Goal: Information Seeking & Learning: Learn about a topic

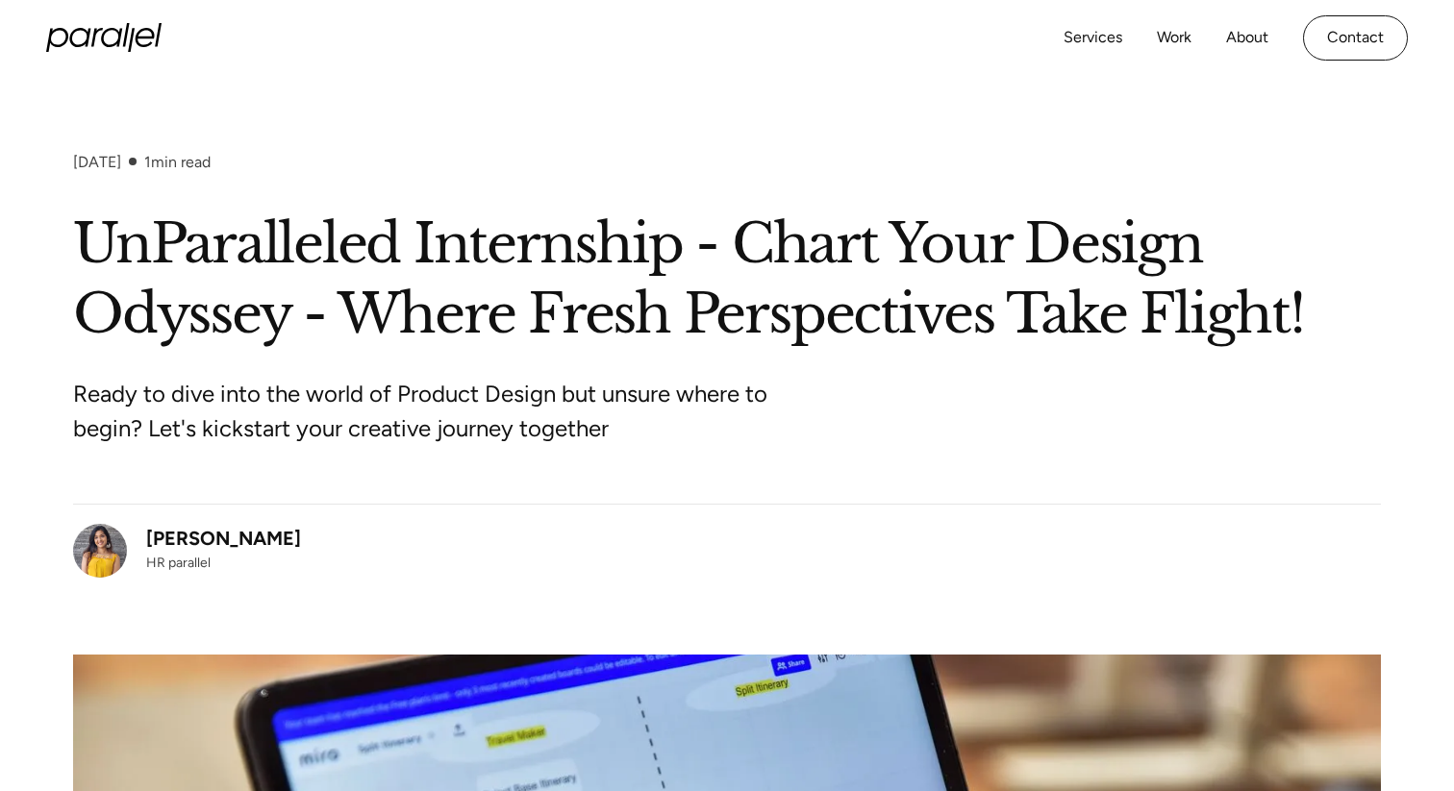
click at [618, 246] on h1 "UnParalleled Internship - Chart Your Design Odyssey - Where Fresh Perspectives …" at bounding box center [727, 280] width 1308 height 140
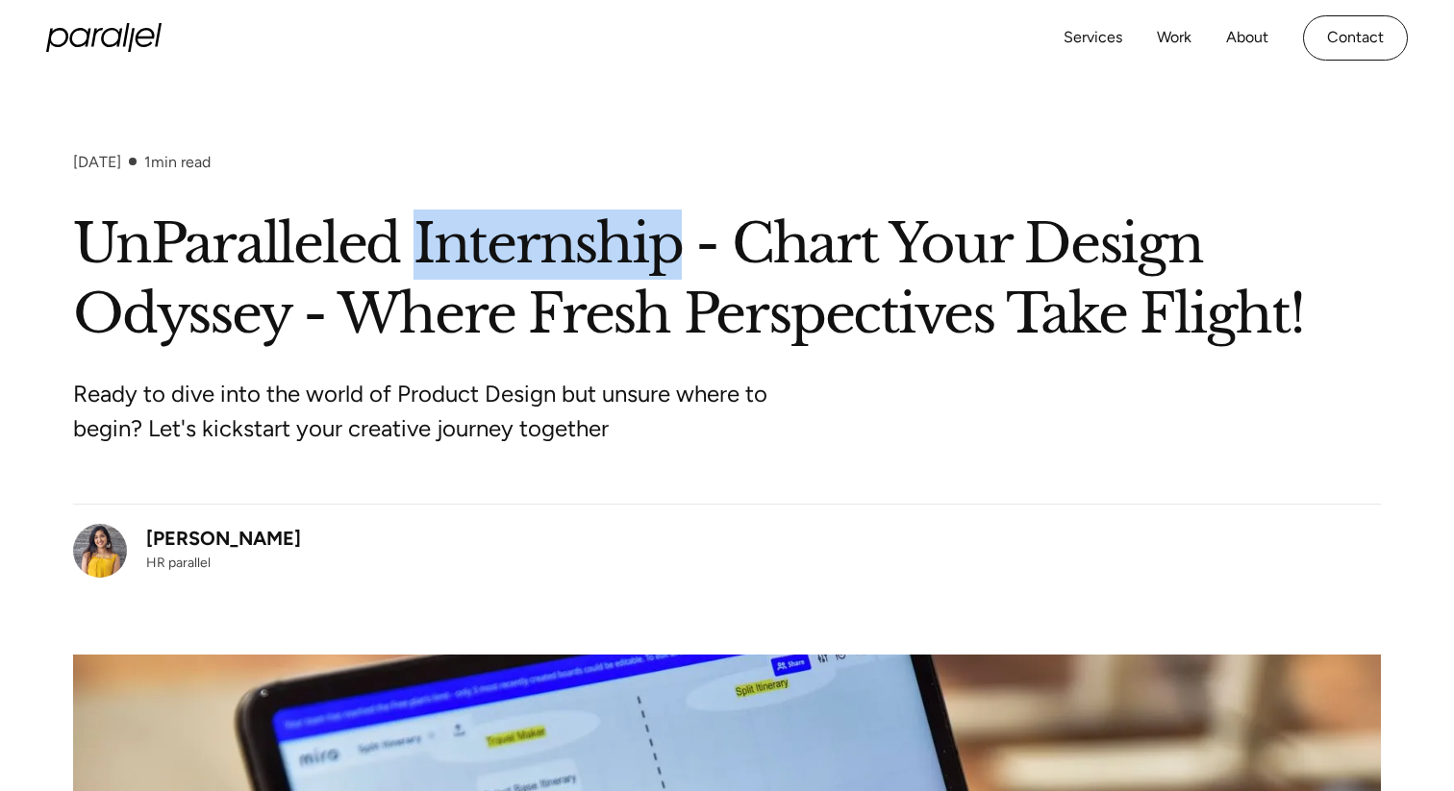
click at [618, 246] on h1 "UnParalleled Internship - Chart Your Design Odyssey - Where Fresh Perspectives …" at bounding box center [727, 280] width 1308 height 140
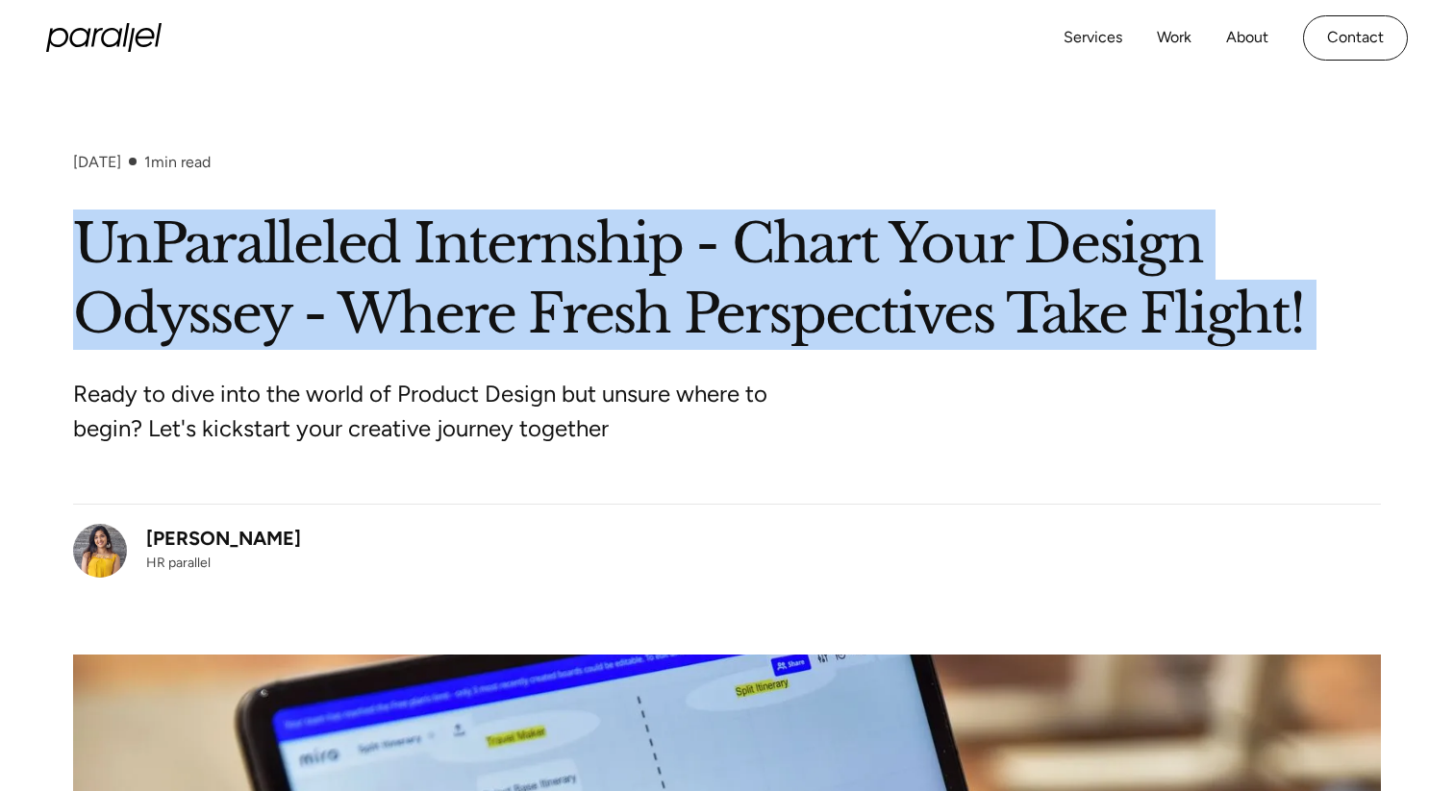
click at [618, 264] on h1 "UnParalleled Internship - Chart Your Design Odyssey - Where Fresh Perspectives …" at bounding box center [727, 280] width 1308 height 140
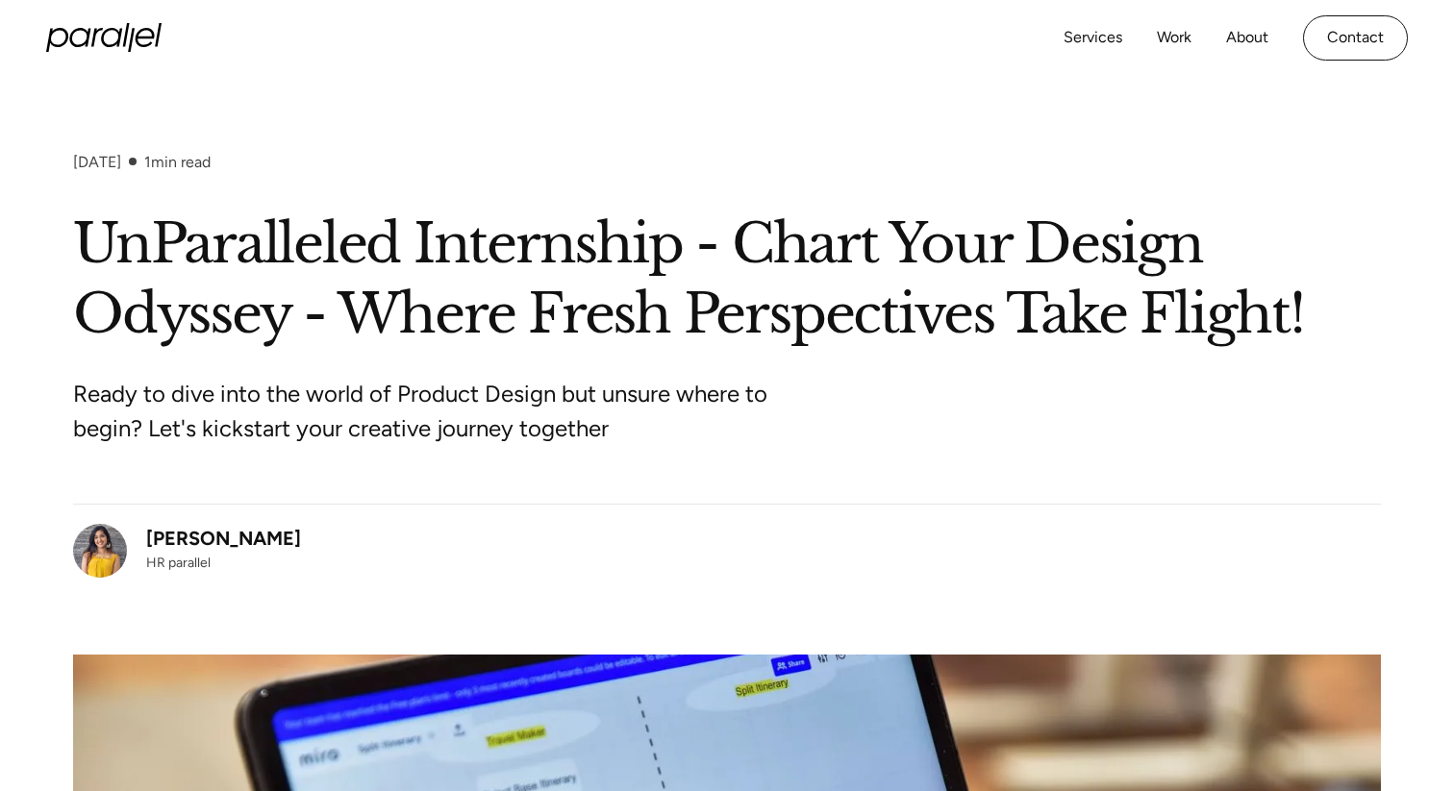
click at [618, 264] on h1 "UnParalleled Internship - Chart Your Design Odyssey - Where Fresh Perspectives …" at bounding box center [727, 280] width 1308 height 140
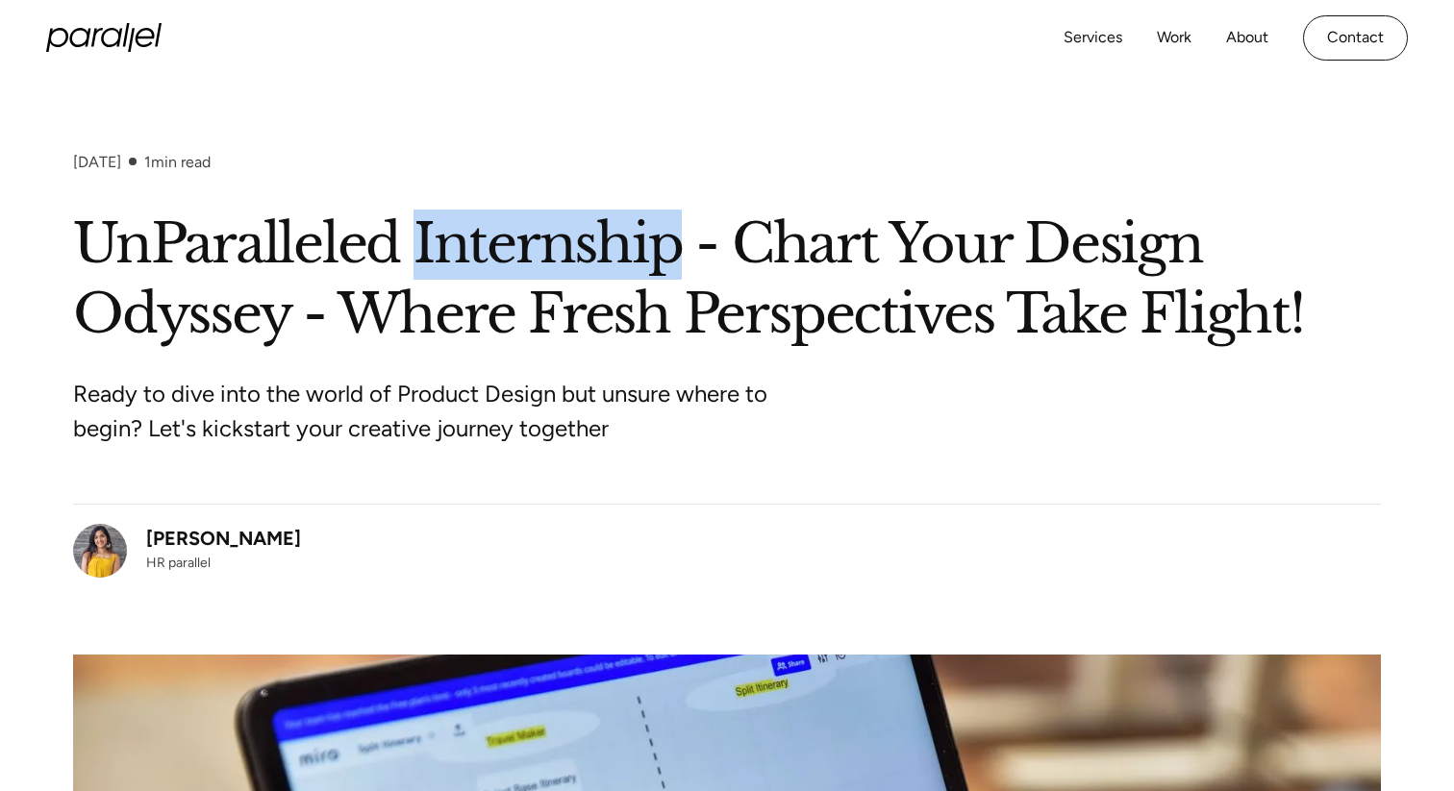
click at [618, 264] on h1 "UnParalleled Internship - Chart Your Design Odyssey - Where Fresh Perspectives …" at bounding box center [727, 280] width 1308 height 140
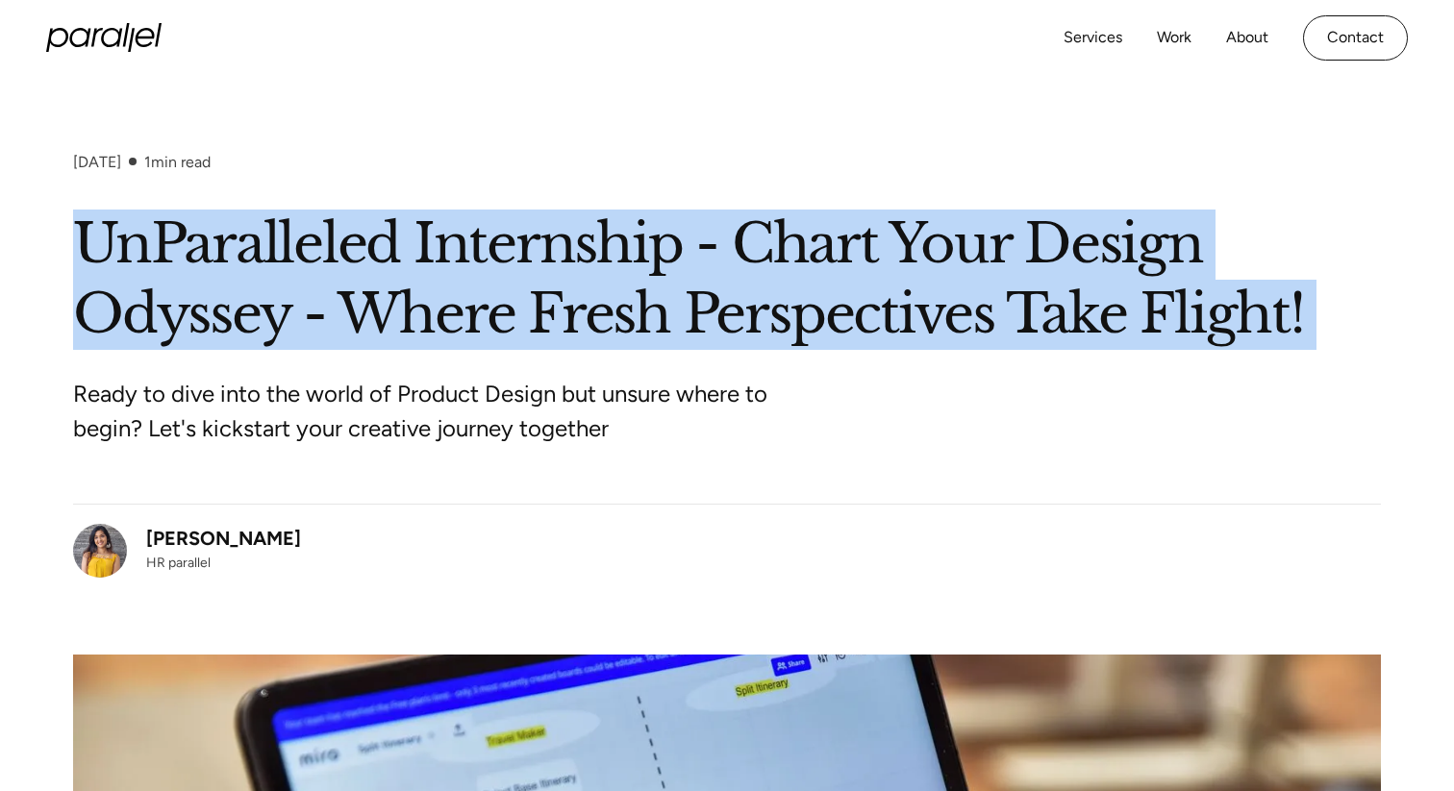
click at [612, 373] on div "Ready to dive into the world of Product Design but unsure where to begin? Let's…" at bounding box center [727, 427] width 1308 height 154
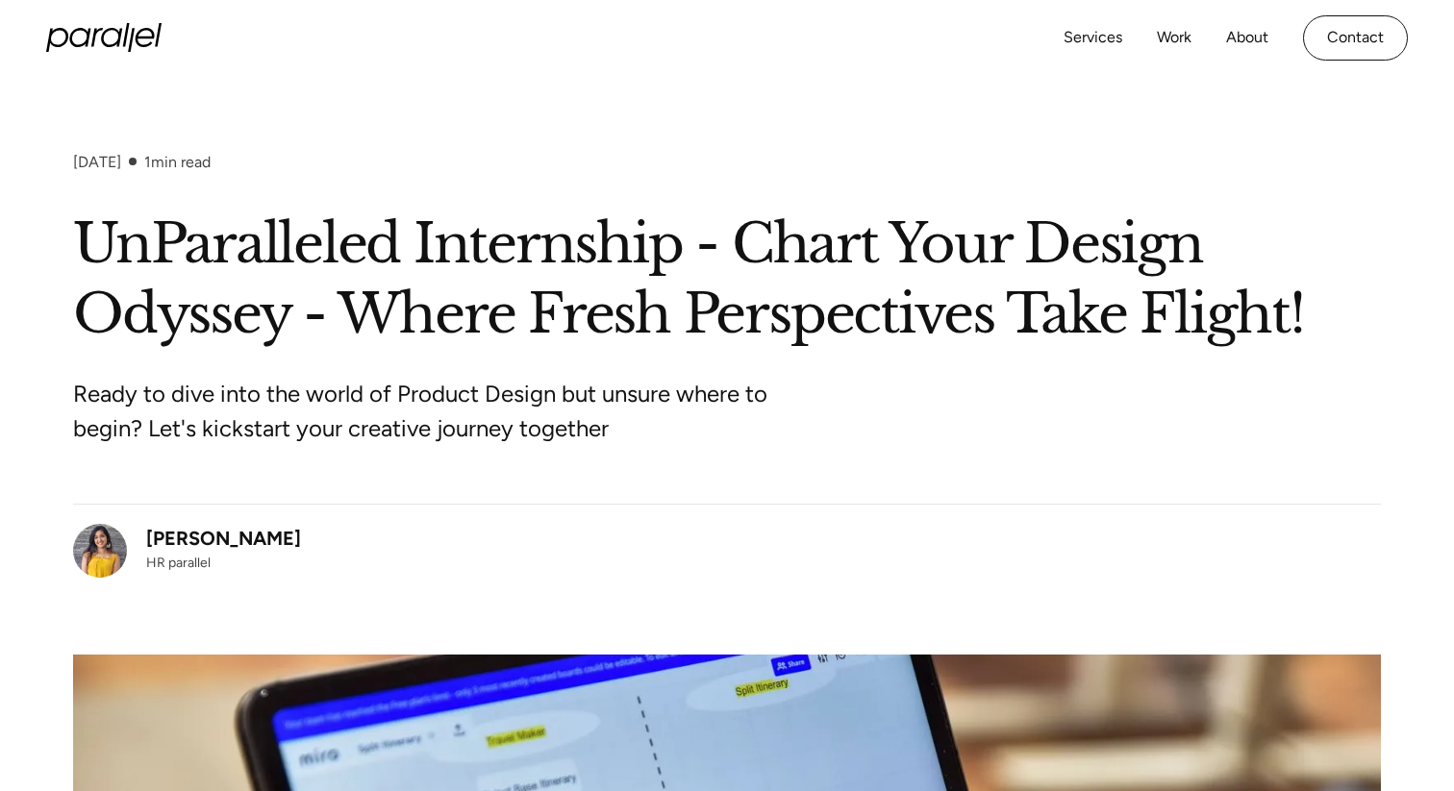
click at [612, 373] on div "Ready to dive into the world of Product Design but unsure where to begin? Let's…" at bounding box center [727, 427] width 1308 height 154
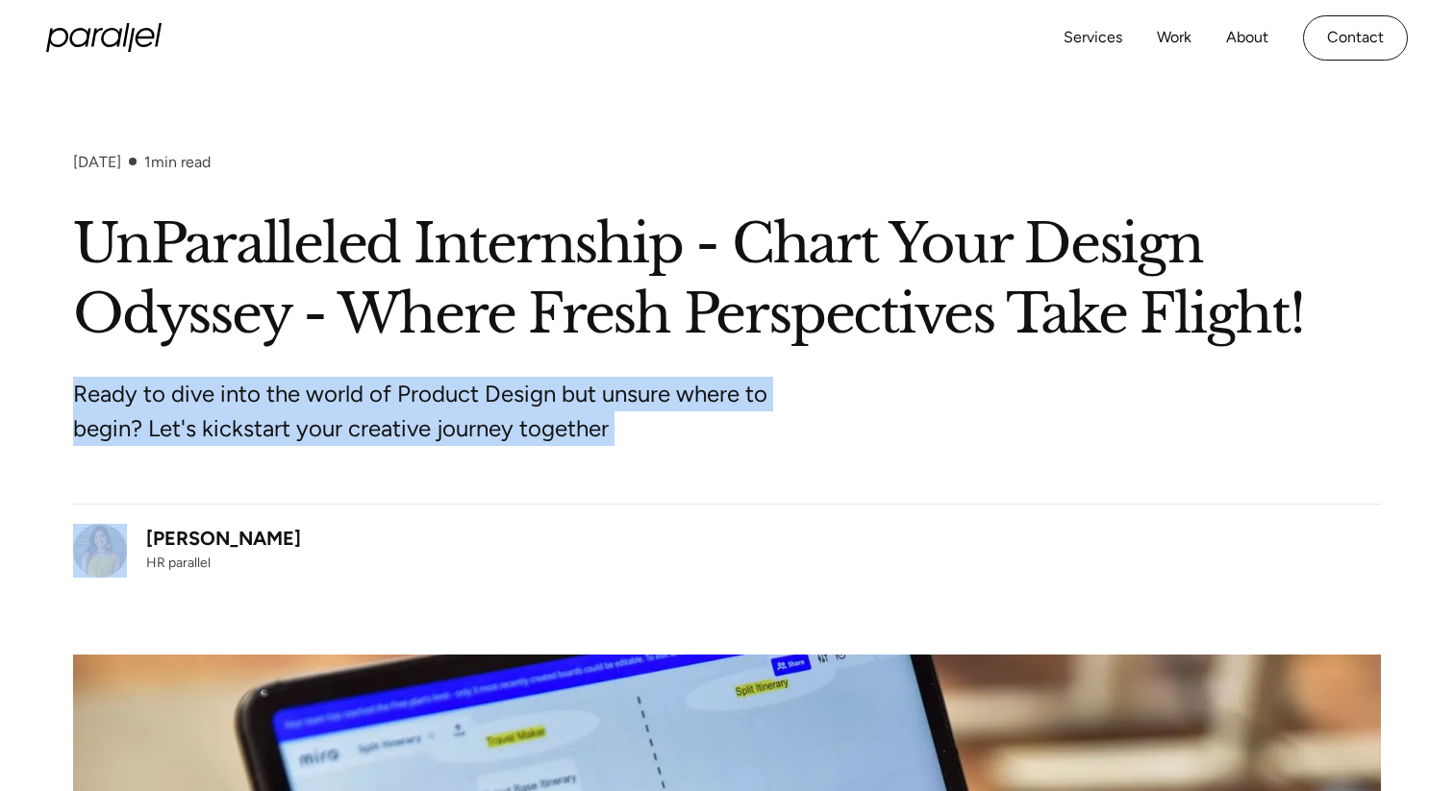
click at [614, 403] on p "Ready to dive into the world of Product Design but unsure where to begin? Let's…" at bounding box center [433, 411] width 721 height 69
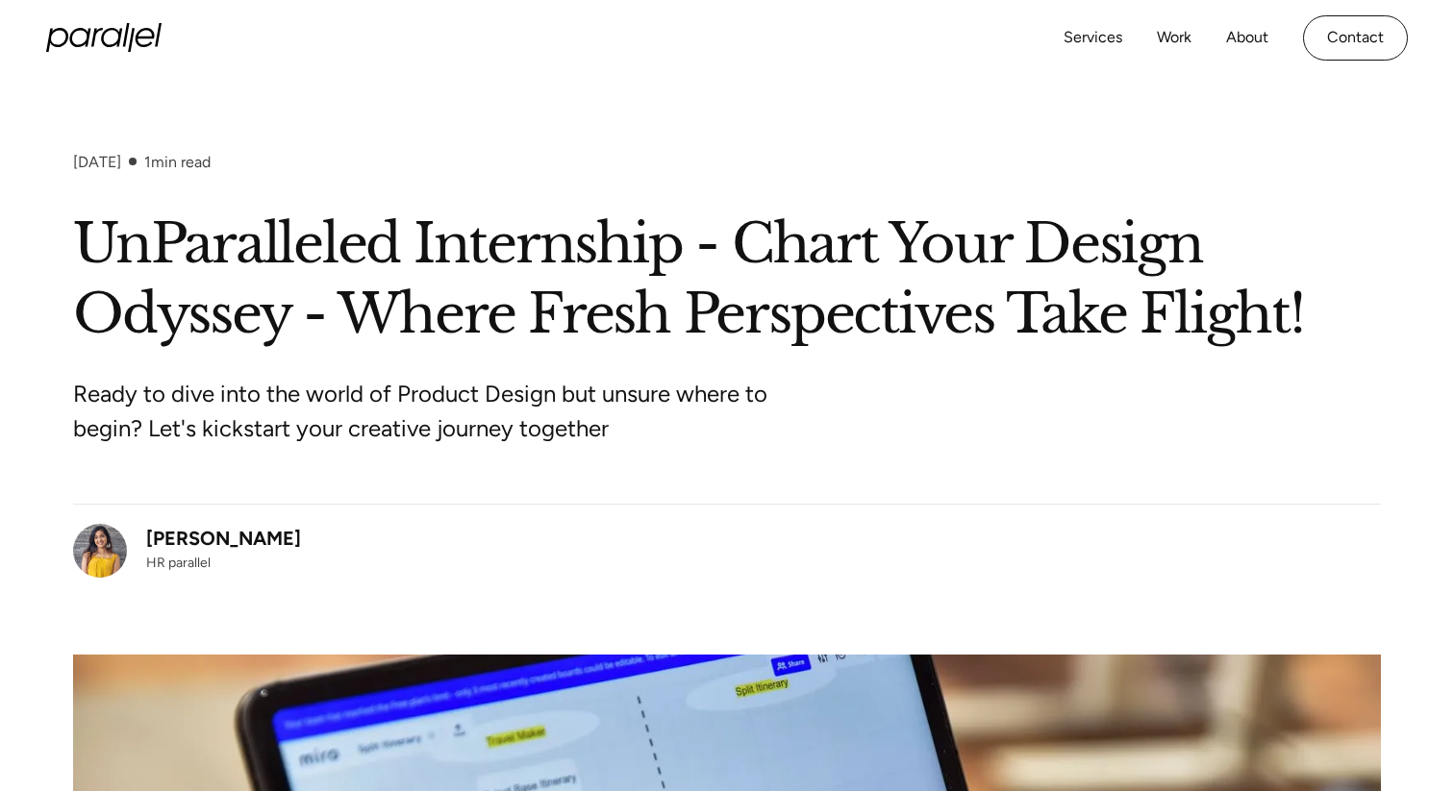
click at [614, 403] on p "Ready to dive into the world of Product Design but unsure where to begin? Let's…" at bounding box center [433, 411] width 721 height 69
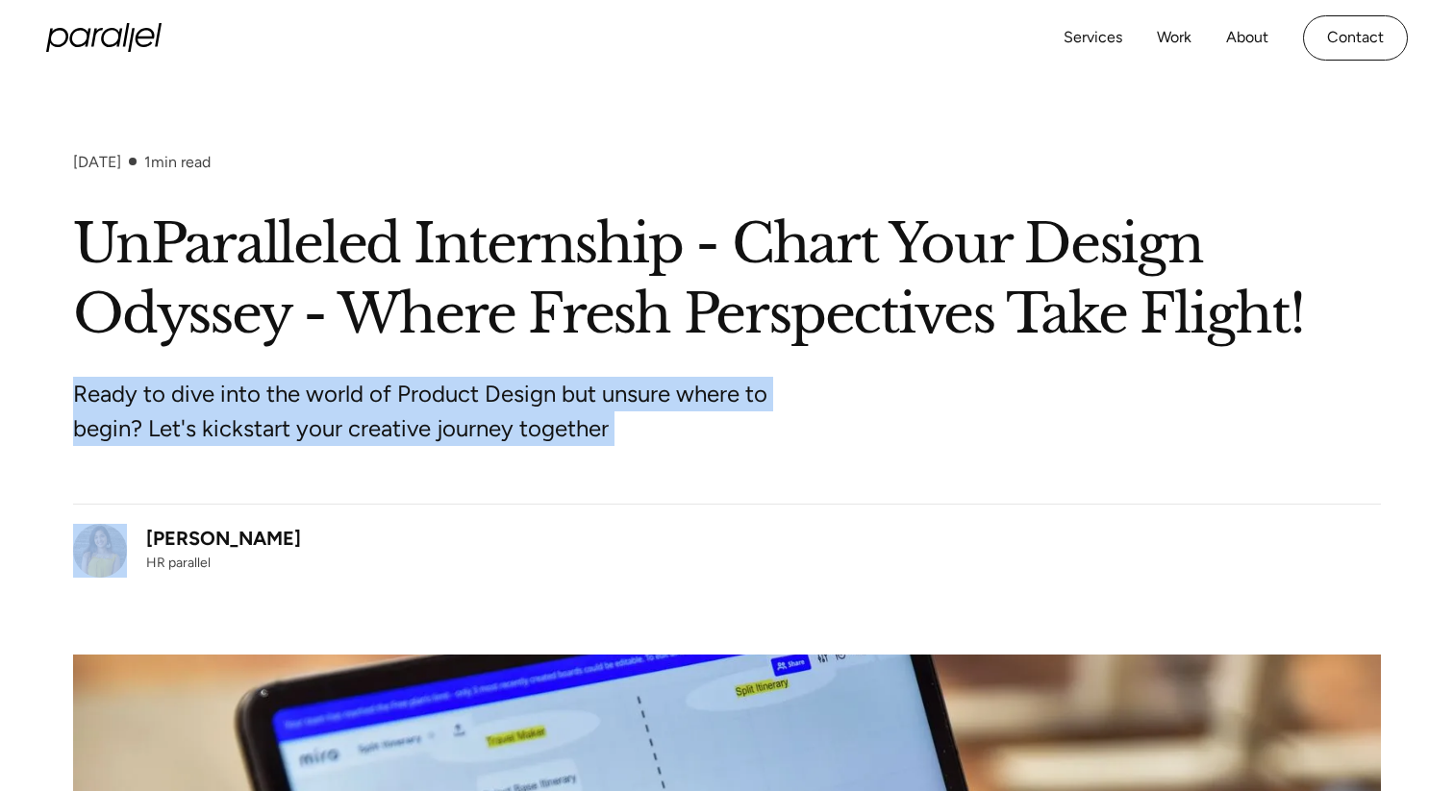
click at [614, 410] on p "Ready to dive into the world of Product Design but unsure where to begin? Let's…" at bounding box center [433, 411] width 721 height 69
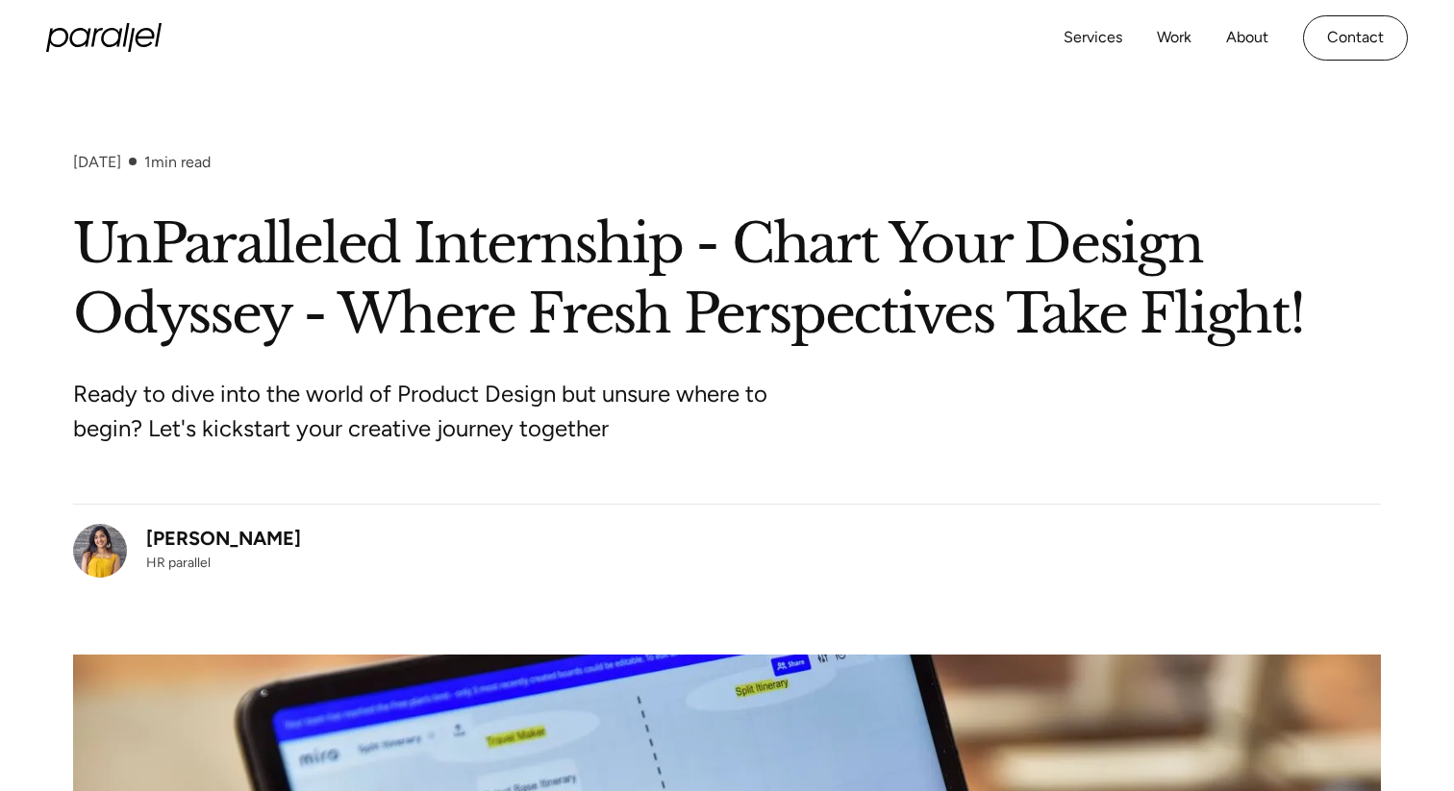
click at [614, 410] on p "Ready to dive into the world of Product Design but unsure where to begin? Let's…" at bounding box center [433, 411] width 721 height 69
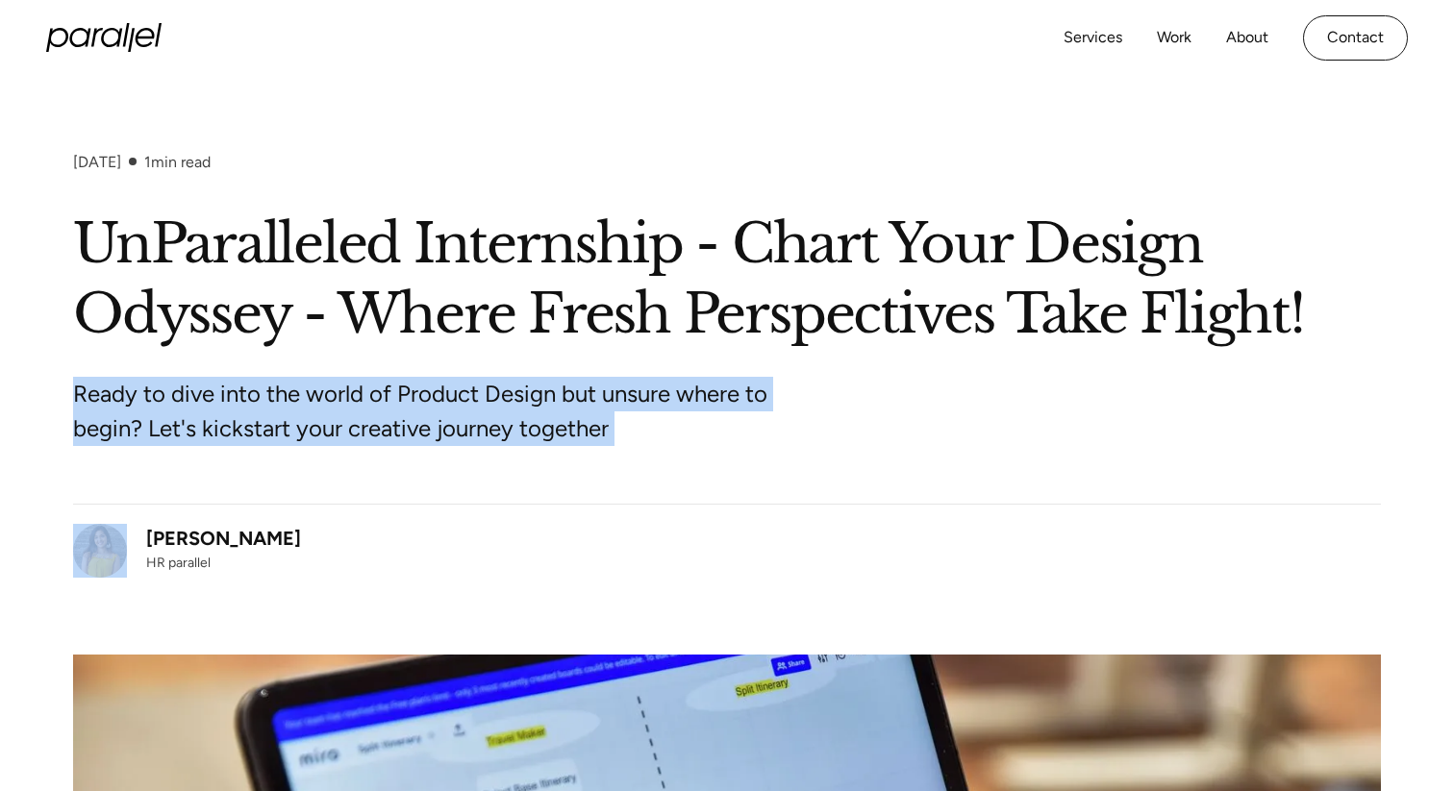
click at [614, 428] on p "Ready to dive into the world of Product Design but unsure where to begin? Let's…" at bounding box center [433, 411] width 721 height 69
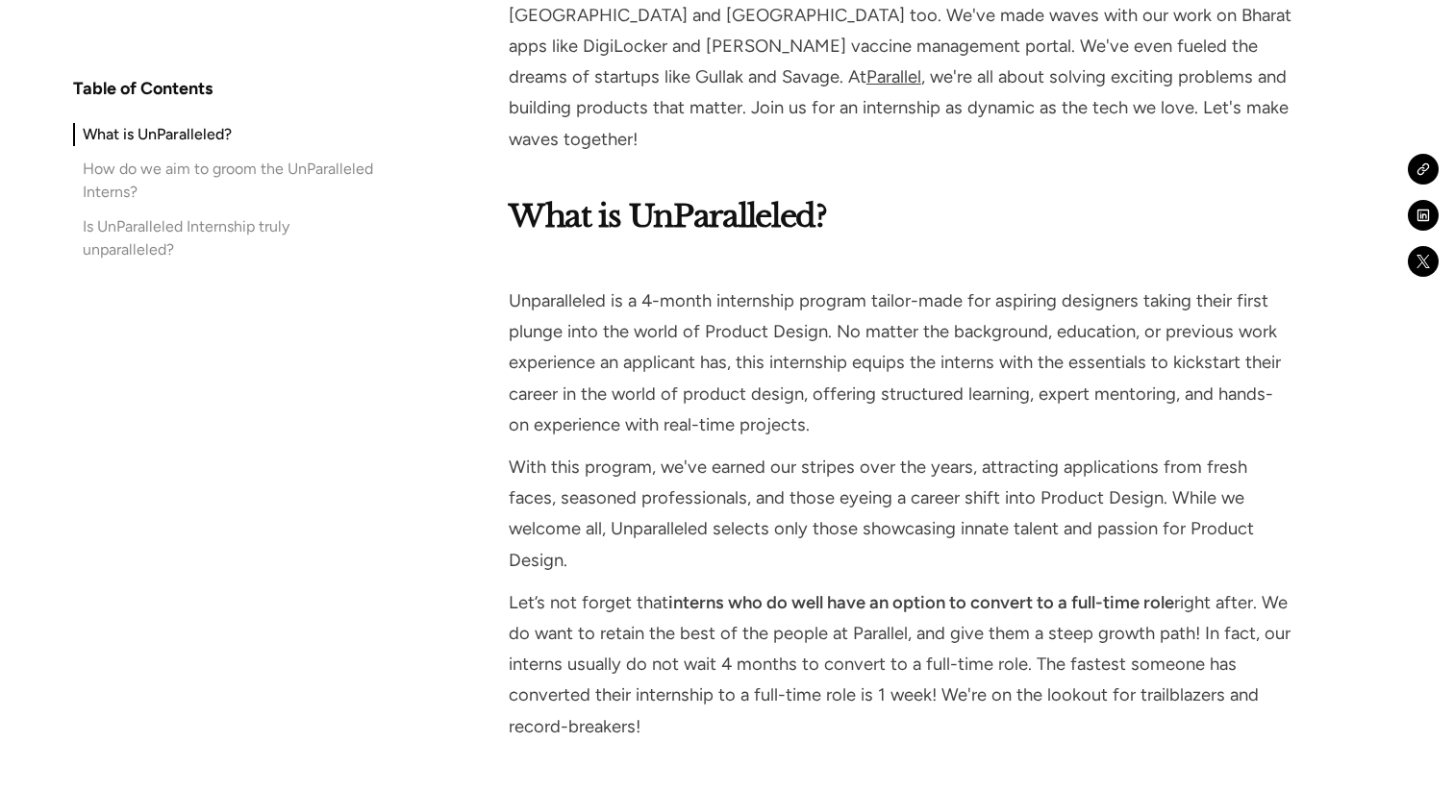
scroll to position [1417, 0]
click at [775, 522] on p "With this program, we've earned our stripes over the years, attracting applicat…" at bounding box center [900, 513] width 783 height 124
click at [852, 307] on p "‍ ‍ Unparalleled is a 4-month internship program tailor-made for aspiring desig…" at bounding box center [900, 347] width 783 height 186
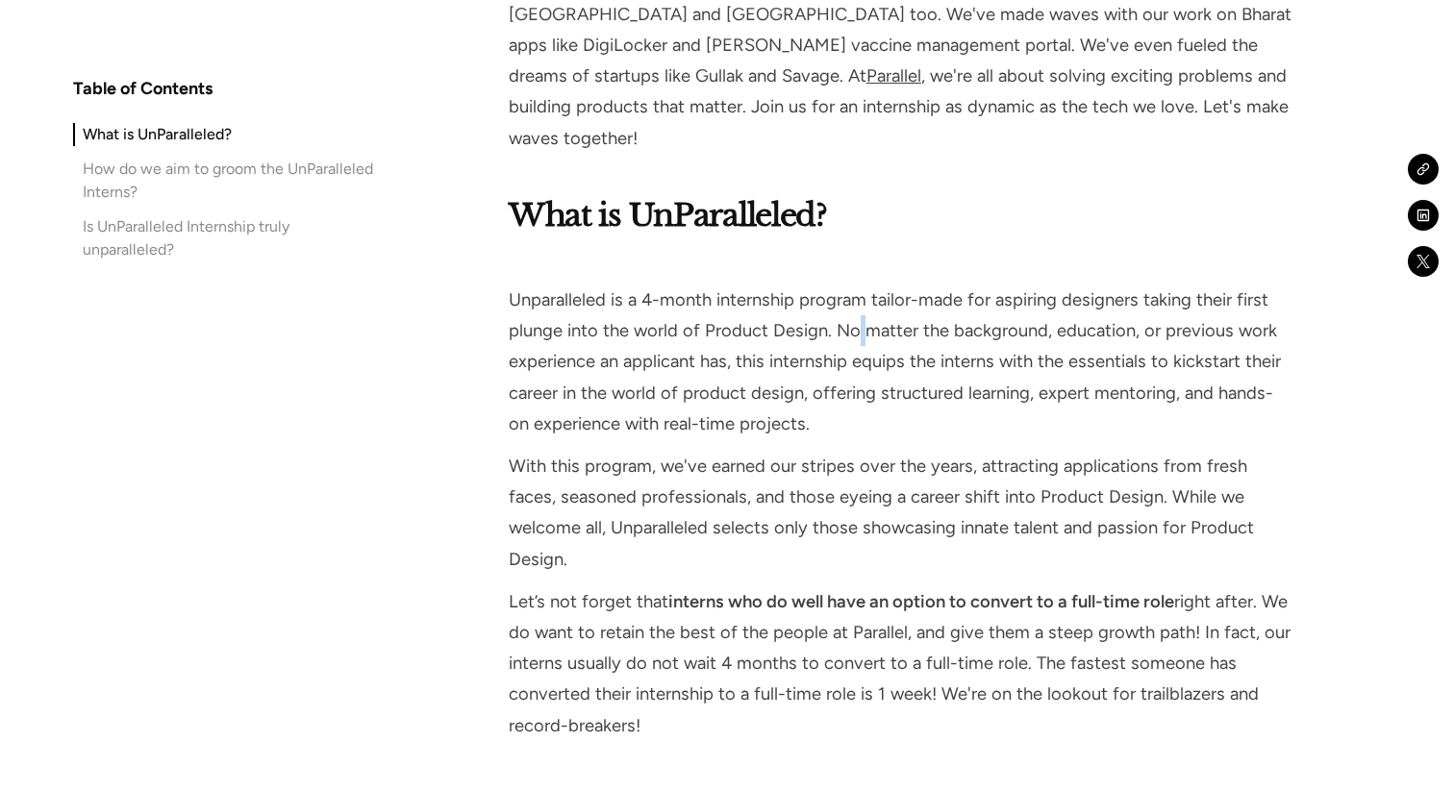
click at [852, 307] on p "‍ ‍ Unparalleled is a 4-month internship program tailor-made for aspiring desig…" at bounding box center [900, 347] width 783 height 186
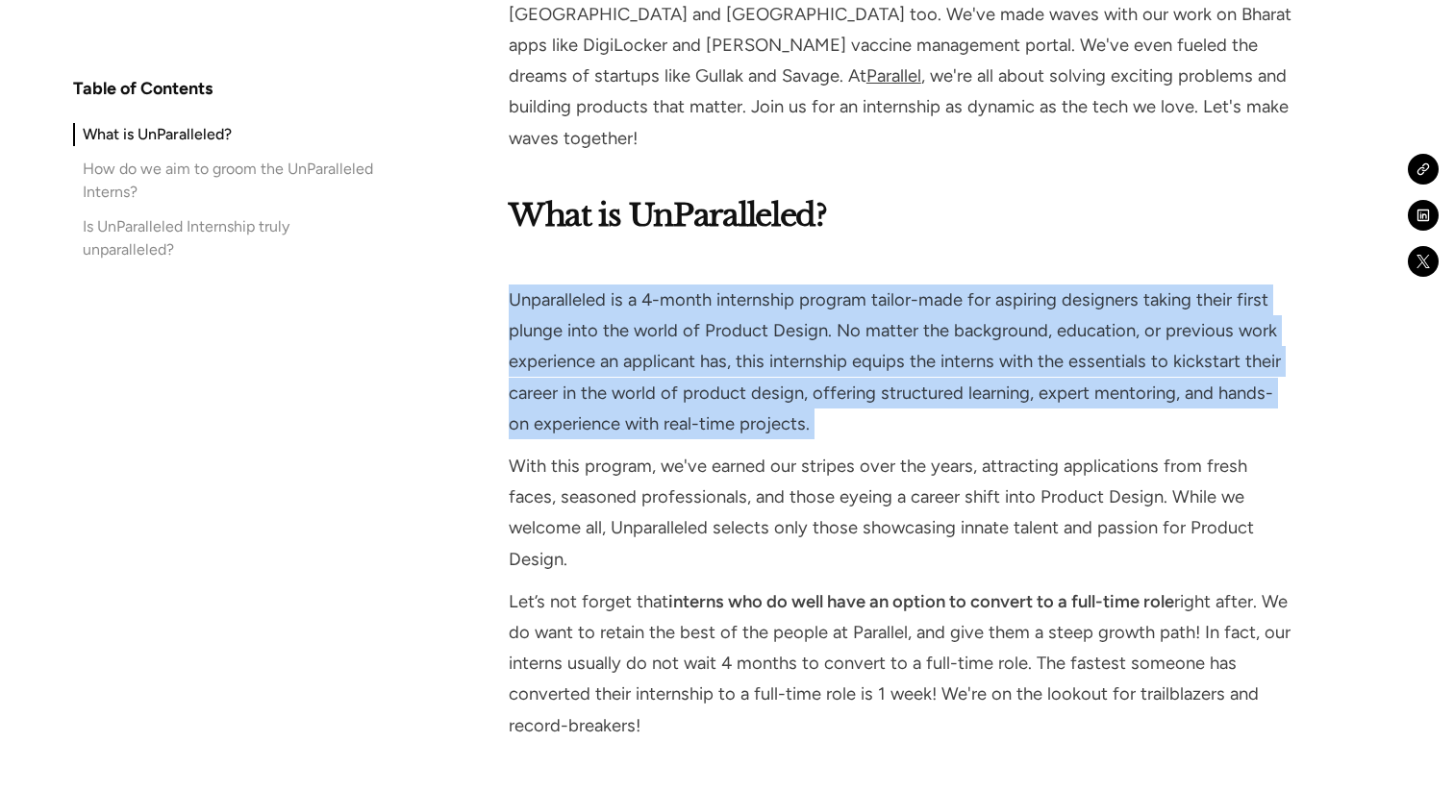
click at [849, 328] on p "‍ ‍ Unparalleled is a 4-month internship program tailor-made for aspiring desig…" at bounding box center [900, 347] width 783 height 186
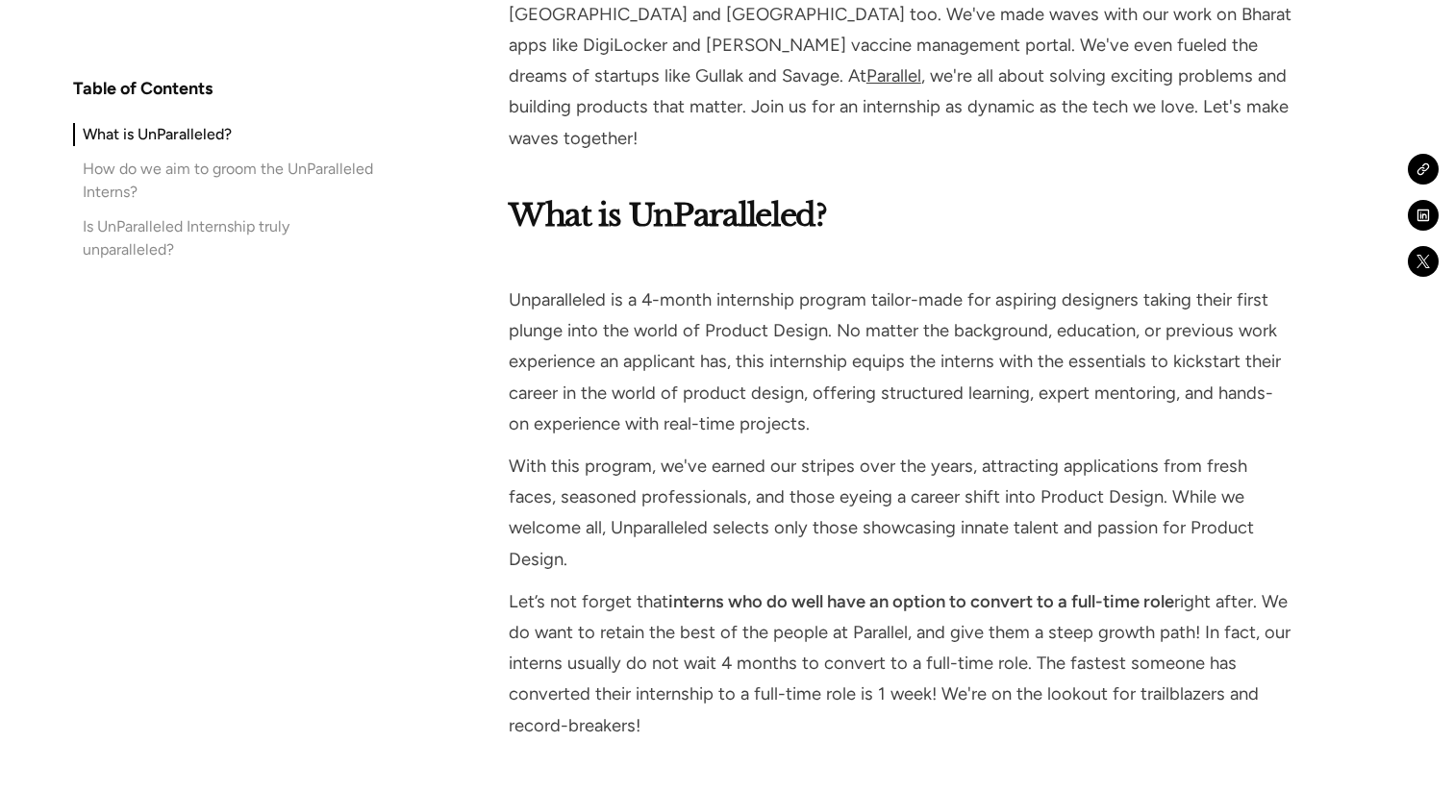
click at [849, 328] on p "‍ ‍ Unparalleled is a 4-month internship program tailor-made for aspiring desig…" at bounding box center [900, 347] width 783 height 186
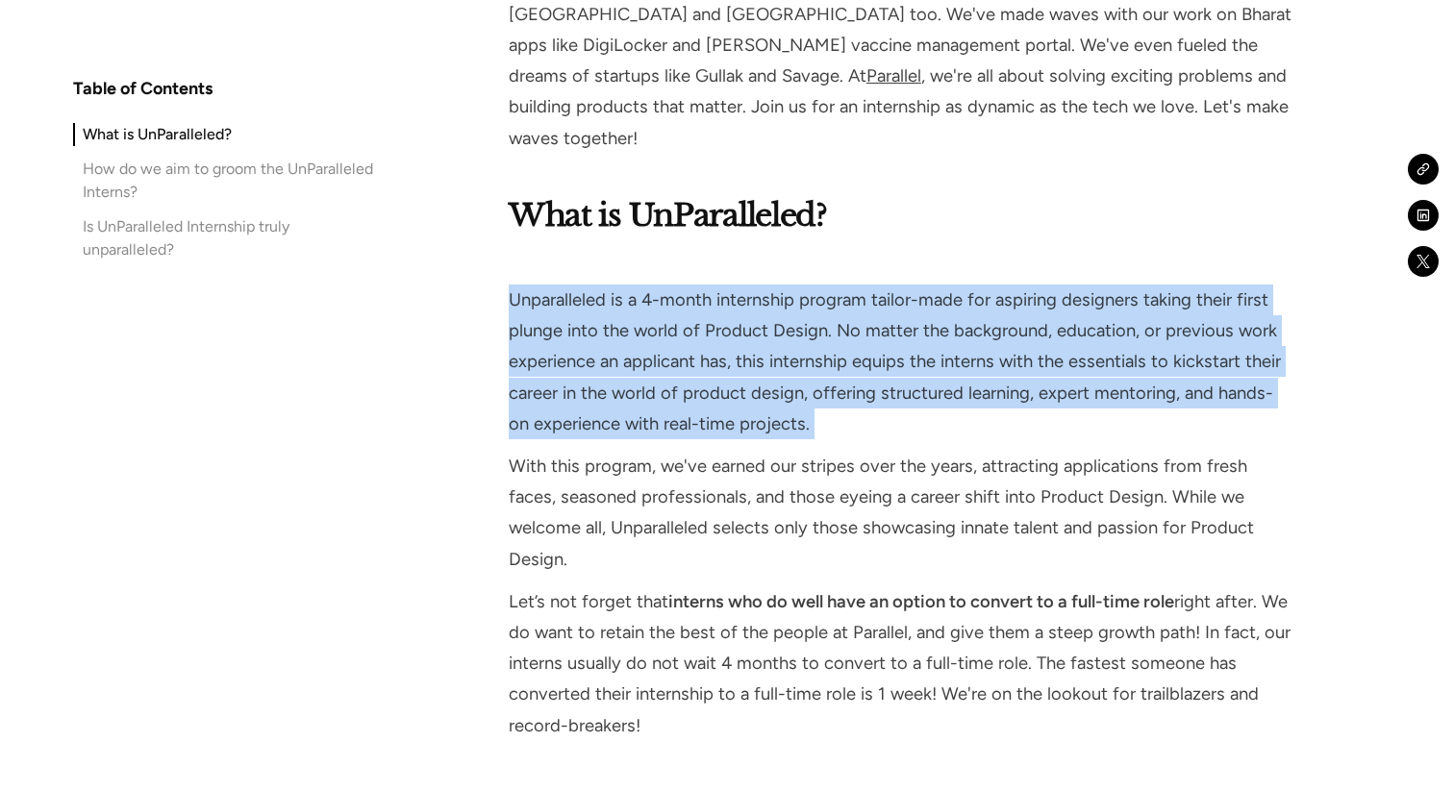
click at [890, 307] on p "‍ ‍ Unparalleled is a 4-month internship program tailor-made for aspiring desig…" at bounding box center [900, 347] width 783 height 186
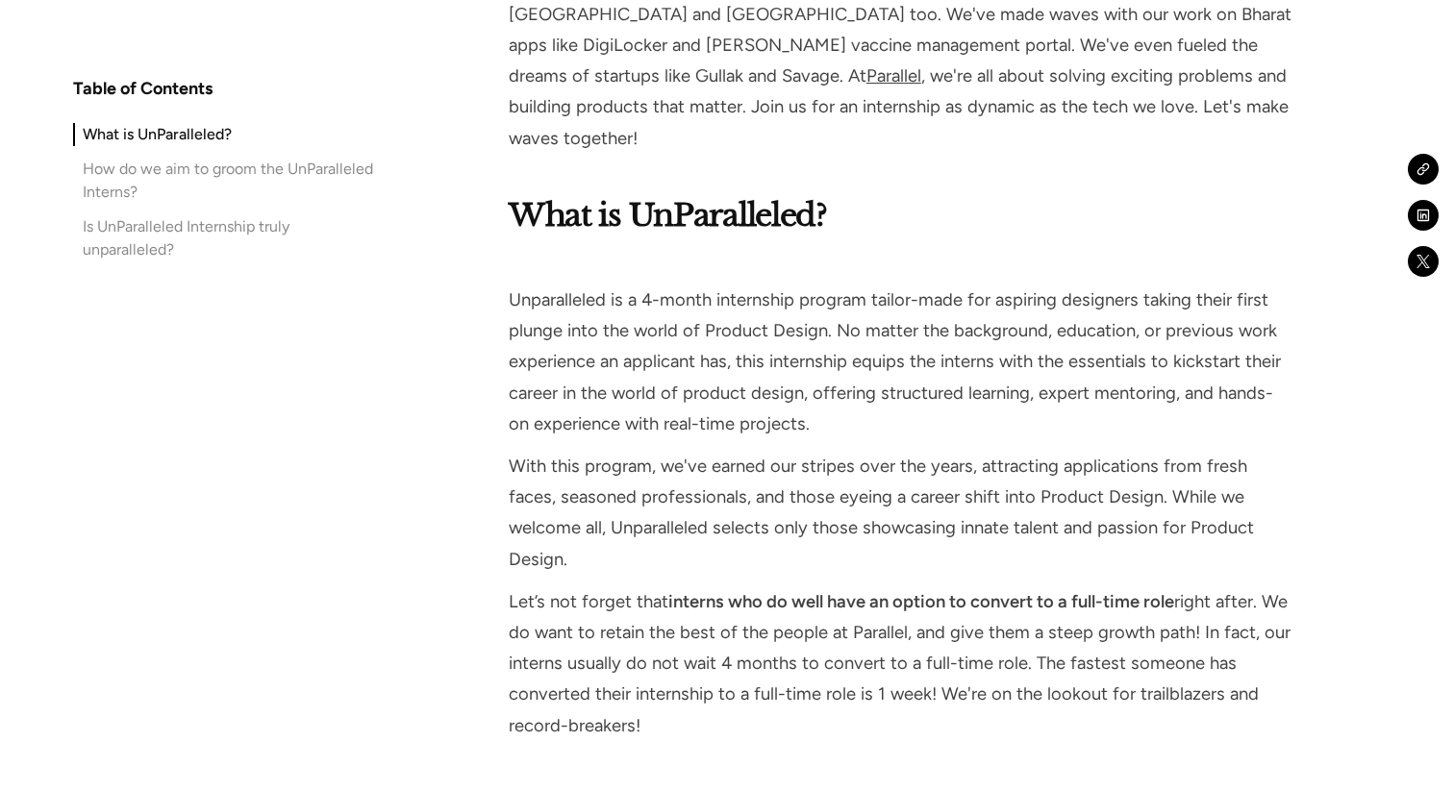
click at [890, 307] on p "‍ ‍ Unparalleled is a 4-month internship program tailor-made for aspiring desig…" at bounding box center [900, 347] width 783 height 186
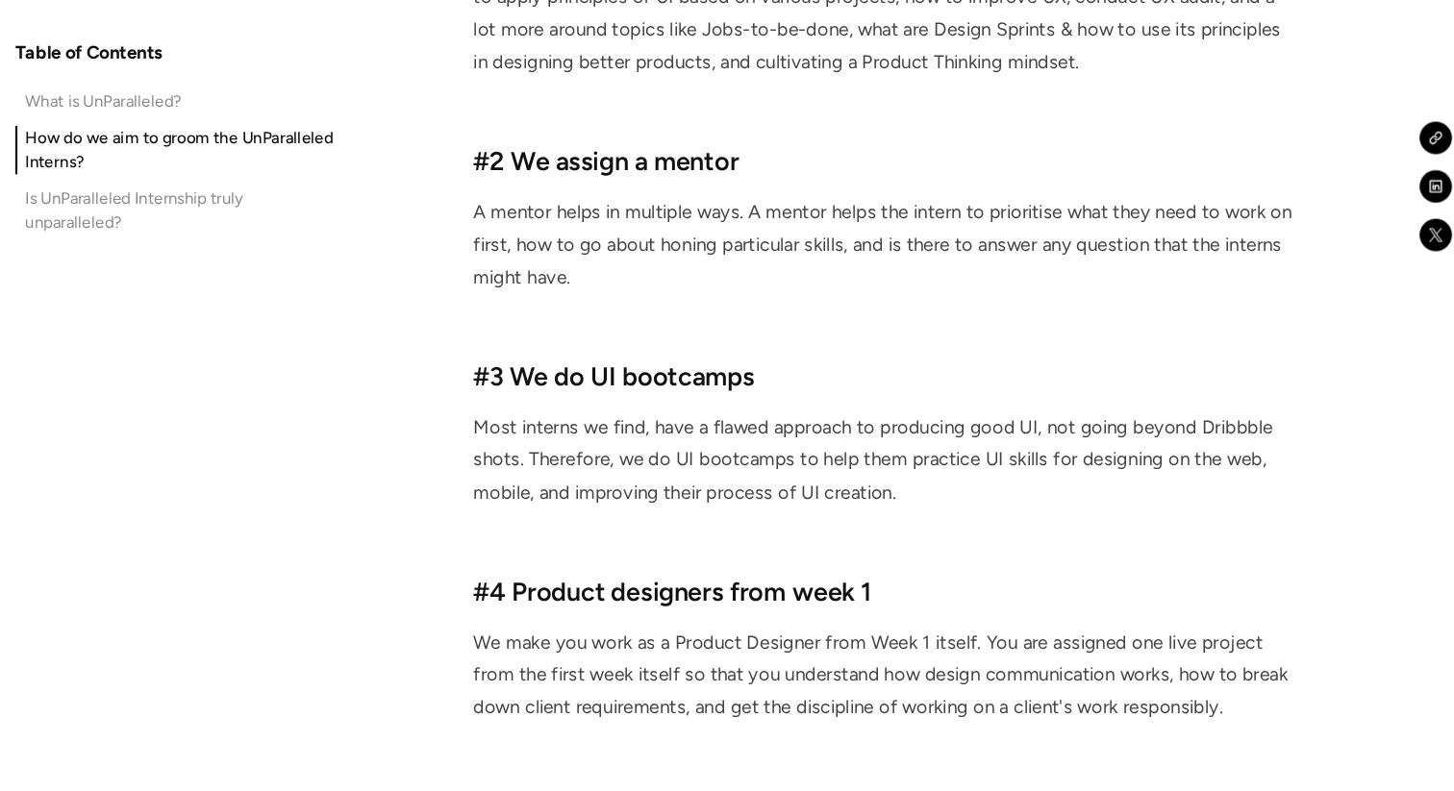
scroll to position [3051, 0]
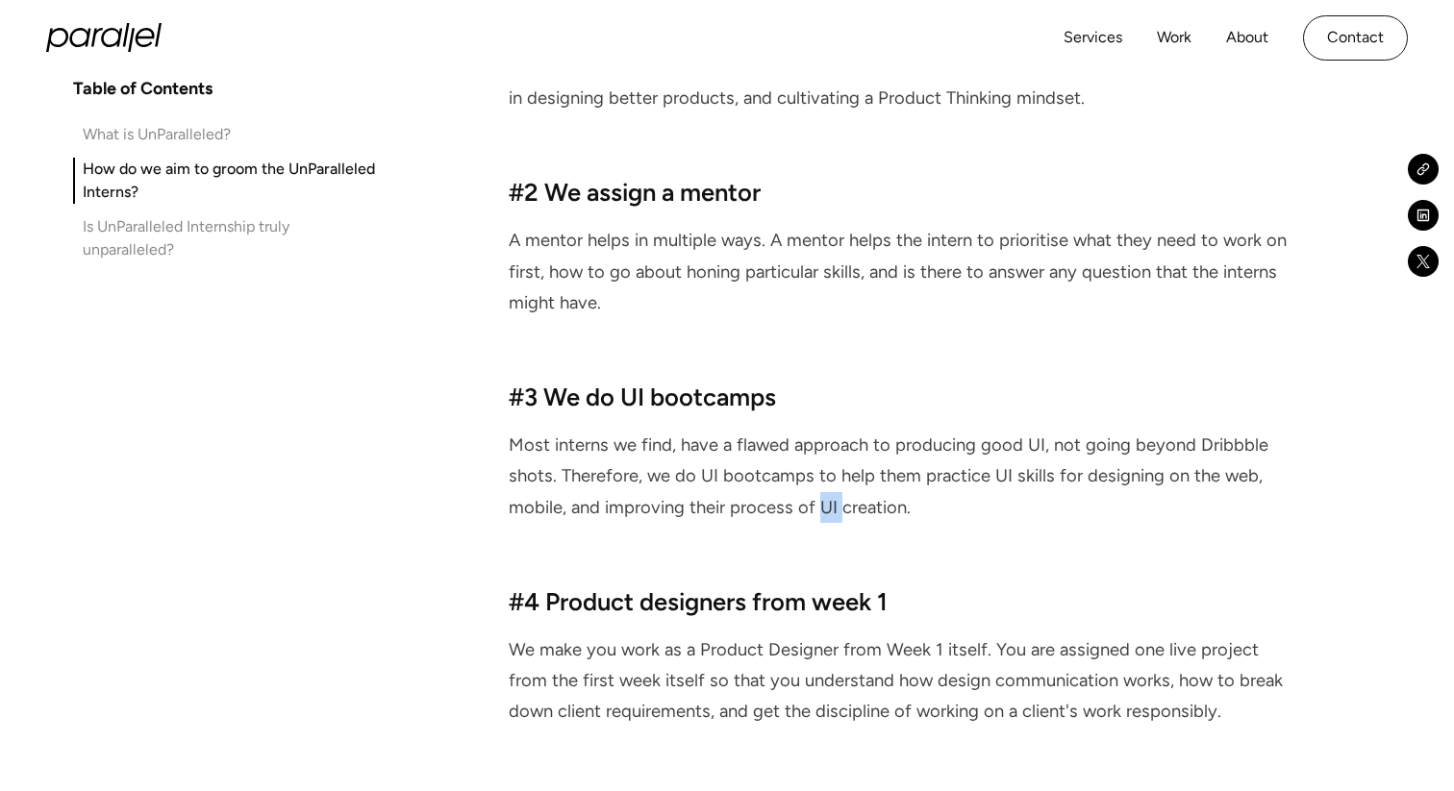
drag, startPoint x: 814, startPoint y: 472, endPoint x: 840, endPoint y: 472, distance: 26.0
click at [840, 472] on p "Most interns we find, have a flawed approach to producing good UI, not going be…" at bounding box center [900, 492] width 783 height 124
copy p "UI"
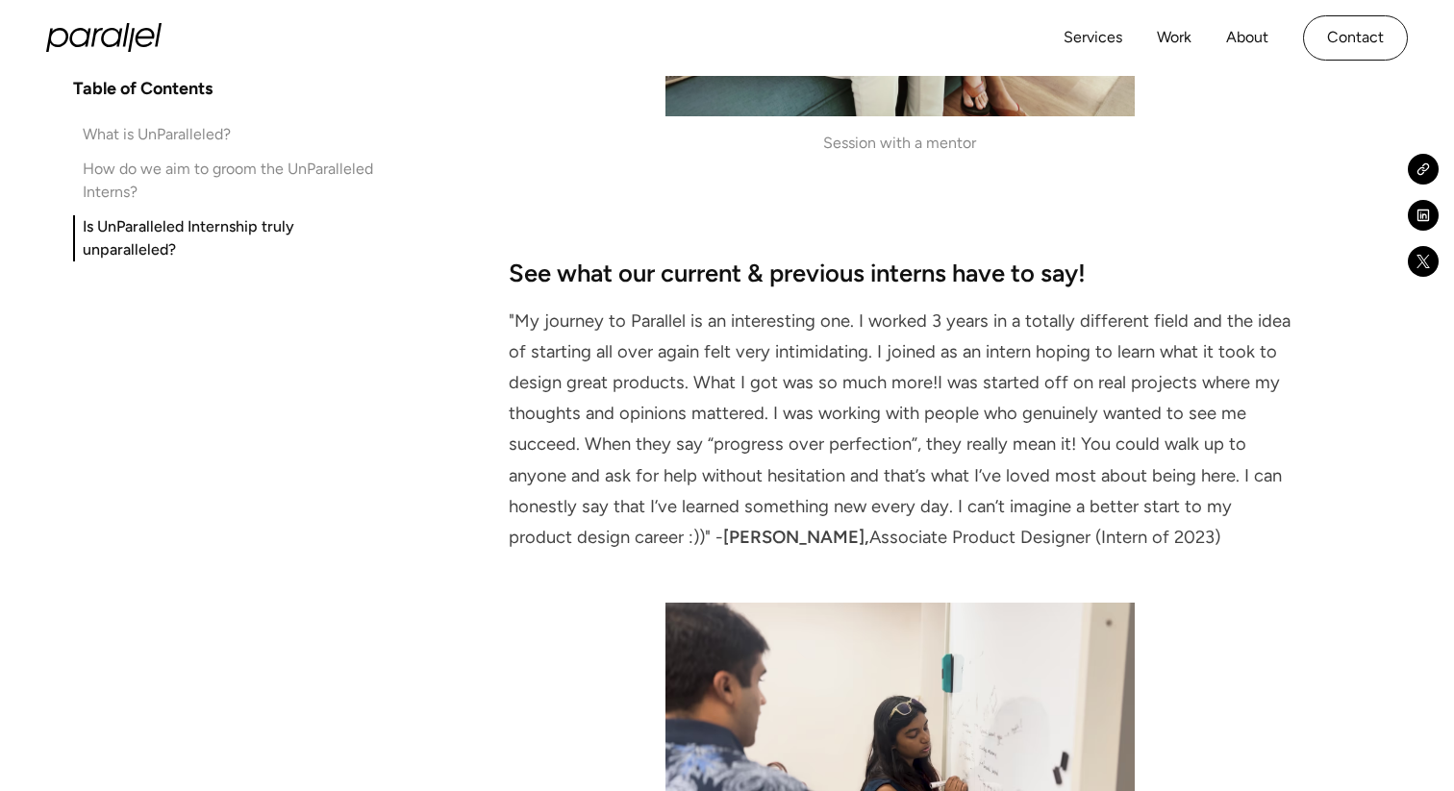
scroll to position [4806, 0]
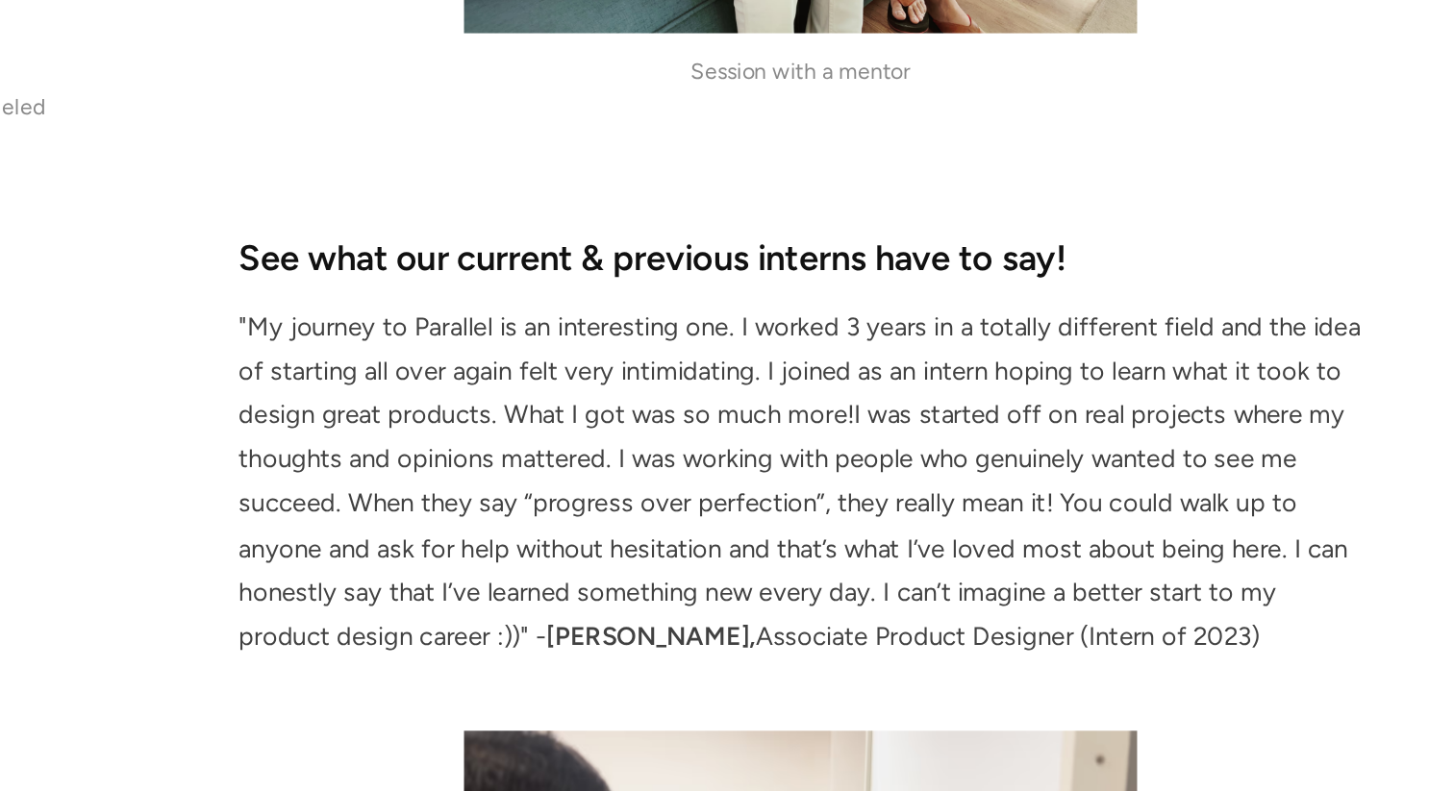
click at [1265, 322] on p ""My journey to Parallel is an interesting one. I worked 3 years in a totally di…" at bounding box center [900, 431] width 783 height 248
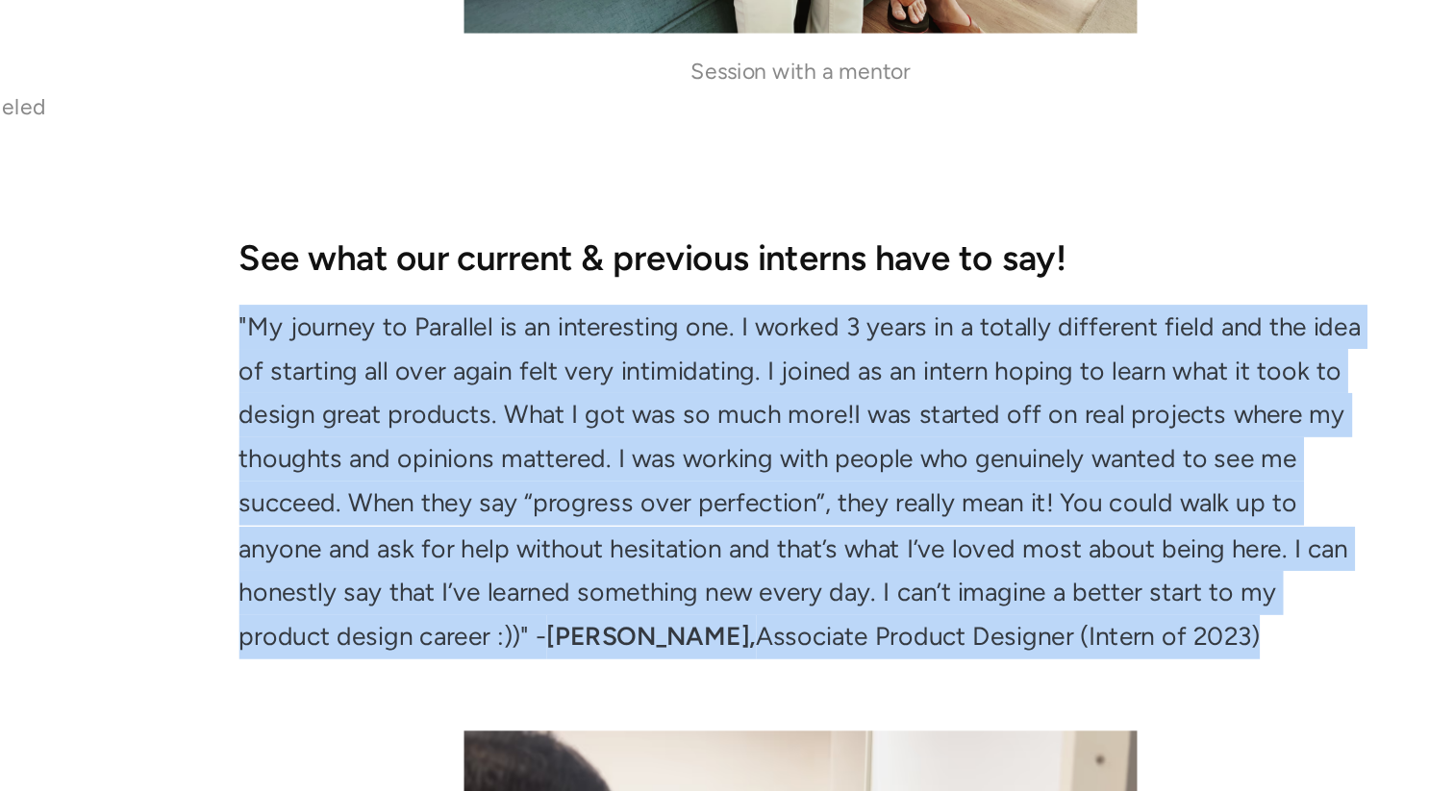
click at [1264, 347] on p ""My journey to Parallel is an interesting one. I worked 3 years in a totally di…" at bounding box center [900, 431] width 783 height 248
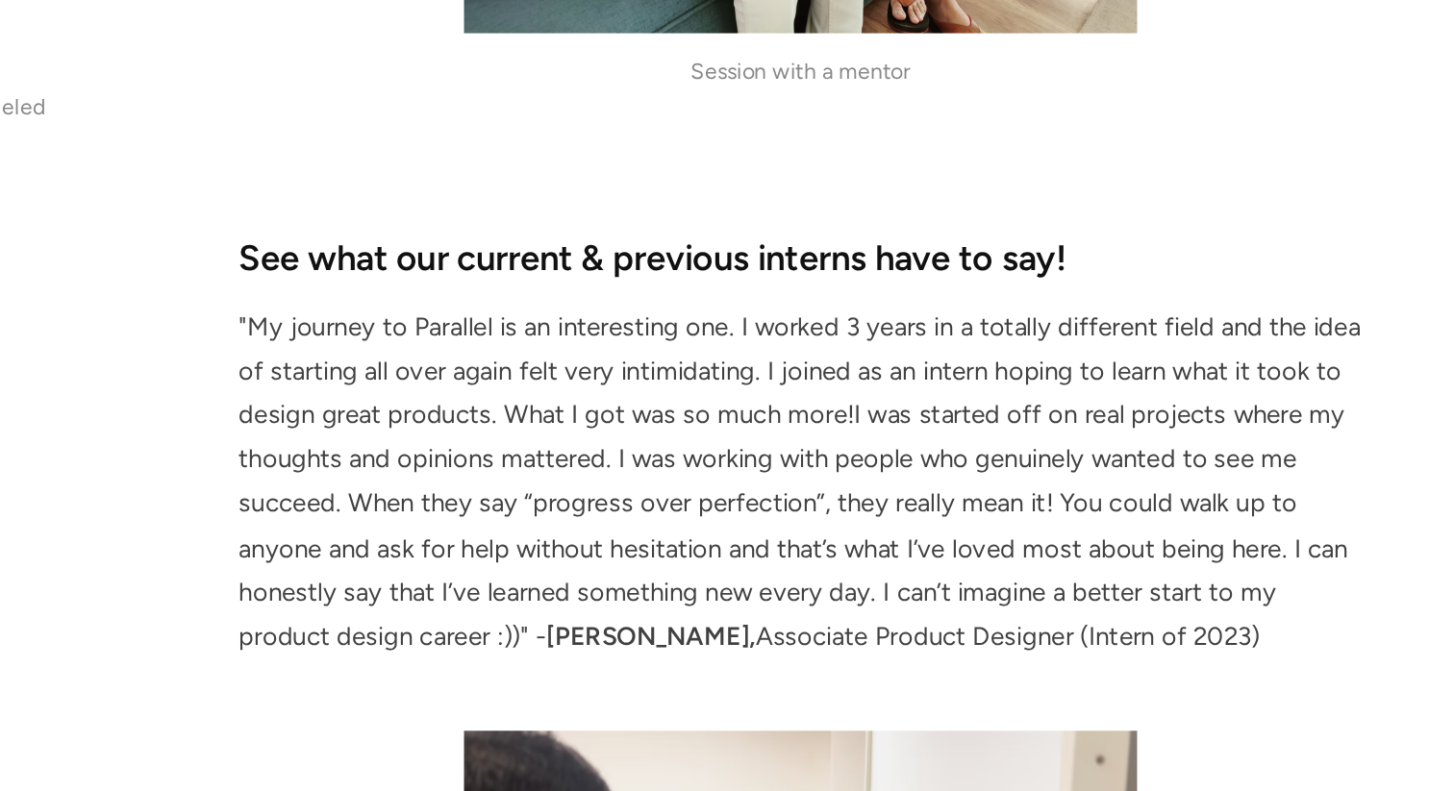
click at [1264, 347] on p ""My journey to Parallel is an interesting one. I worked 3 years in a totally di…" at bounding box center [900, 431] width 783 height 248
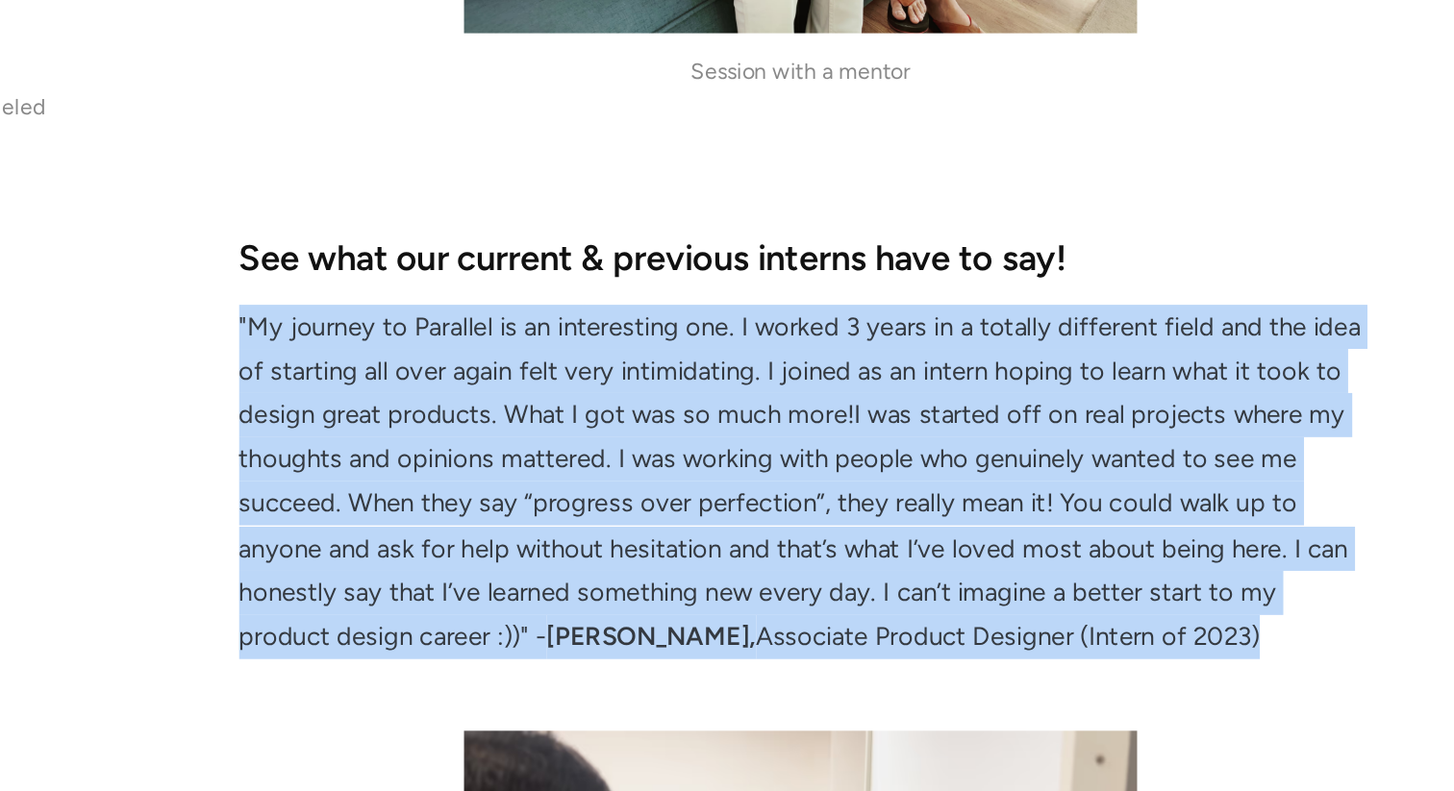
click at [1264, 352] on p ""My journey to Parallel is an interesting one. I worked 3 years in a totally di…" at bounding box center [900, 431] width 783 height 248
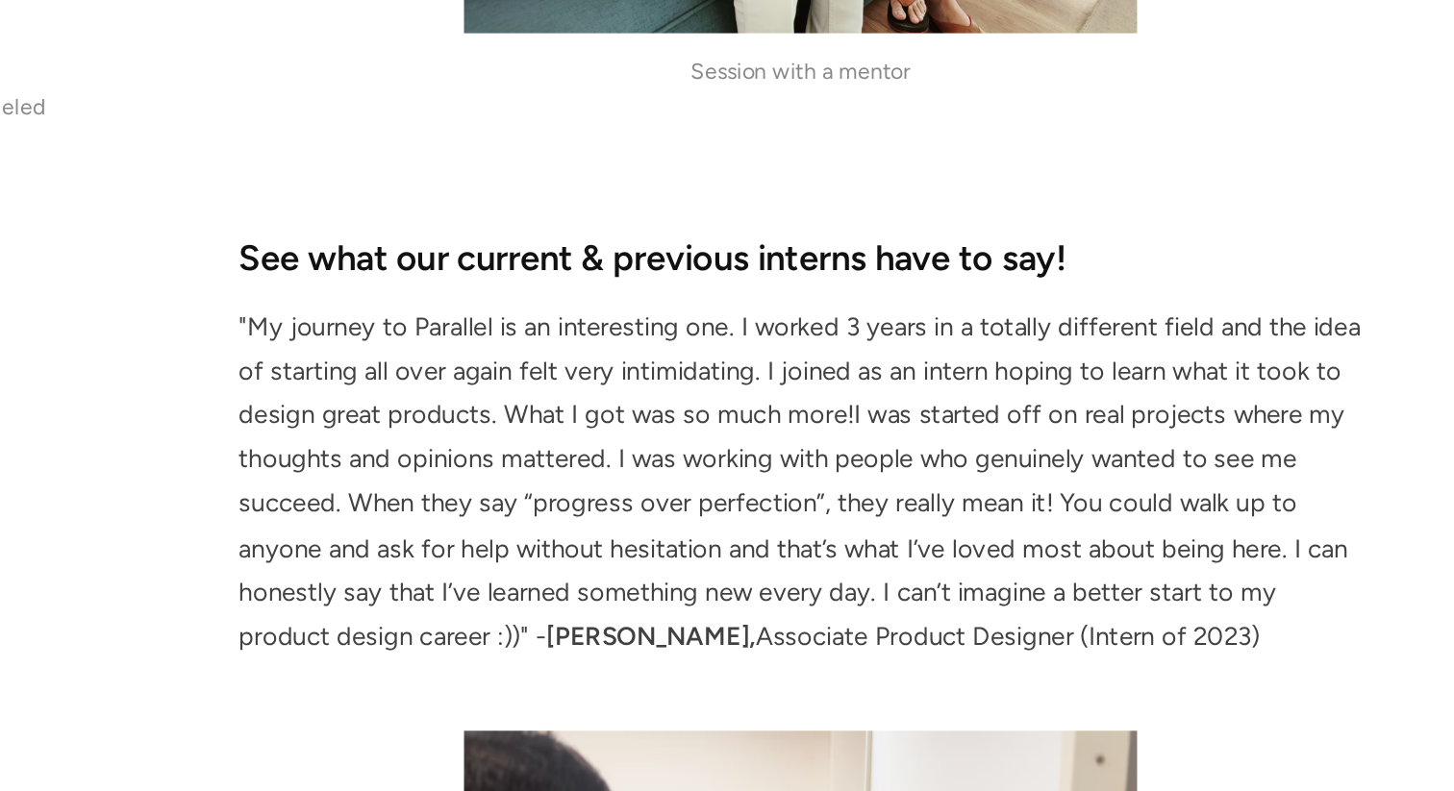
click at [1264, 352] on p ""My journey to Parallel is an interesting one. I worked 3 years in a totally di…" at bounding box center [900, 431] width 783 height 248
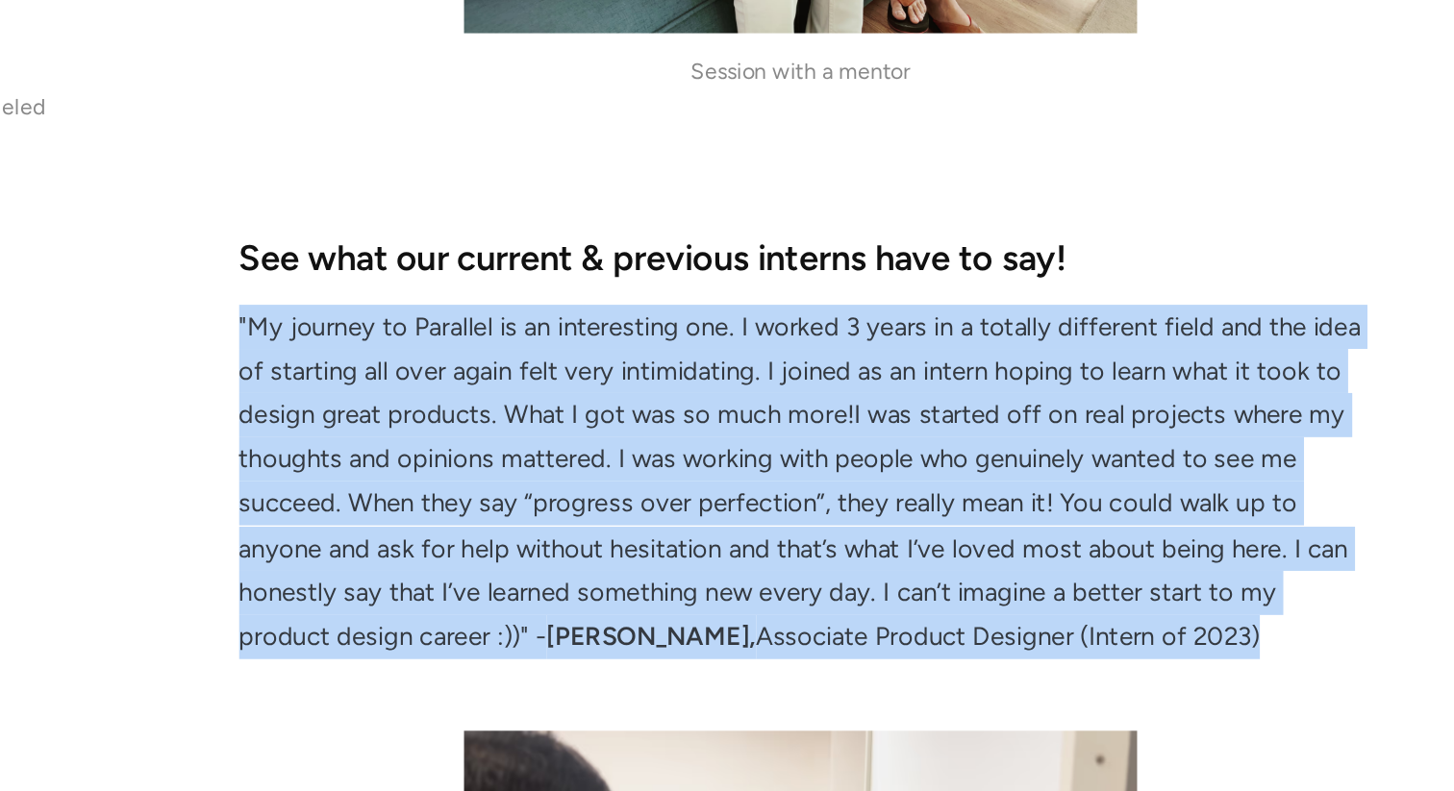
click at [1266, 393] on p ""My journey to Parallel is an interesting one. I worked 3 years in a totally di…" at bounding box center [900, 431] width 783 height 248
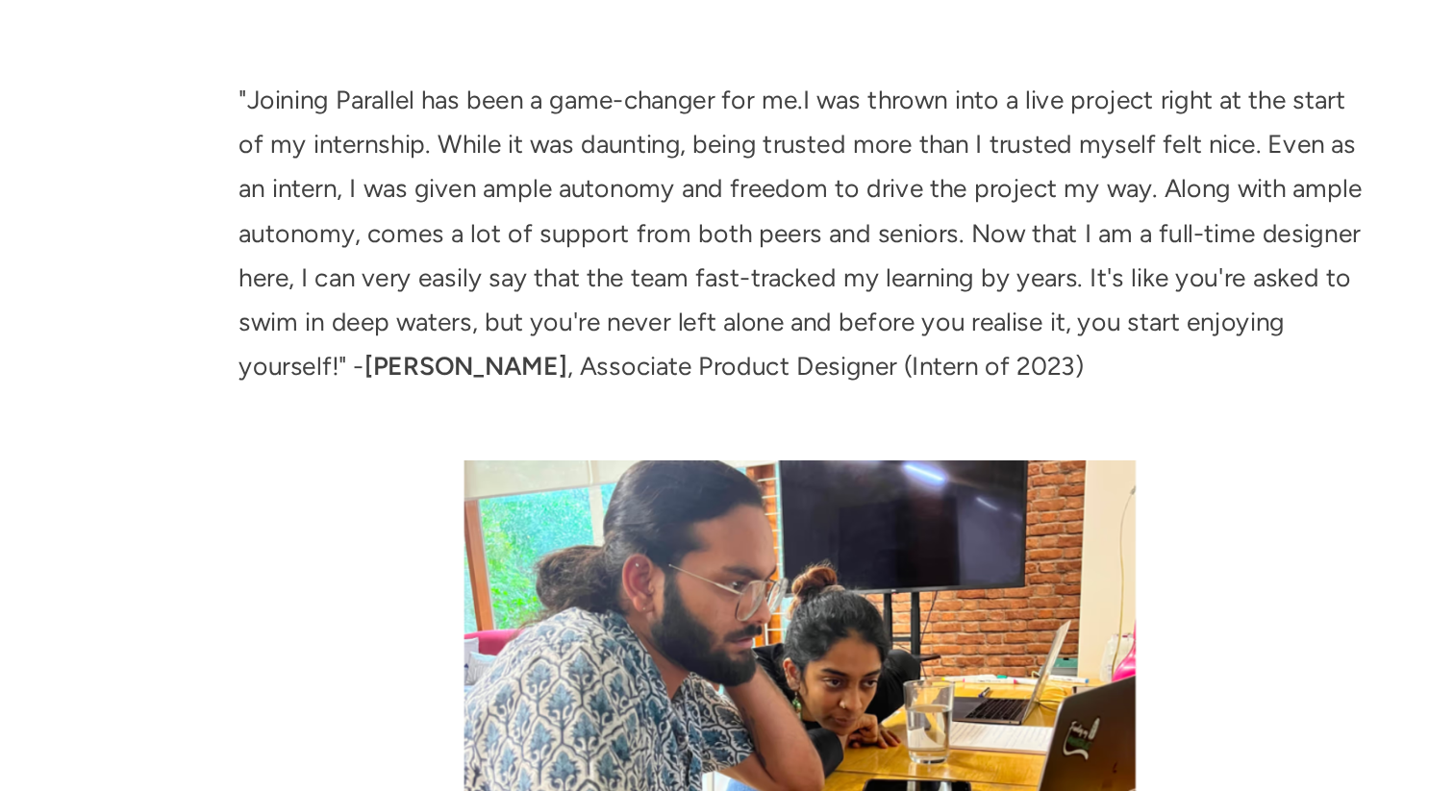
scroll to position [5519, 0]
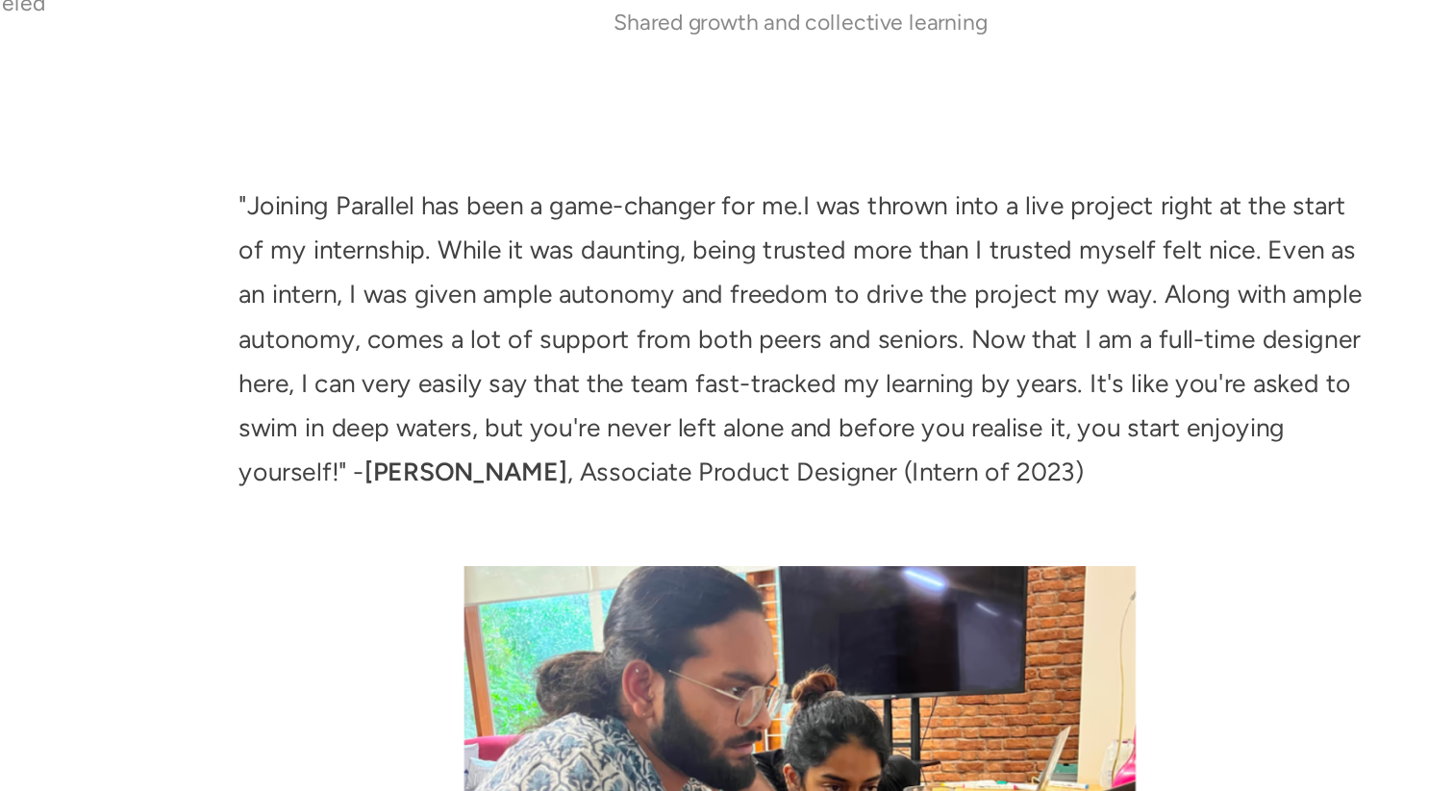
click at [1266, 466] on p ""Joining Parallel has been a game-changer for me.I was thrown into a live proje…" at bounding box center [900, 403] width 783 height 216
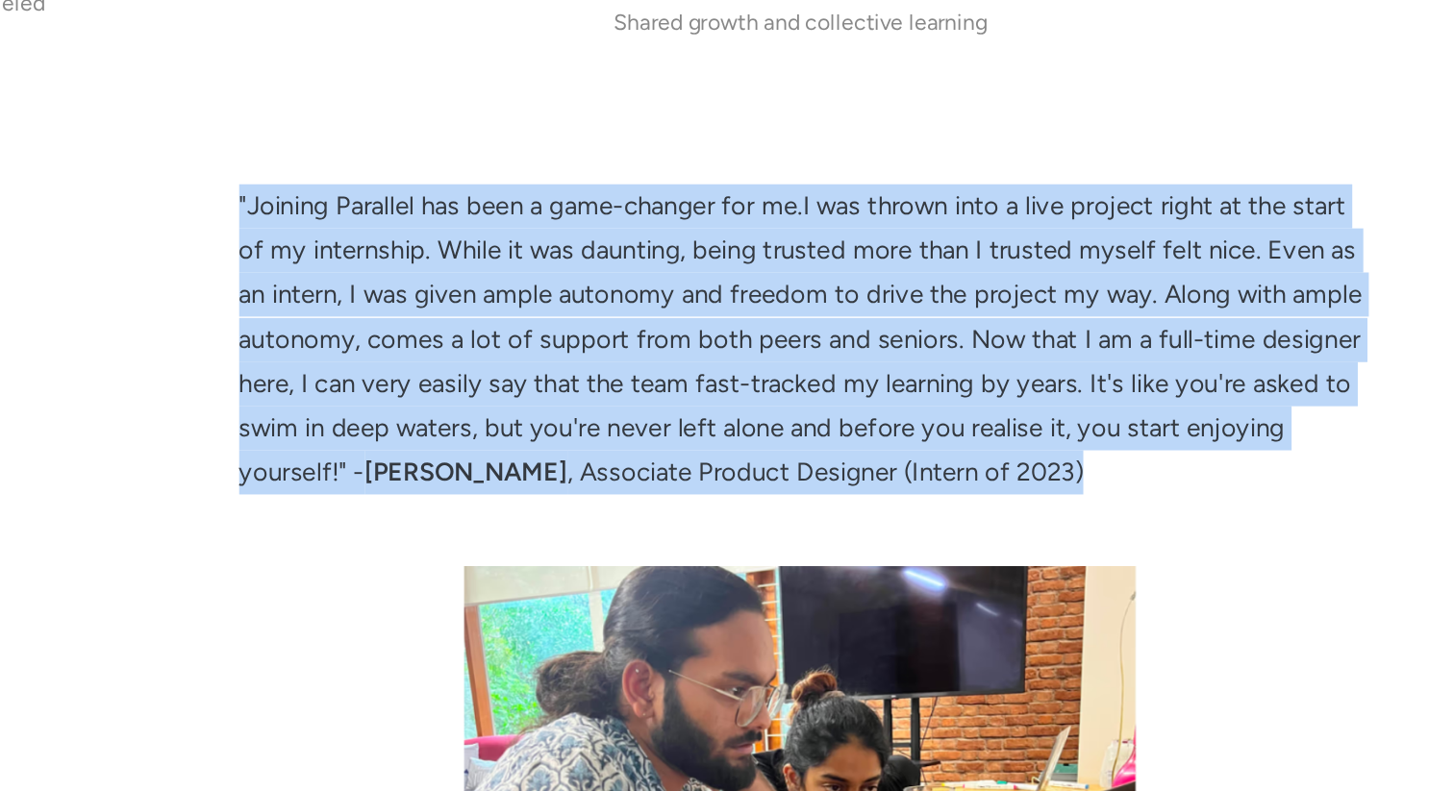
click at [1266, 466] on p ""Joining Parallel has been a game-changer for me.I was thrown into a live proje…" at bounding box center [900, 403] width 783 height 216
click at [1266, 472] on p ""Joining Parallel has been a game-changer for me.I was thrown into a live proje…" at bounding box center [900, 403] width 783 height 216
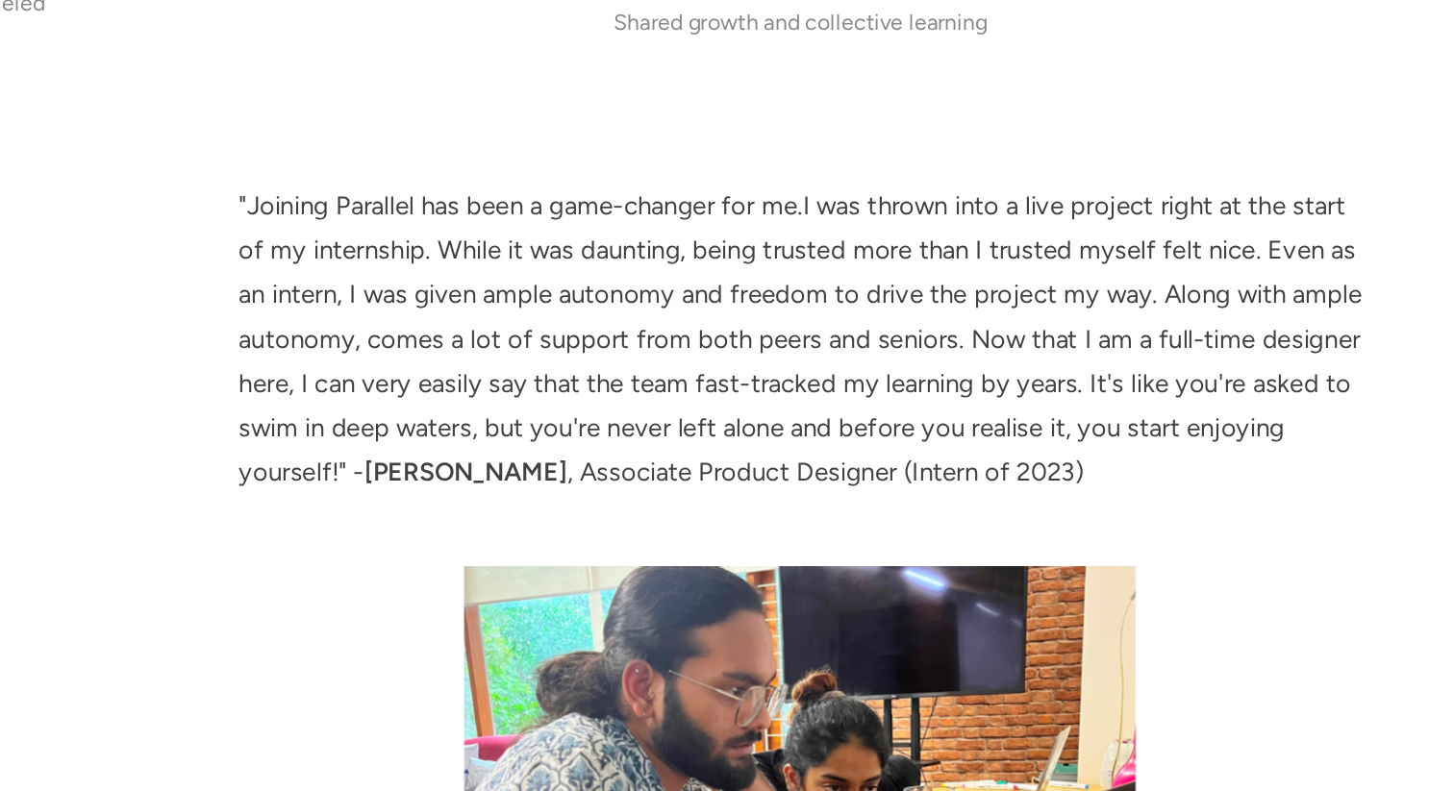
click at [1266, 472] on p ""Joining Parallel has been a game-changer for me.I was thrown into a live proje…" at bounding box center [900, 403] width 783 height 216
click at [1268, 450] on p ""Joining Parallel has been a game-changer for me.I was thrown into a live proje…" at bounding box center [900, 403] width 783 height 216
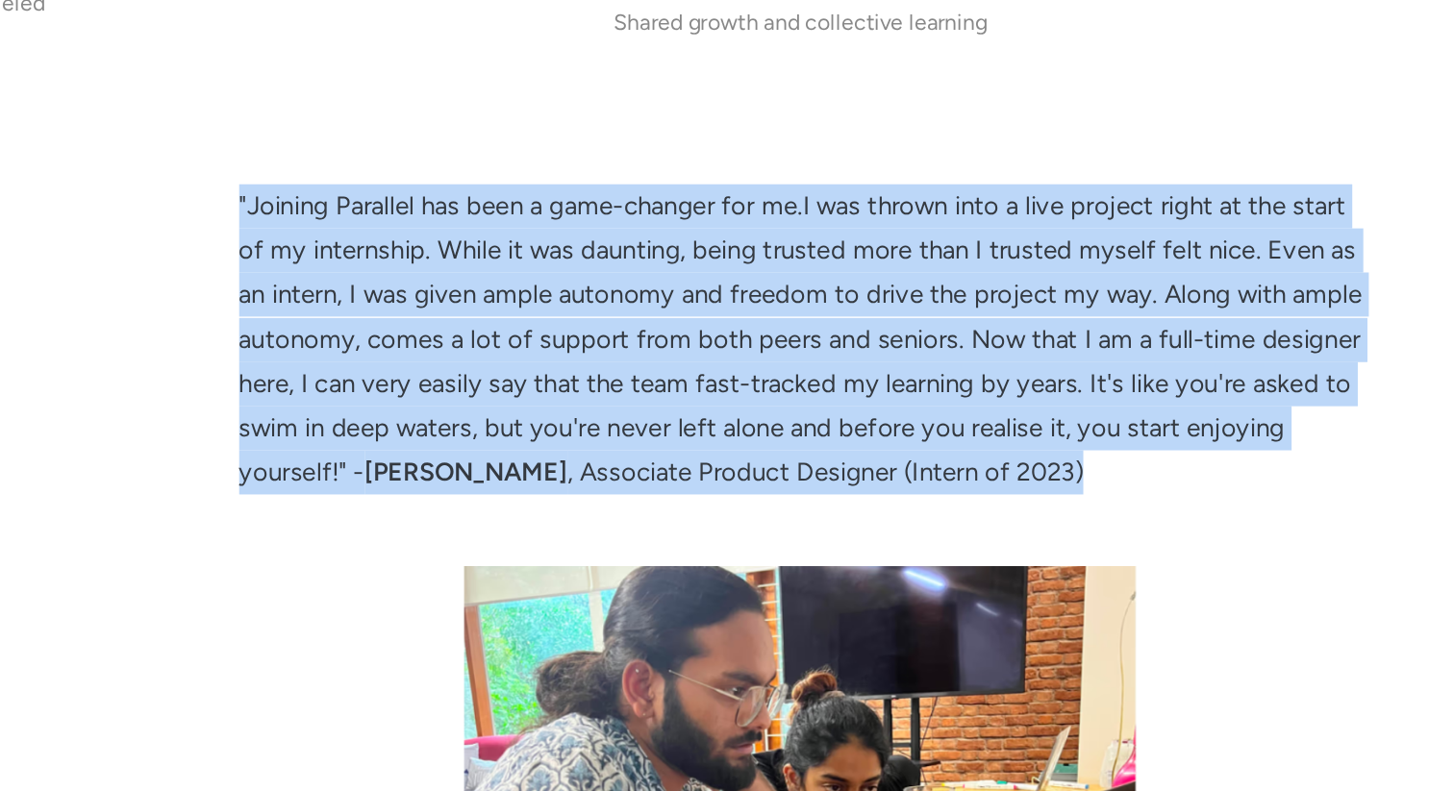
click at [1268, 450] on p ""Joining Parallel has been a game-changer for me.I was thrown into a live proje…" at bounding box center [900, 403] width 783 height 216
click at [1270, 439] on p ""Joining Parallel has been a game-changer for me.I was thrown into a live proje…" at bounding box center [900, 403] width 783 height 216
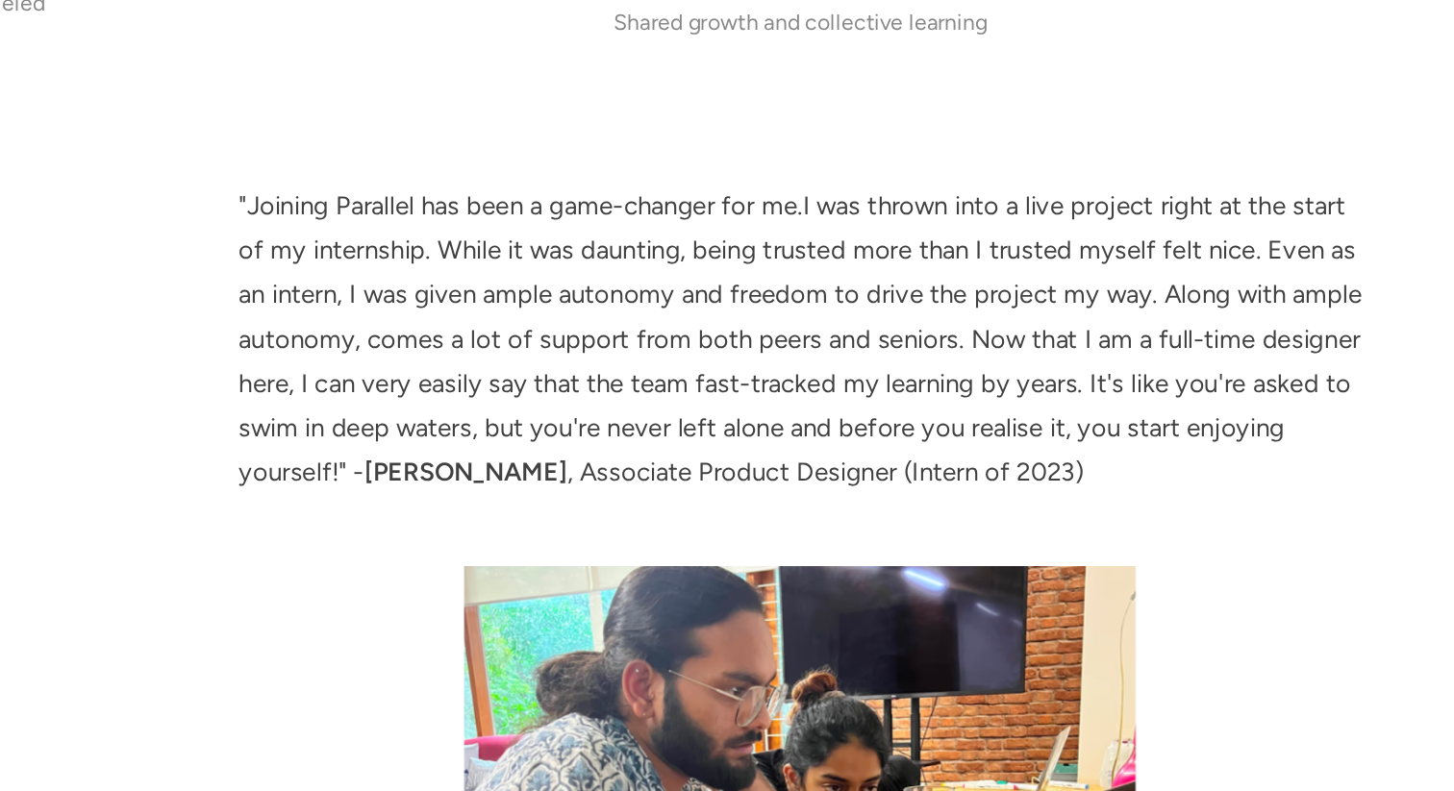
click at [1276, 420] on p ""Joining Parallel has been a game-changer for me.I was thrown into a live proje…" at bounding box center [900, 403] width 783 height 216
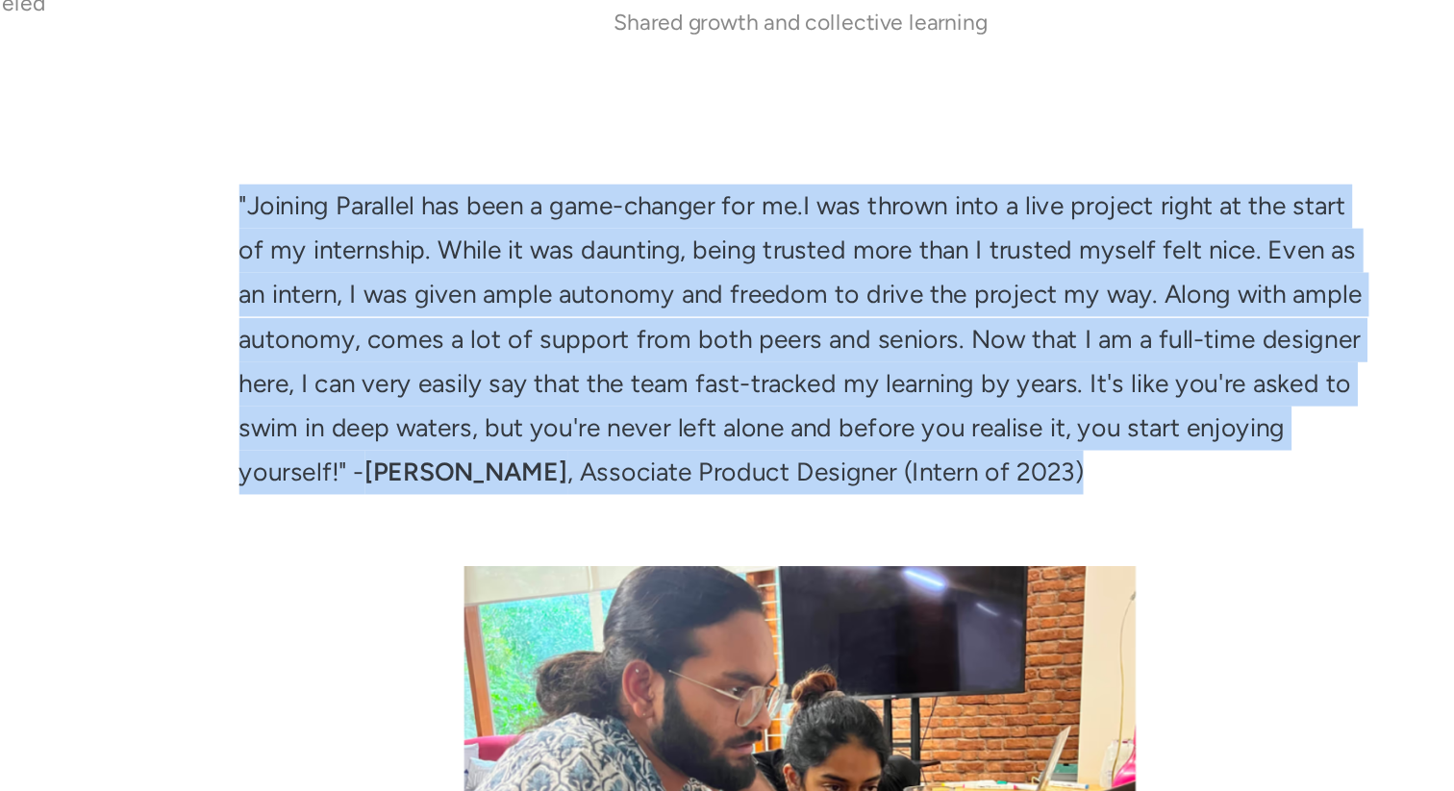
click at [1276, 420] on p ""Joining Parallel has been a game-changer for me.I was thrown into a live proje…" at bounding box center [900, 403] width 783 height 216
click at [1273, 434] on p ""Joining Parallel has been a game-changer for me.I was thrown into a live proje…" at bounding box center [900, 403] width 783 height 216
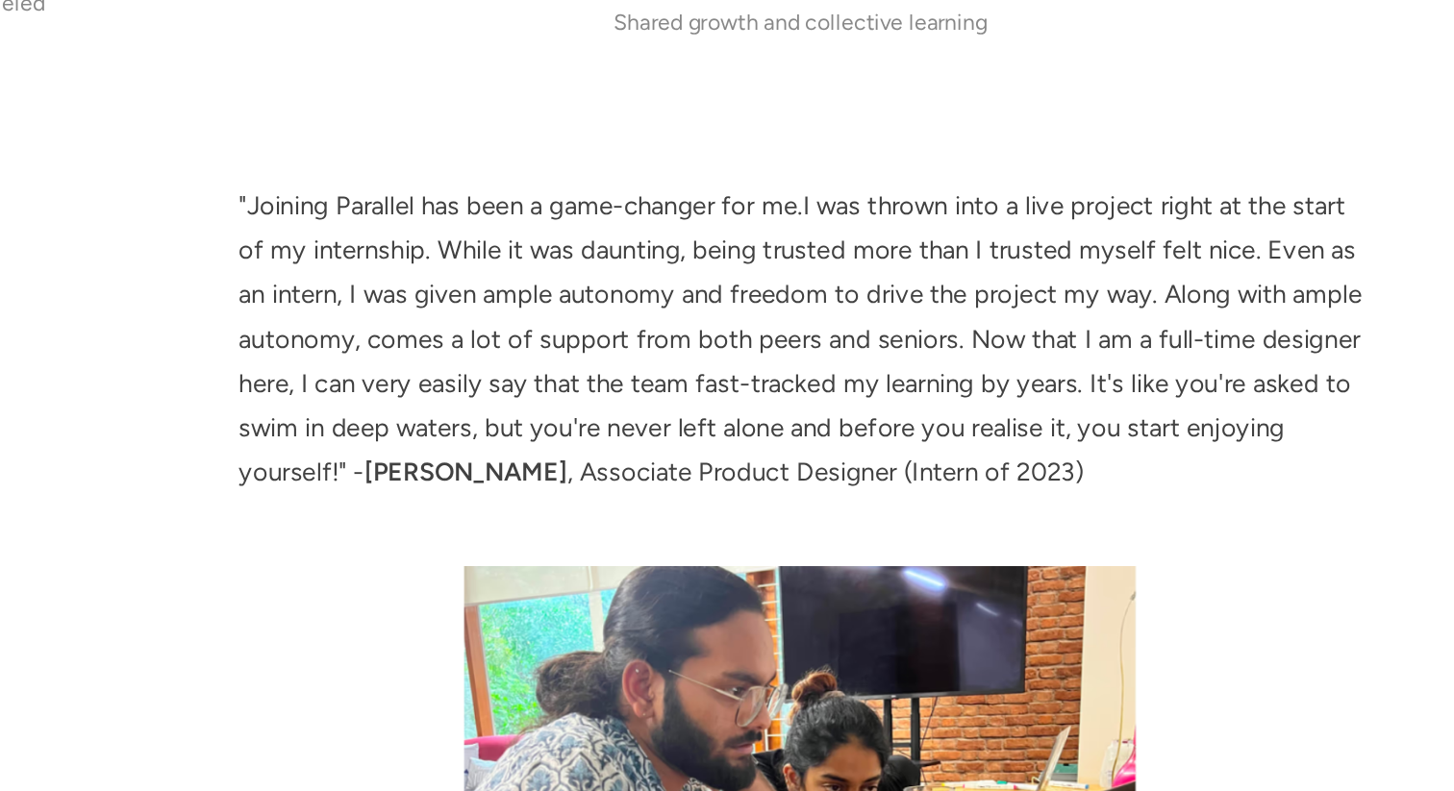
click at [1273, 434] on p ""Joining Parallel has been a game-changer for me.I was thrown into a live proje…" at bounding box center [900, 403] width 783 height 216
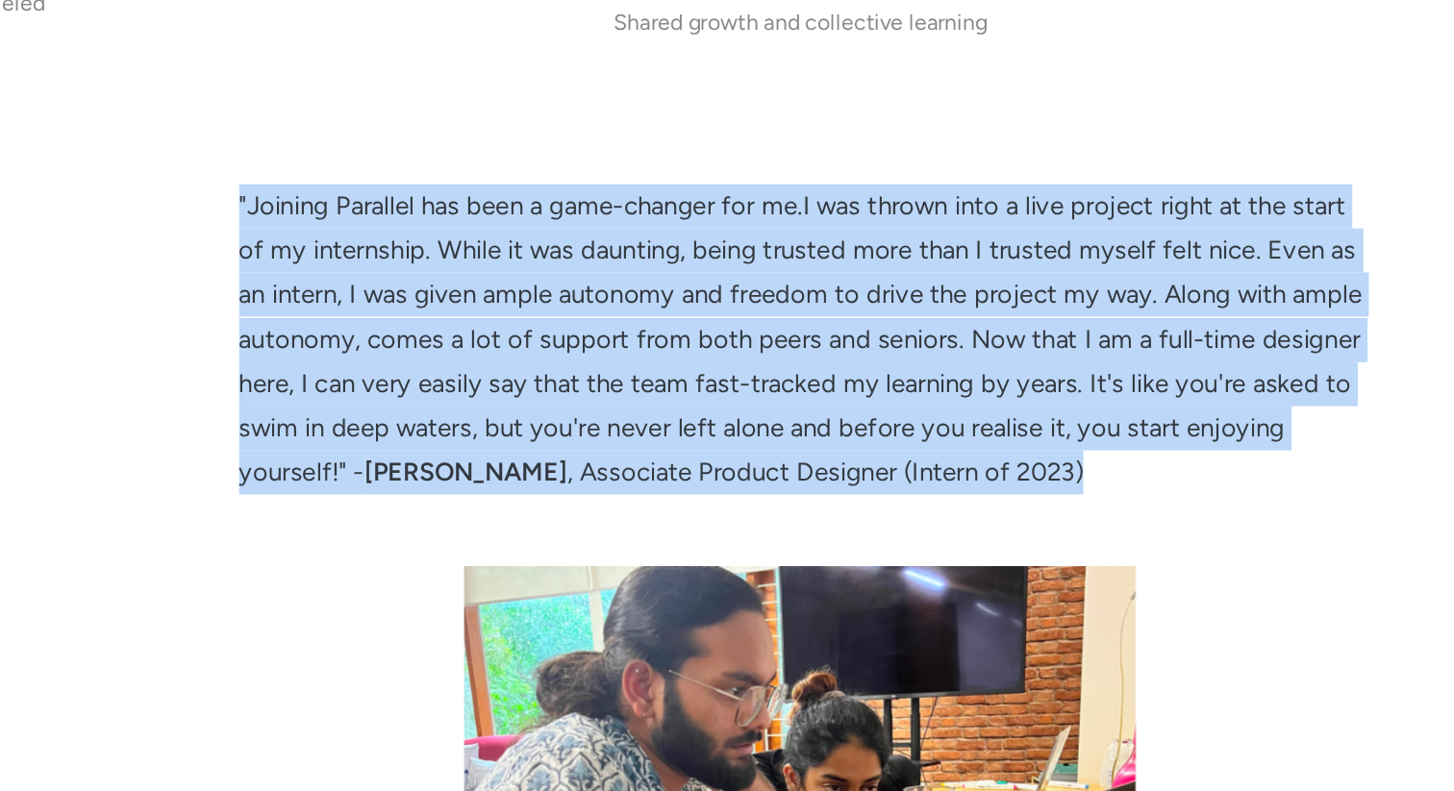
click at [1275, 420] on p ""Joining Parallel has been a game-changer for me.I was thrown into a live proje…" at bounding box center [900, 403] width 783 height 216
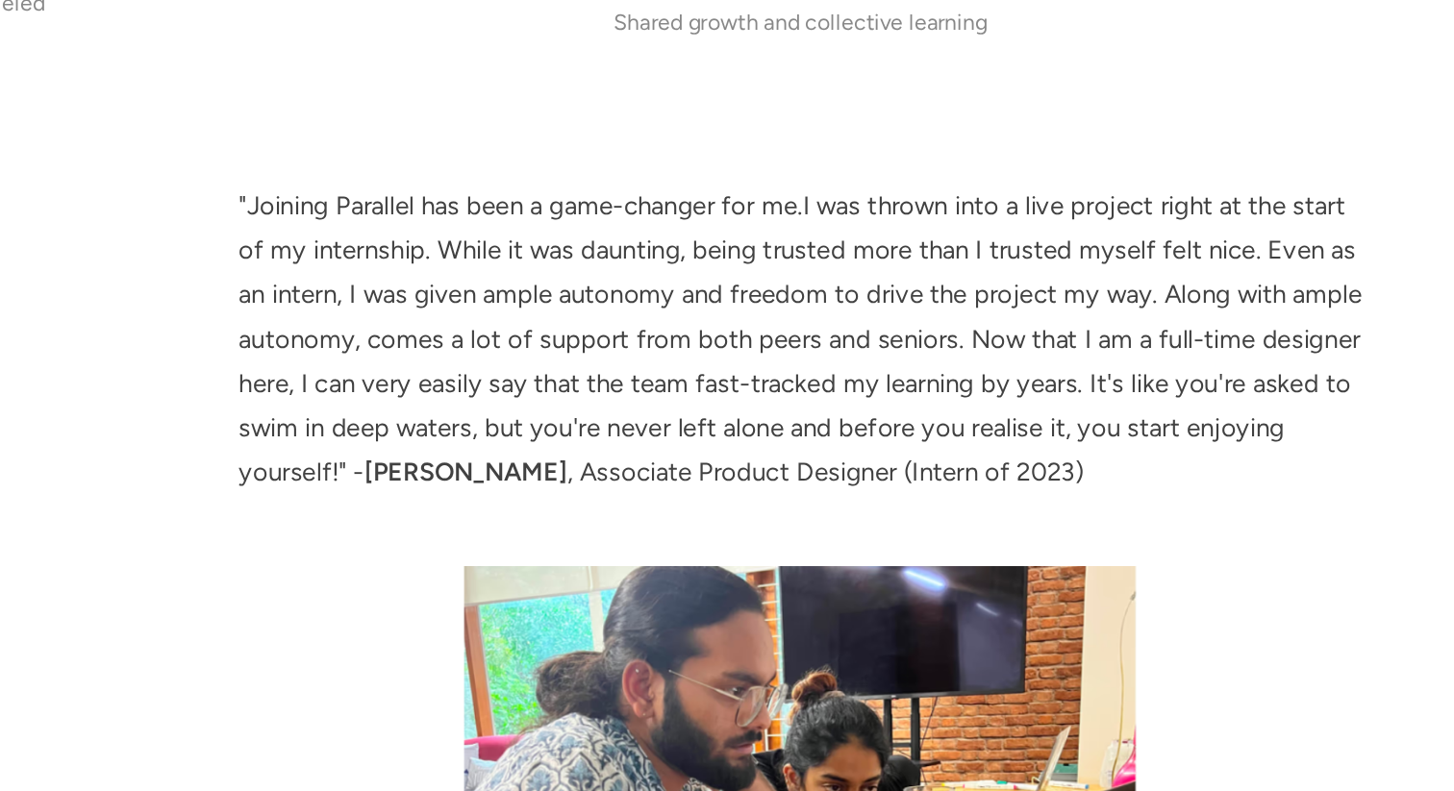
click at [1275, 420] on p ""Joining Parallel has been a game-changer for me.I was thrown into a live proje…" at bounding box center [900, 403] width 783 height 216
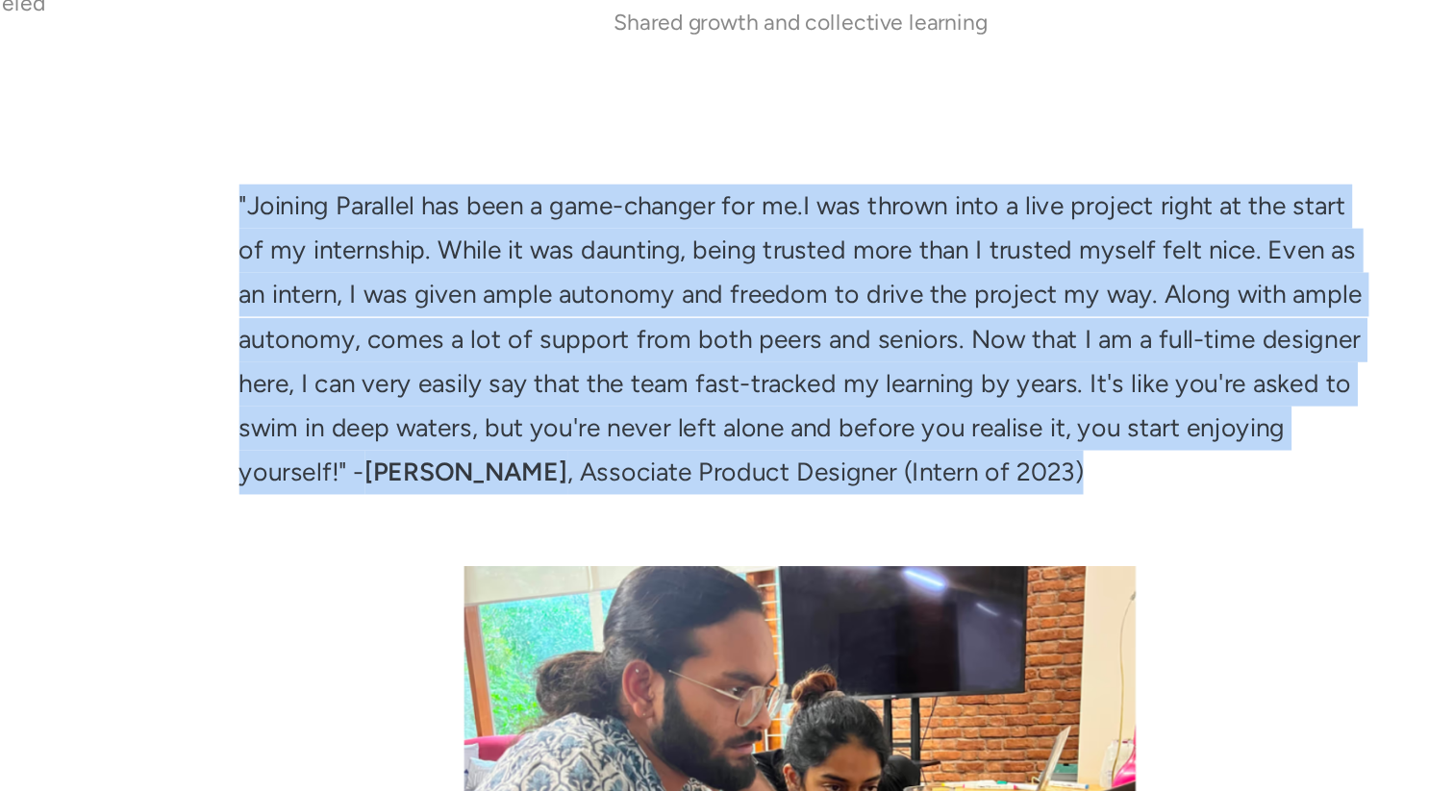
click at [1268, 451] on p ""Joining Parallel has been a game-changer for me.I was thrown into a live proje…" at bounding box center [900, 403] width 783 height 216
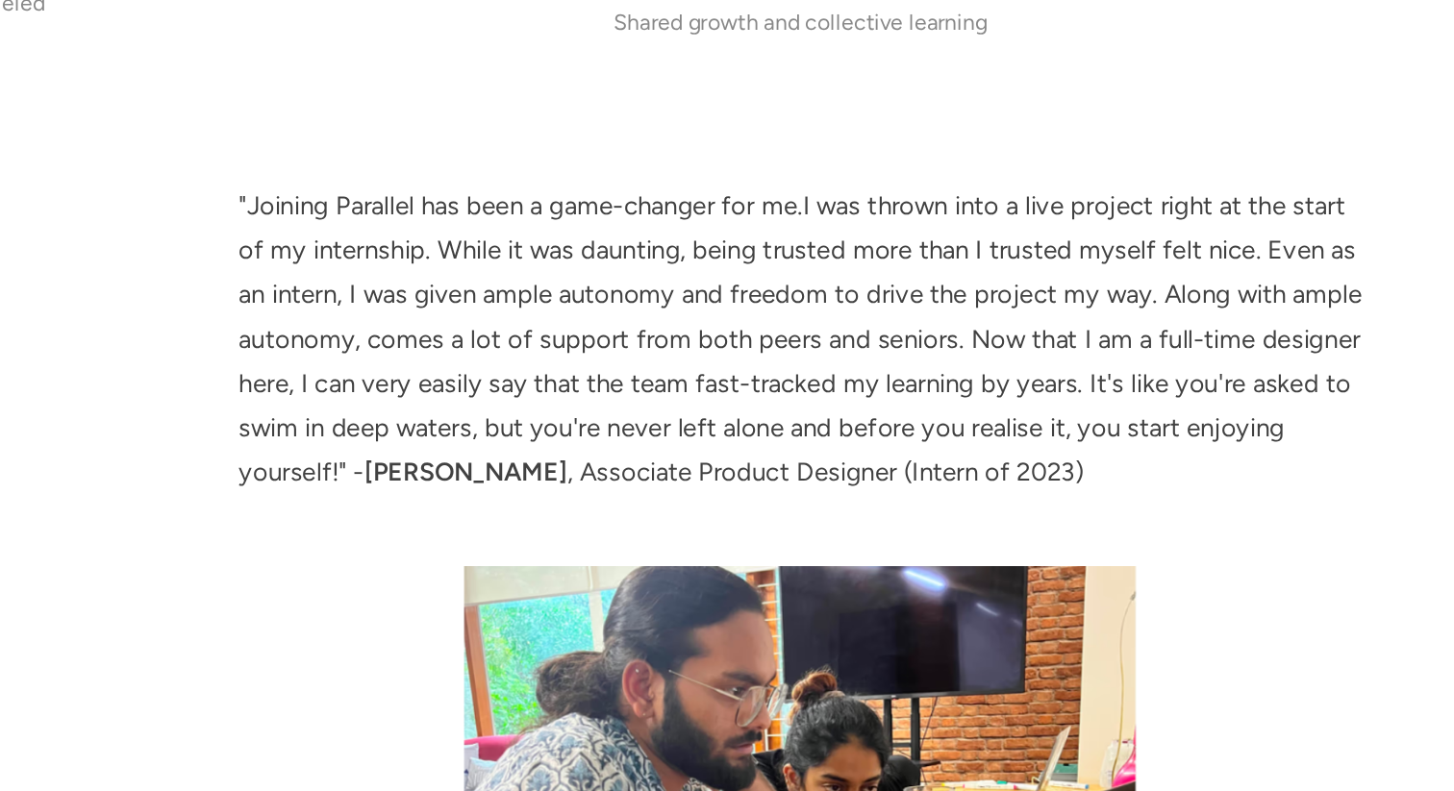
click at [1268, 428] on p ""Joining Parallel has been a game-changer for me.I was thrown into a live proje…" at bounding box center [900, 403] width 783 height 216
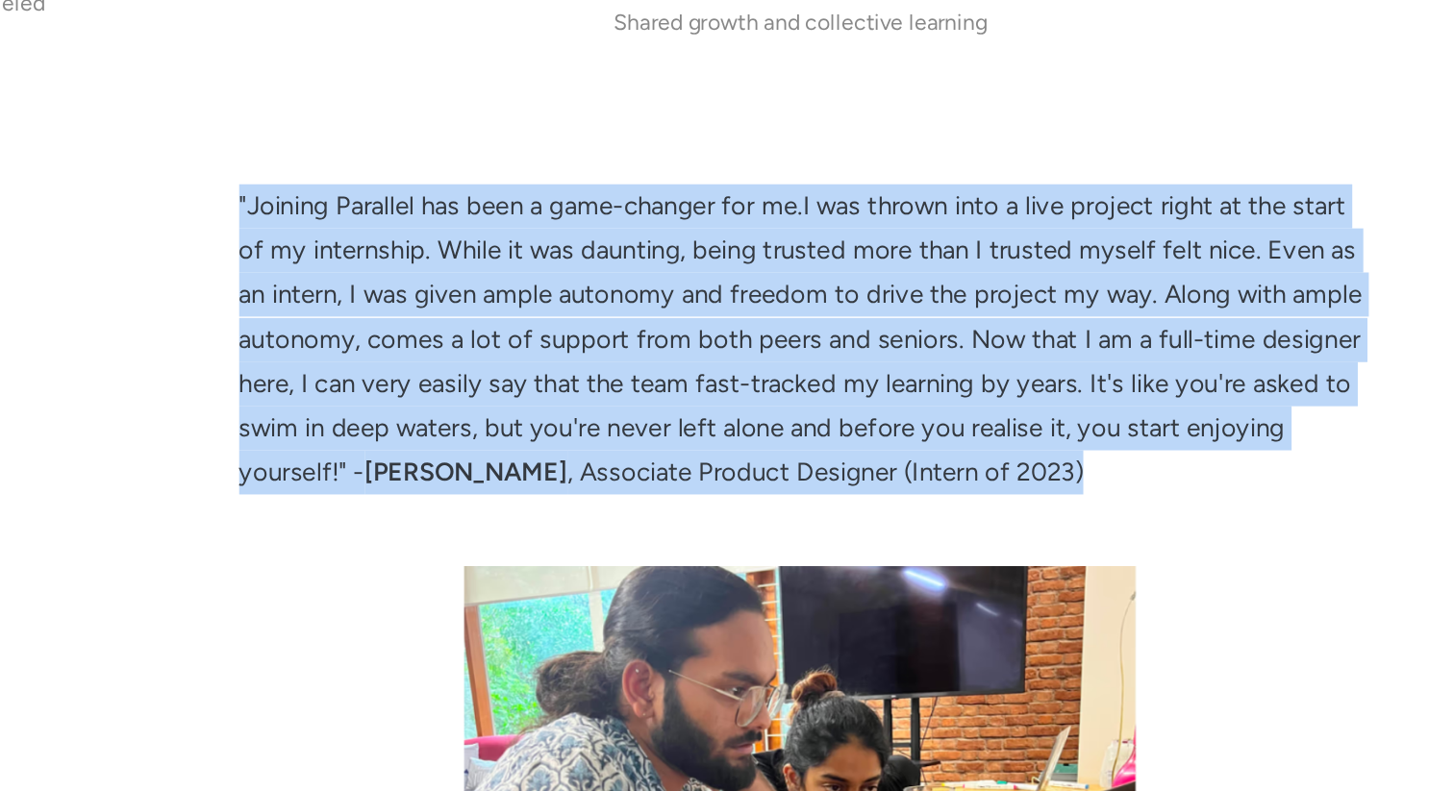
click at [1268, 434] on p ""Joining Parallel has been a game-changer for me.I was thrown into a live proje…" at bounding box center [900, 403] width 783 height 216
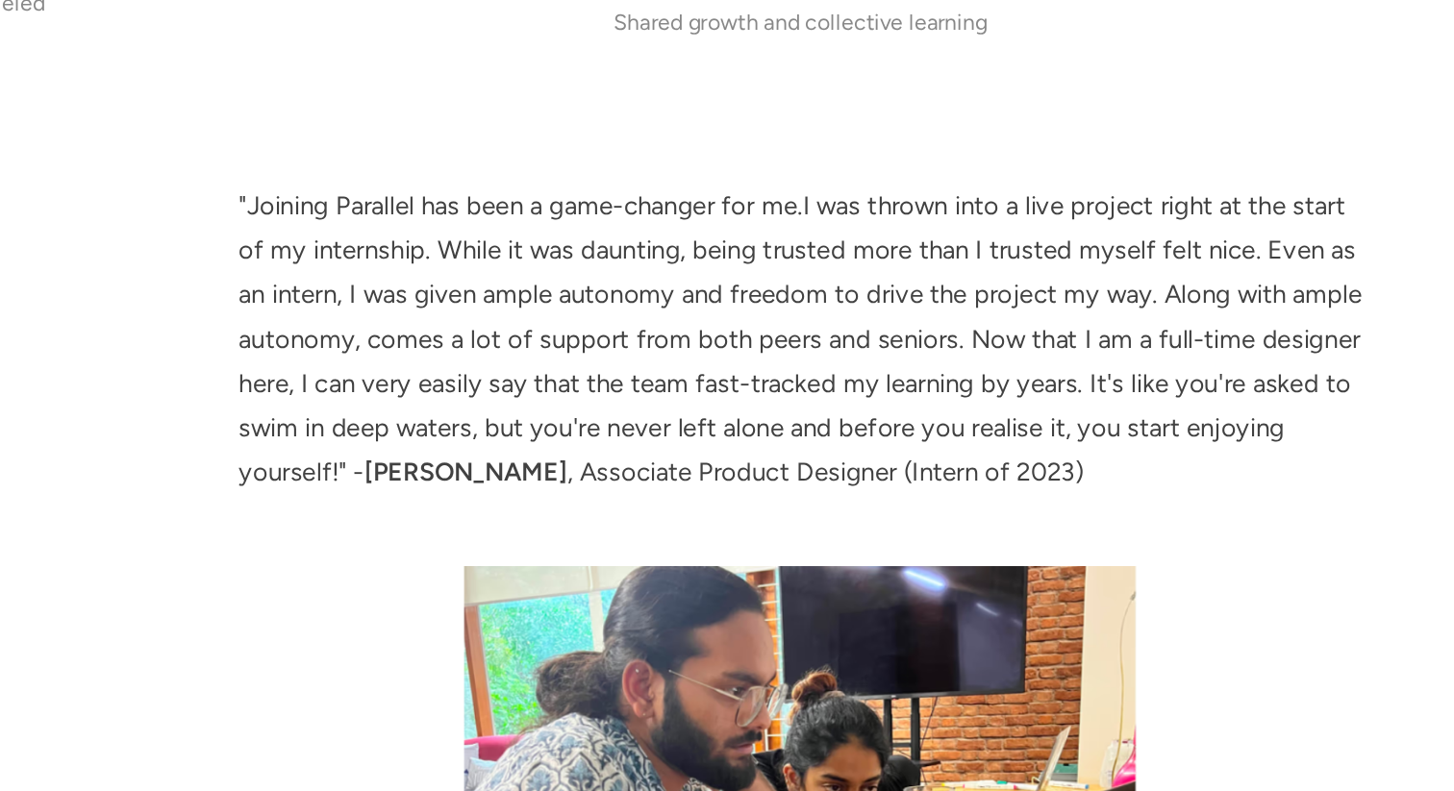
click at [1268, 434] on p ""Joining Parallel has been a game-changer for me.I was thrown into a live proje…" at bounding box center [900, 403] width 783 height 216
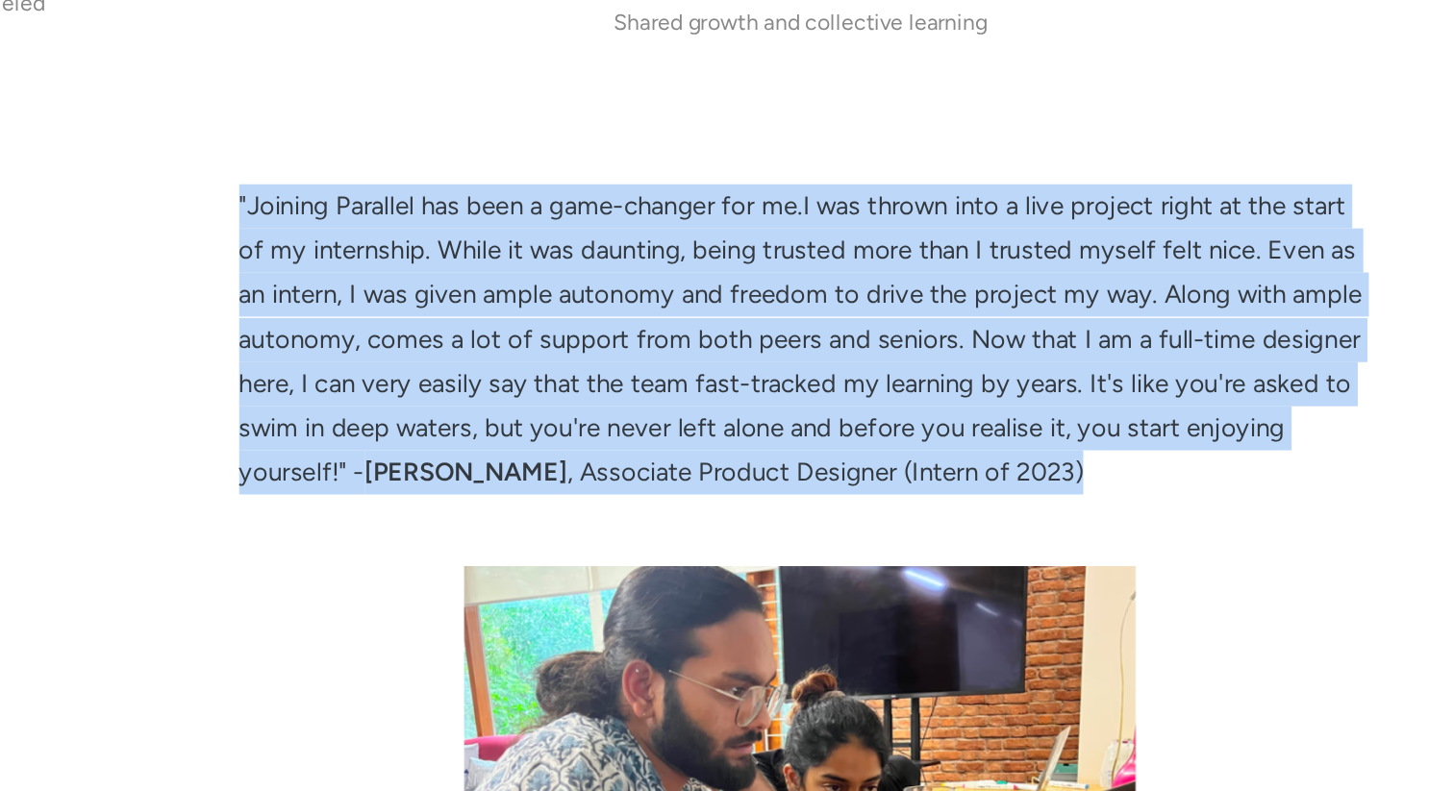
click at [1270, 415] on p ""Joining Parallel has been a game-changer for me.I was thrown into a live proje…" at bounding box center [900, 403] width 783 height 216
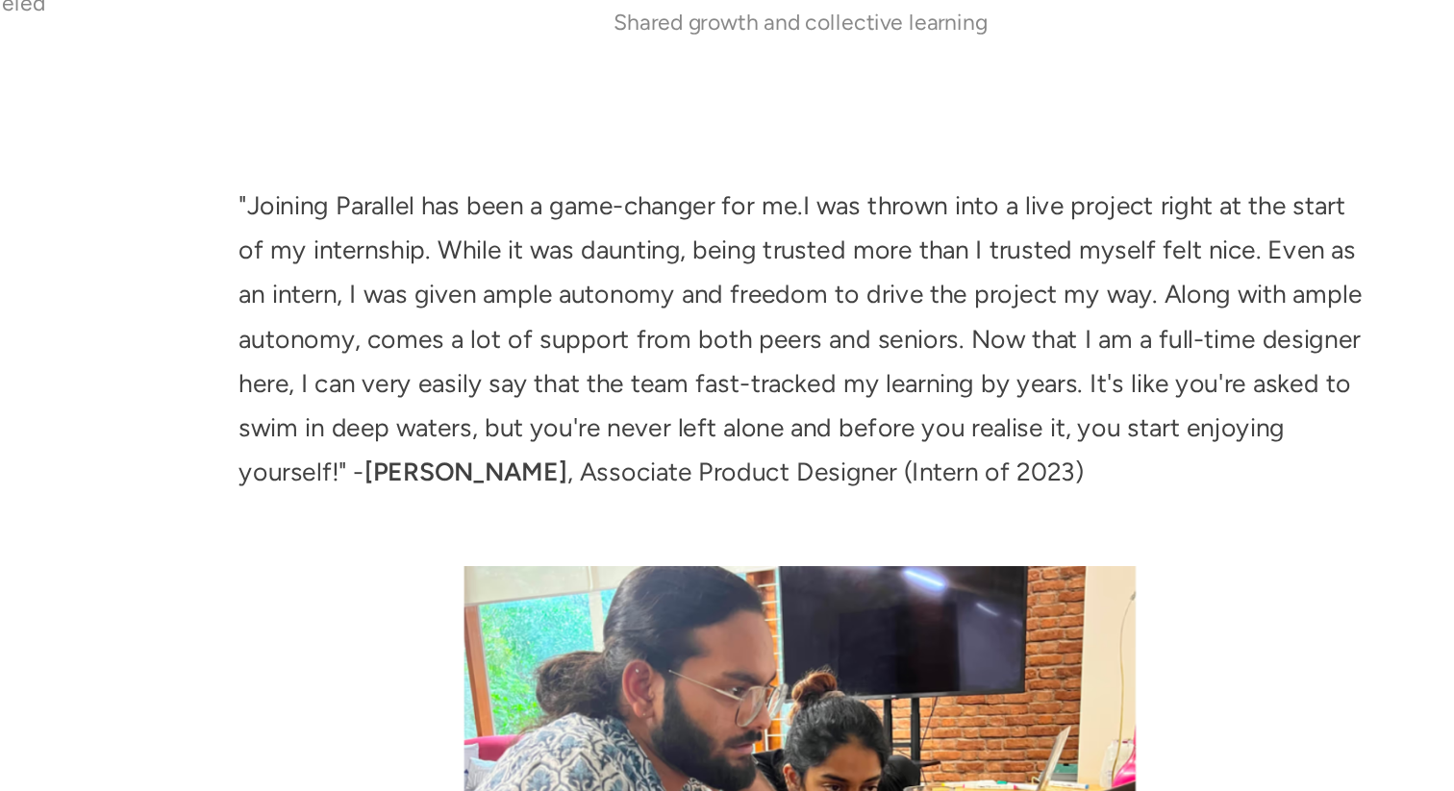
click at [1270, 415] on p ""Joining Parallel has been a game-changer for me.I was thrown into a live proje…" at bounding box center [900, 403] width 783 height 216
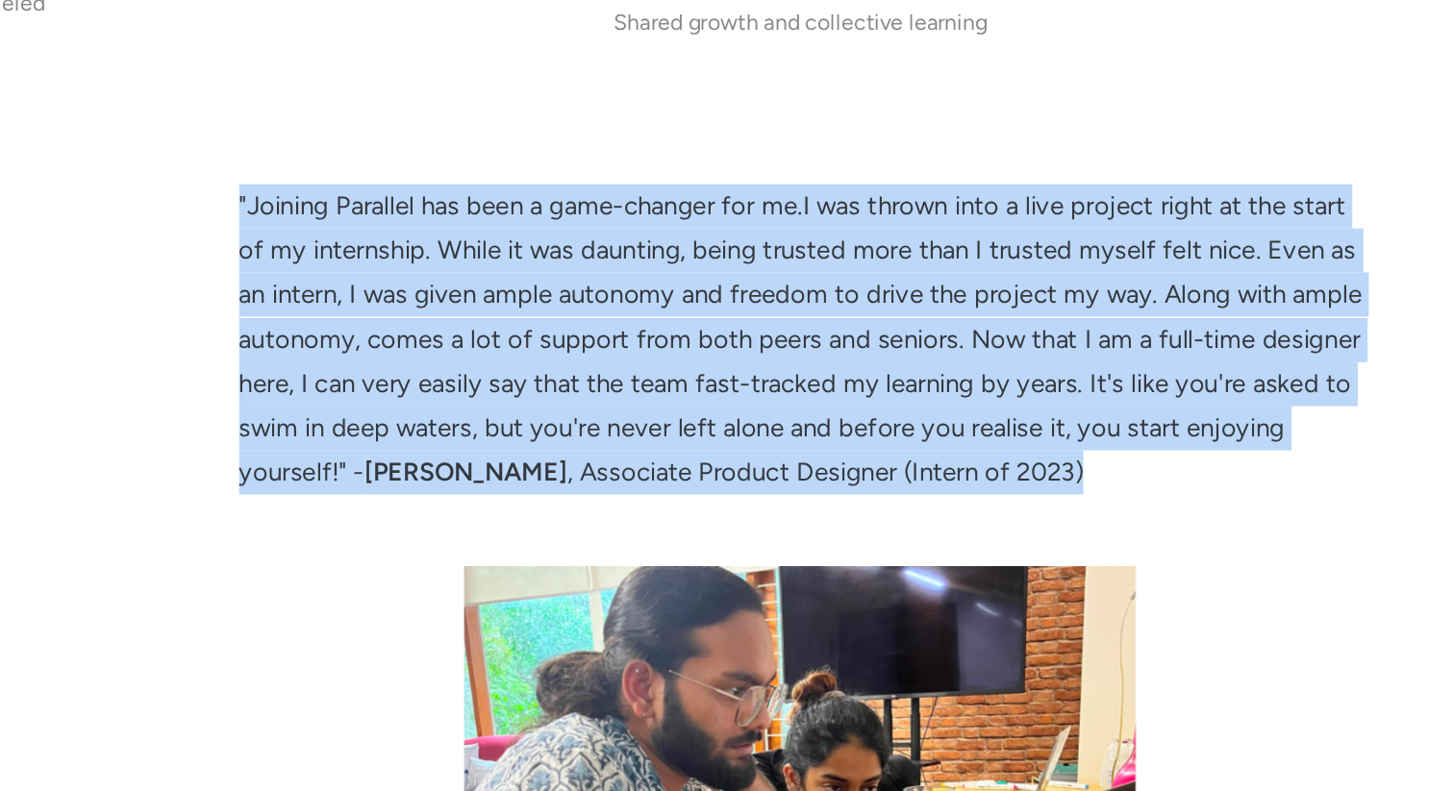
click at [1276, 395] on p ""Joining Parallel has been a game-changer for me.I was thrown into a live proje…" at bounding box center [900, 403] width 783 height 216
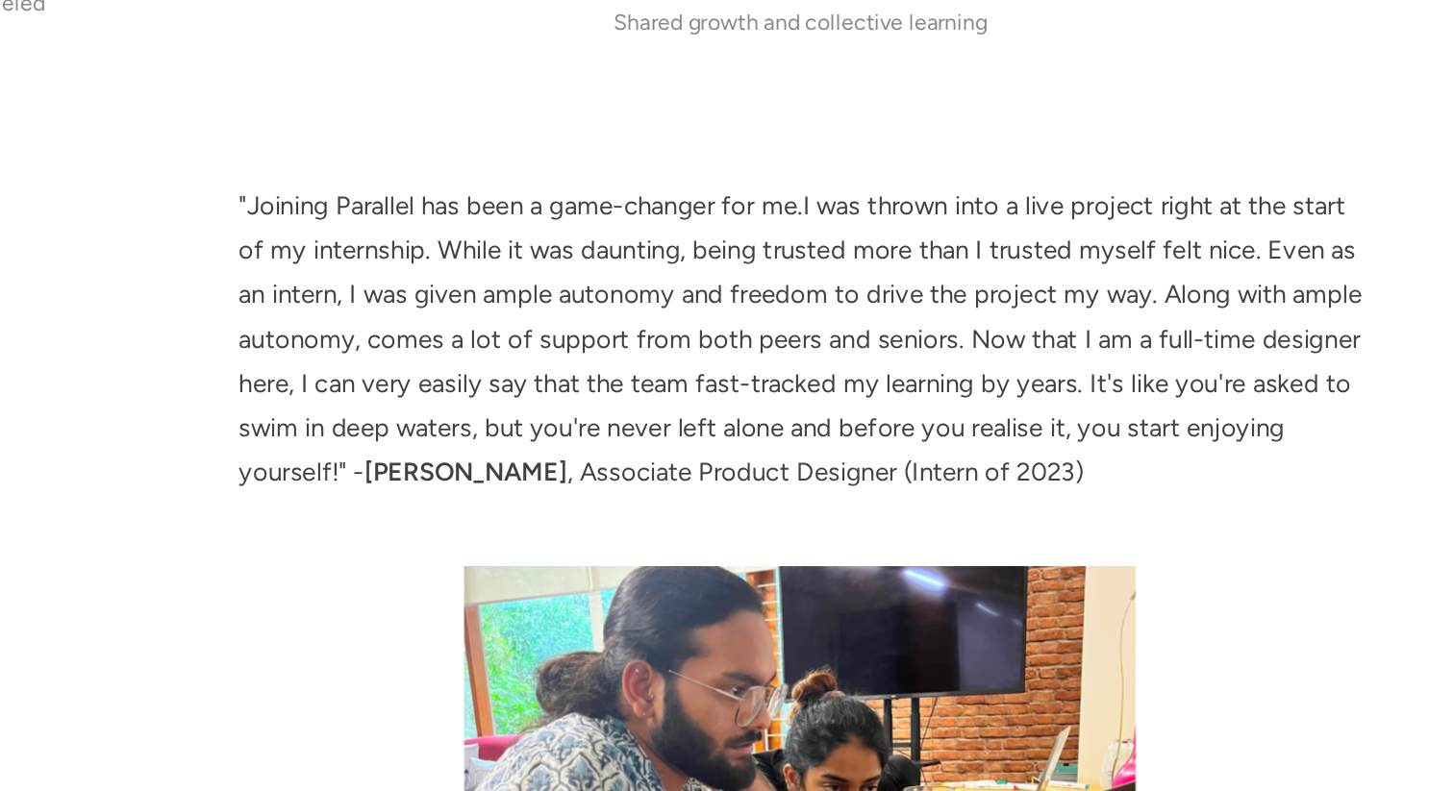
click at [1276, 395] on p ""Joining Parallel has been a game-changer for me.I was thrown into a live proje…" at bounding box center [900, 403] width 783 height 216
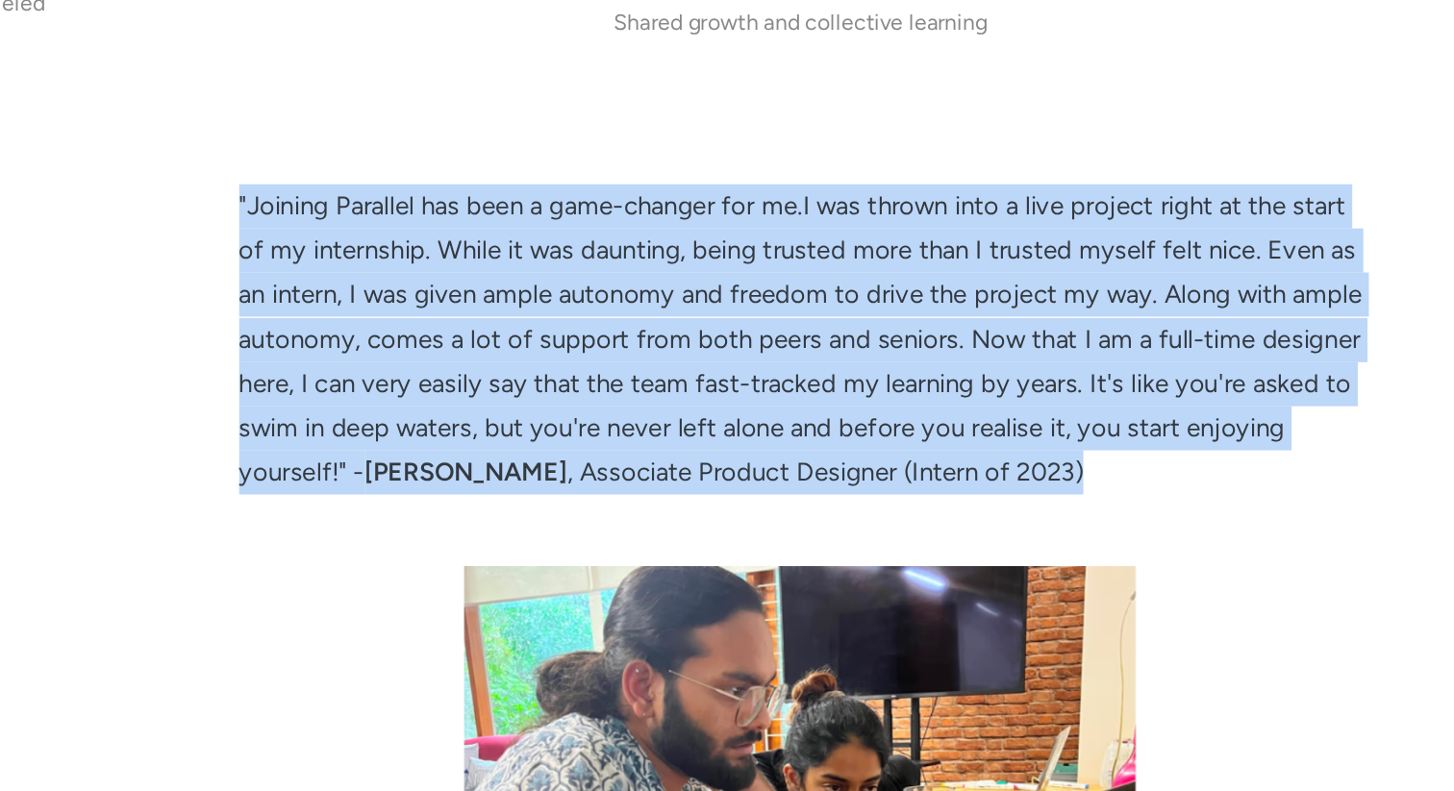
click at [1262, 467] on p ""Joining Parallel has been a game-changer for me.I was thrown into a live proje…" at bounding box center [900, 403] width 783 height 216
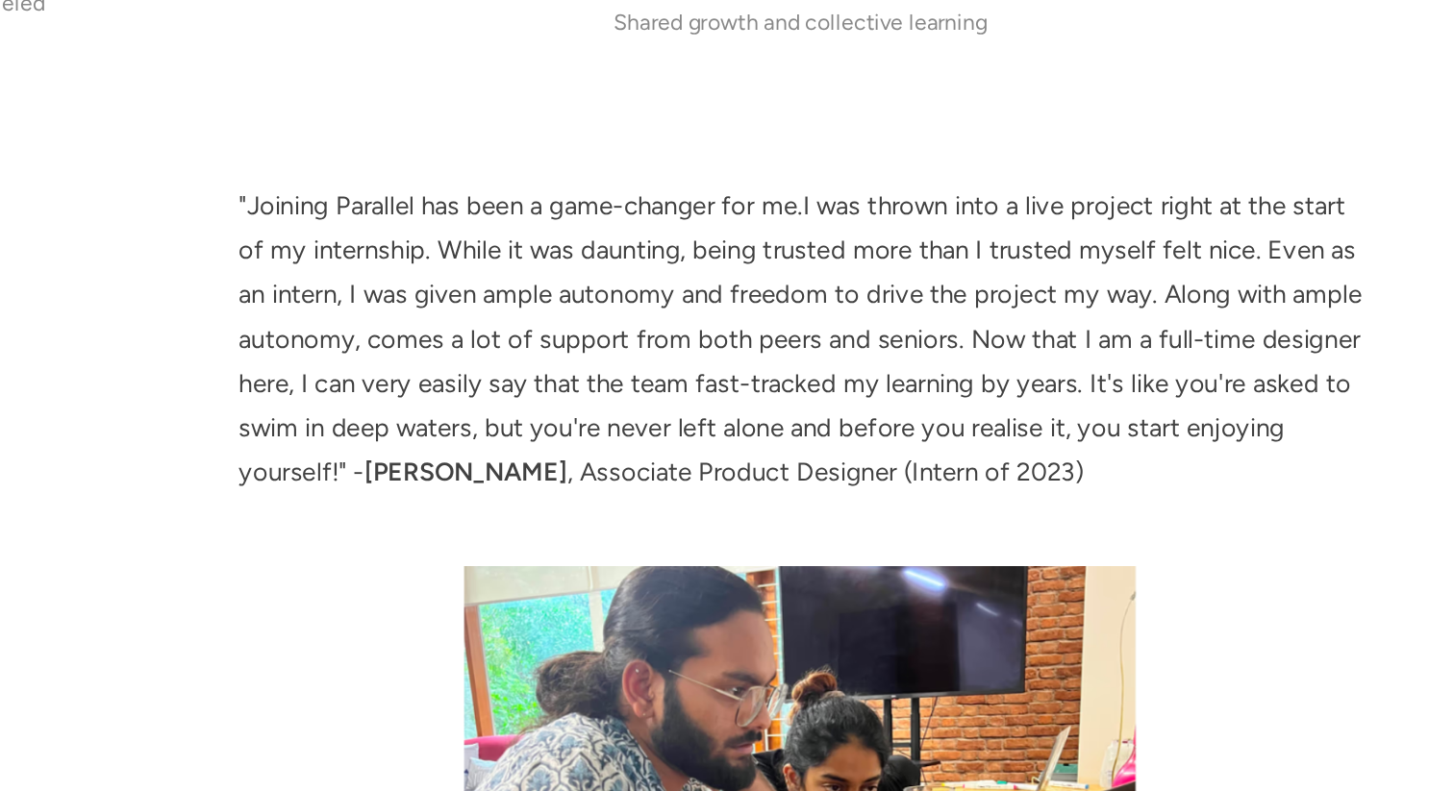
click at [1262, 467] on p ""Joining Parallel has been a game-changer for me.I was thrown into a live proje…" at bounding box center [900, 403] width 783 height 216
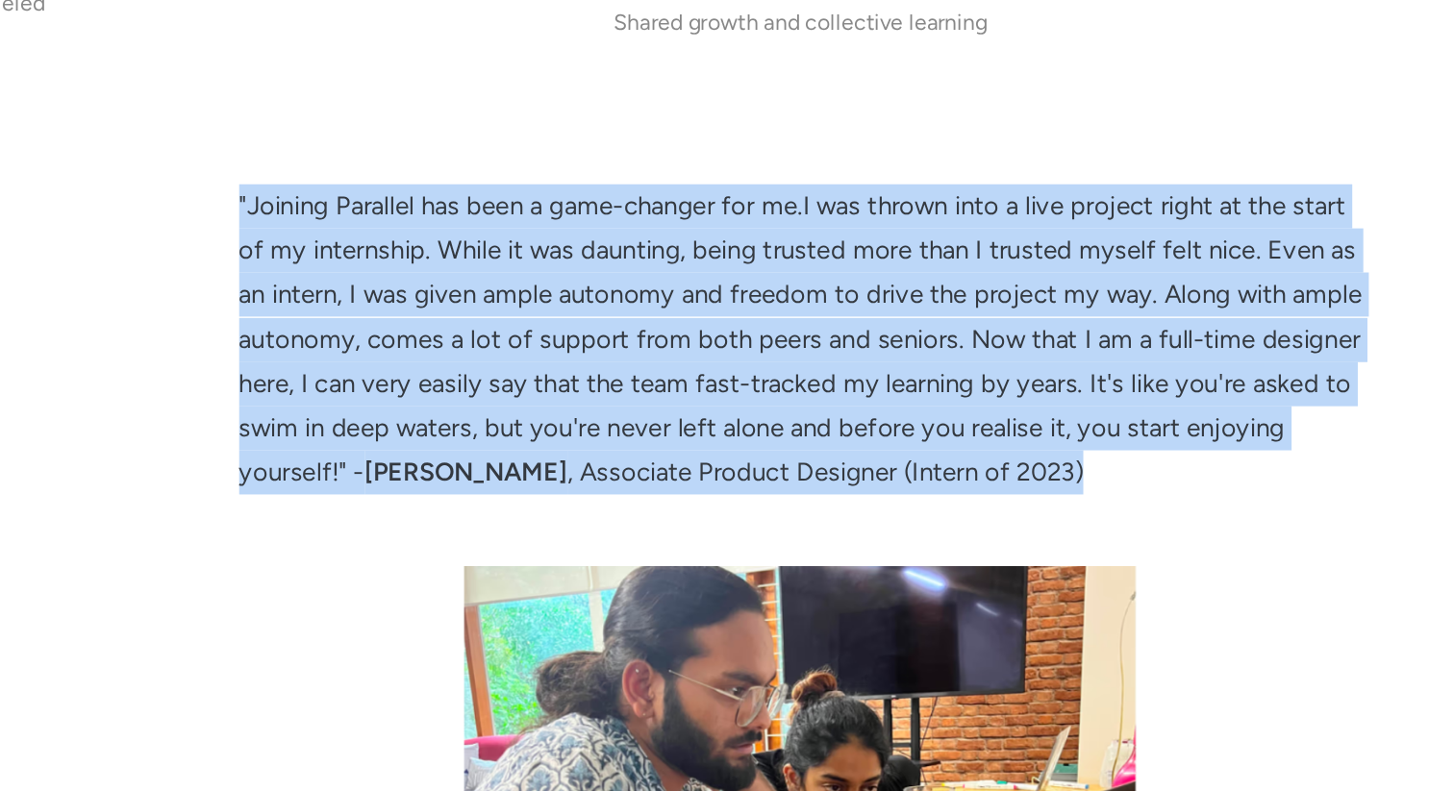
click at [1262, 440] on p ""Joining Parallel has been a game-changer for me.I was thrown into a live proje…" at bounding box center [900, 403] width 783 height 216
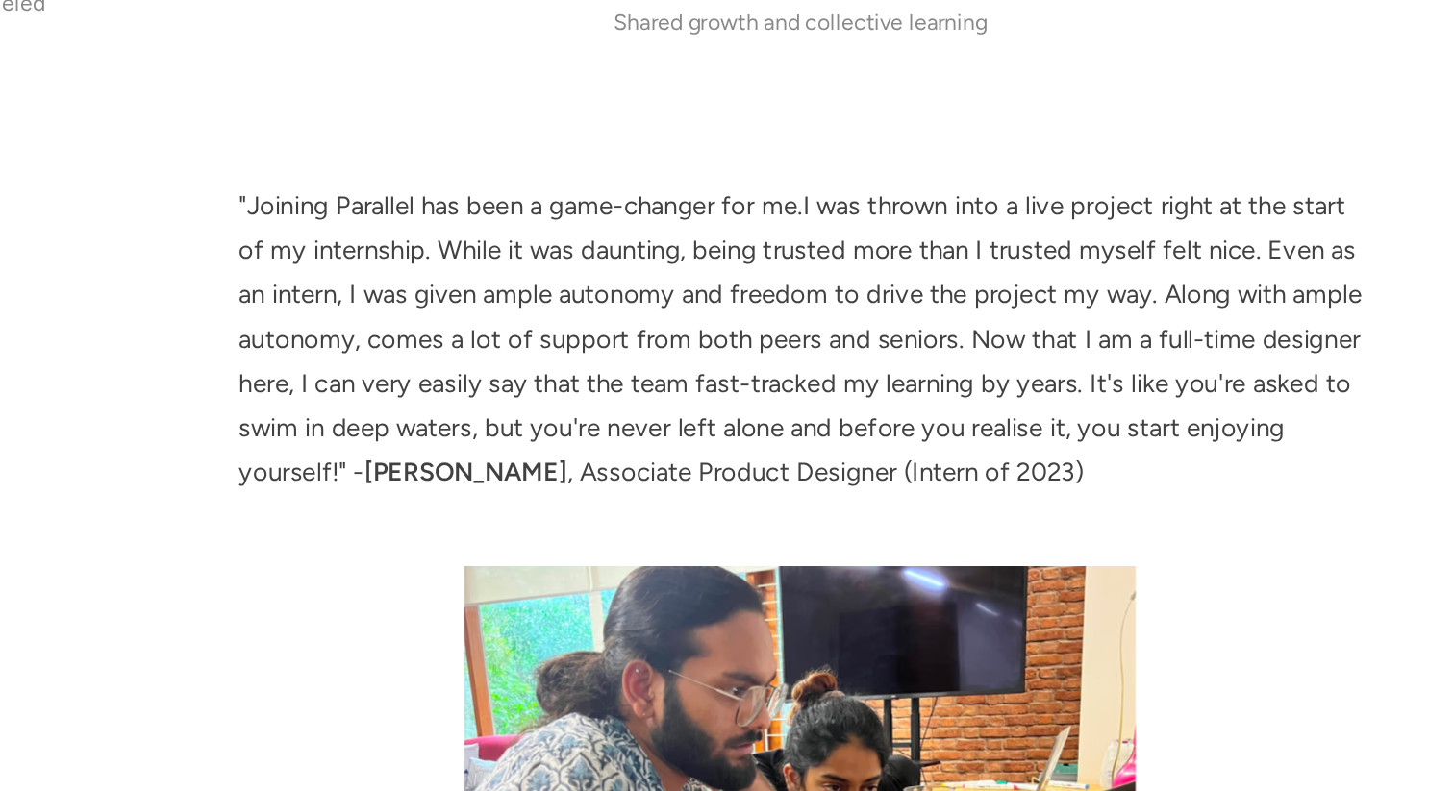
click at [1262, 440] on p ""Joining Parallel has been a game-changer for me.I was thrown into a live proje…" at bounding box center [900, 403] width 783 height 216
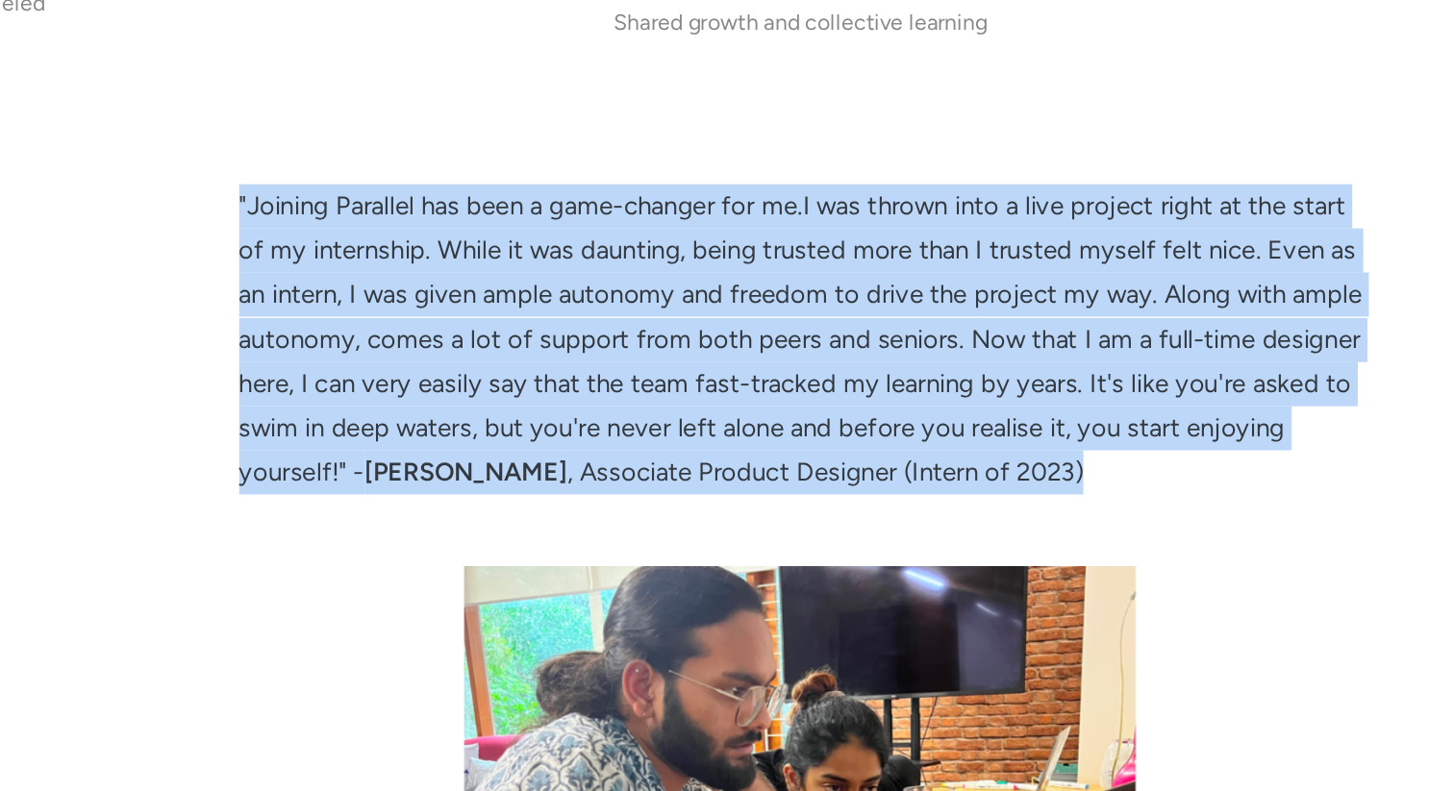
click at [1262, 440] on p ""Joining Parallel has been a game-changer for me.I was thrown into a live proje…" at bounding box center [900, 403] width 783 height 216
click at [1263, 431] on p ""Joining Parallel has been a game-changer for me.I was thrown into a live proje…" at bounding box center [900, 403] width 783 height 216
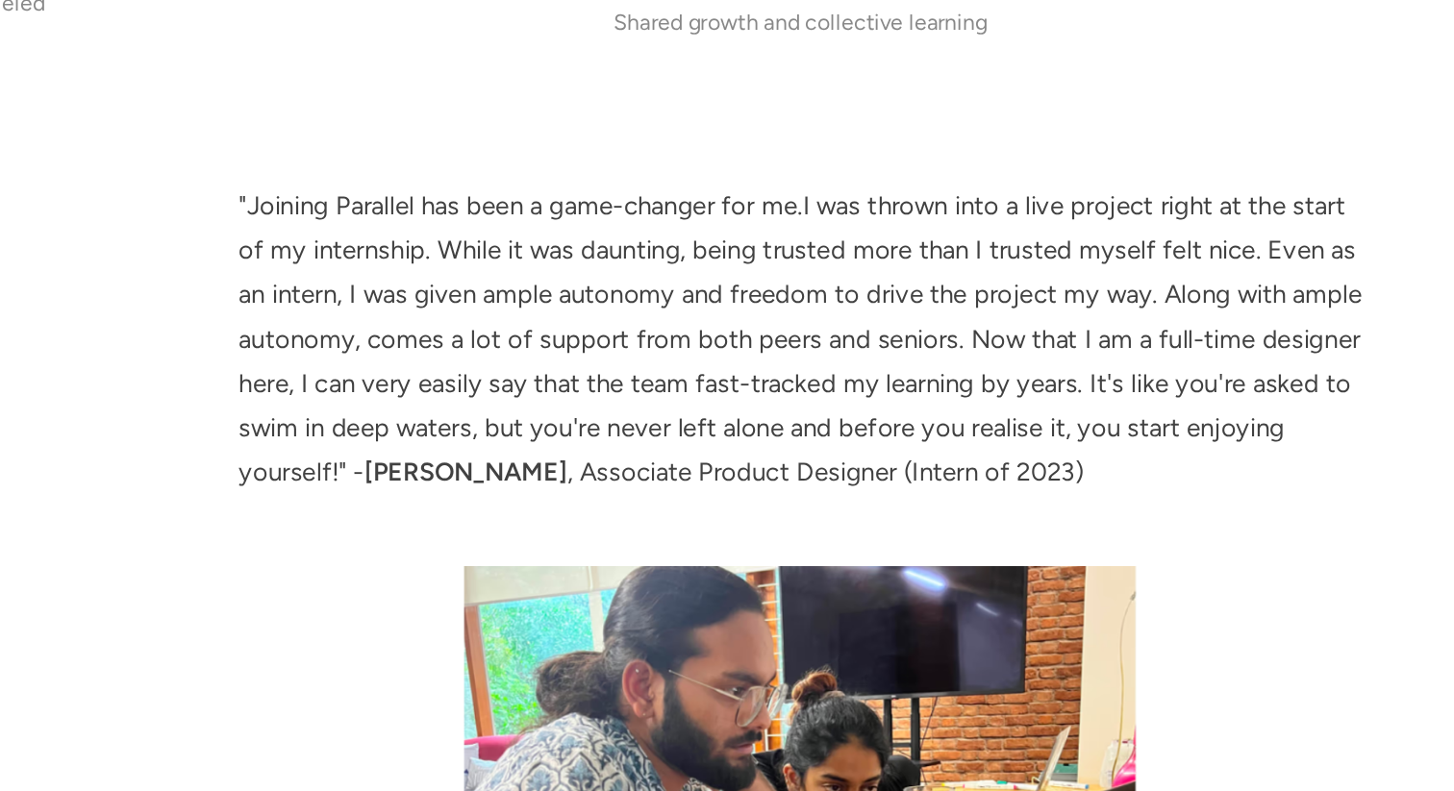
click at [1263, 431] on p ""Joining Parallel has been a game-changer for me.I was thrown into a live proje…" at bounding box center [900, 403] width 783 height 216
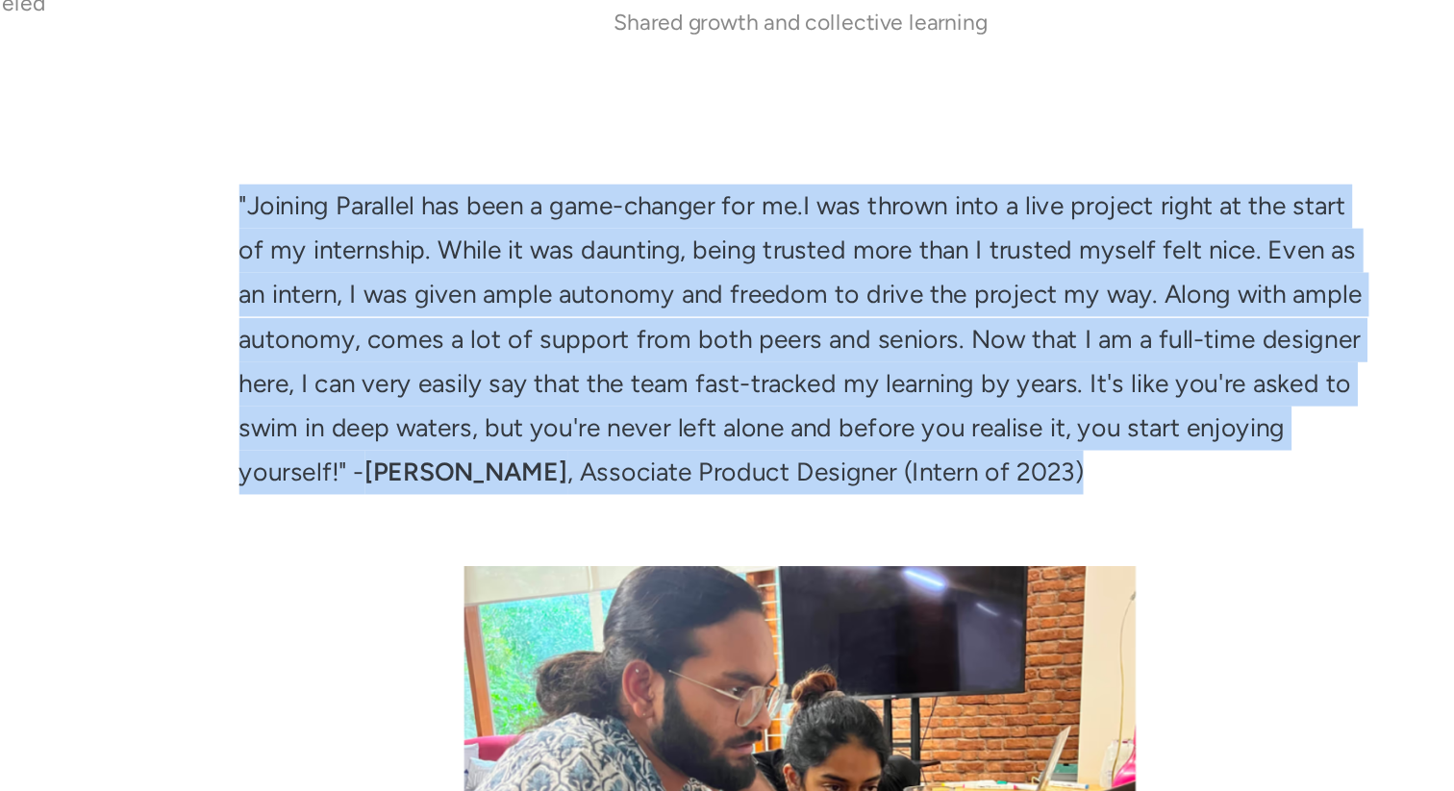
click at [1259, 458] on p ""Joining Parallel has been a game-changer for me.I was thrown into a live proje…" at bounding box center [900, 403] width 783 height 216
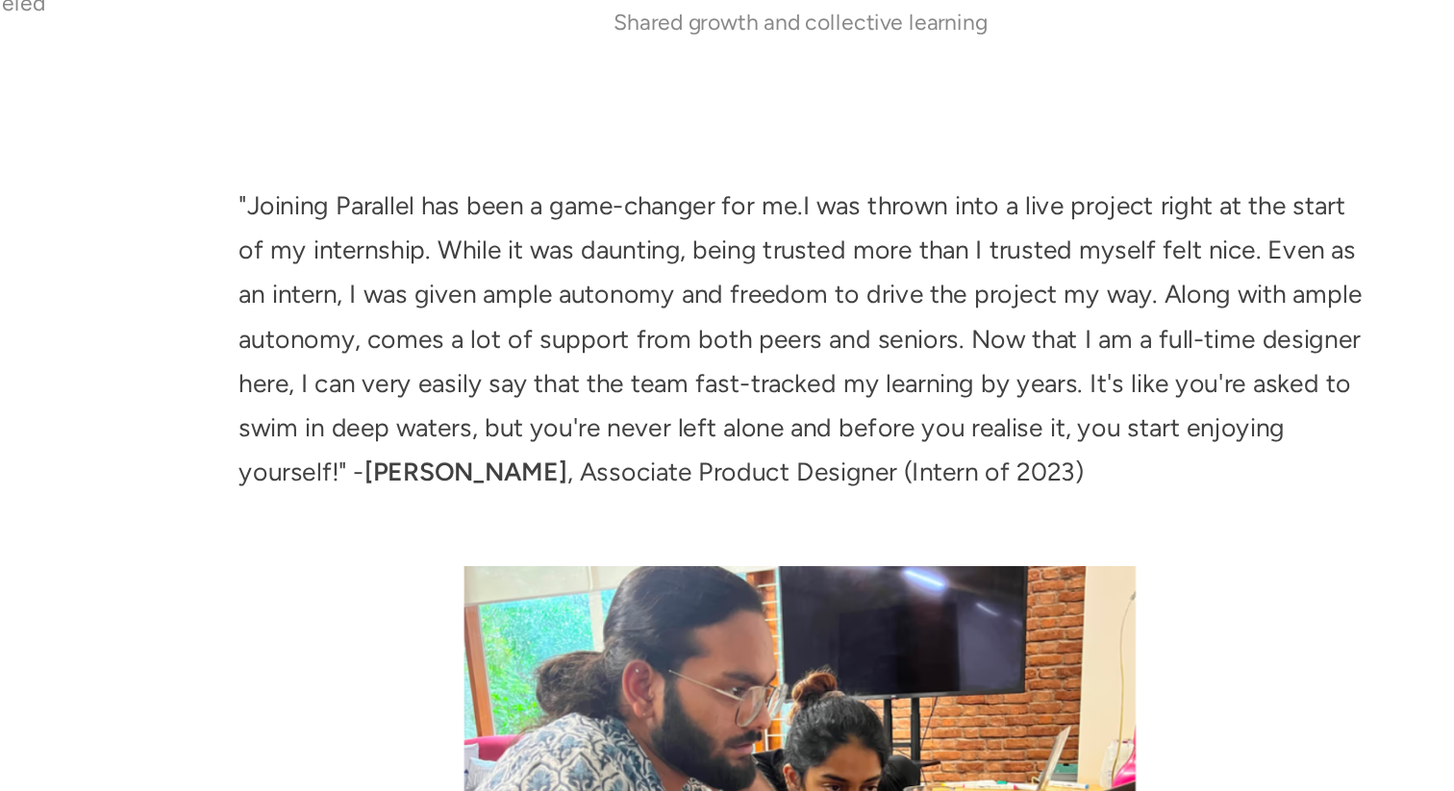
click at [1259, 458] on p ""Joining Parallel has been a game-changer for me.I was thrown into a live proje…" at bounding box center [900, 403] width 783 height 216
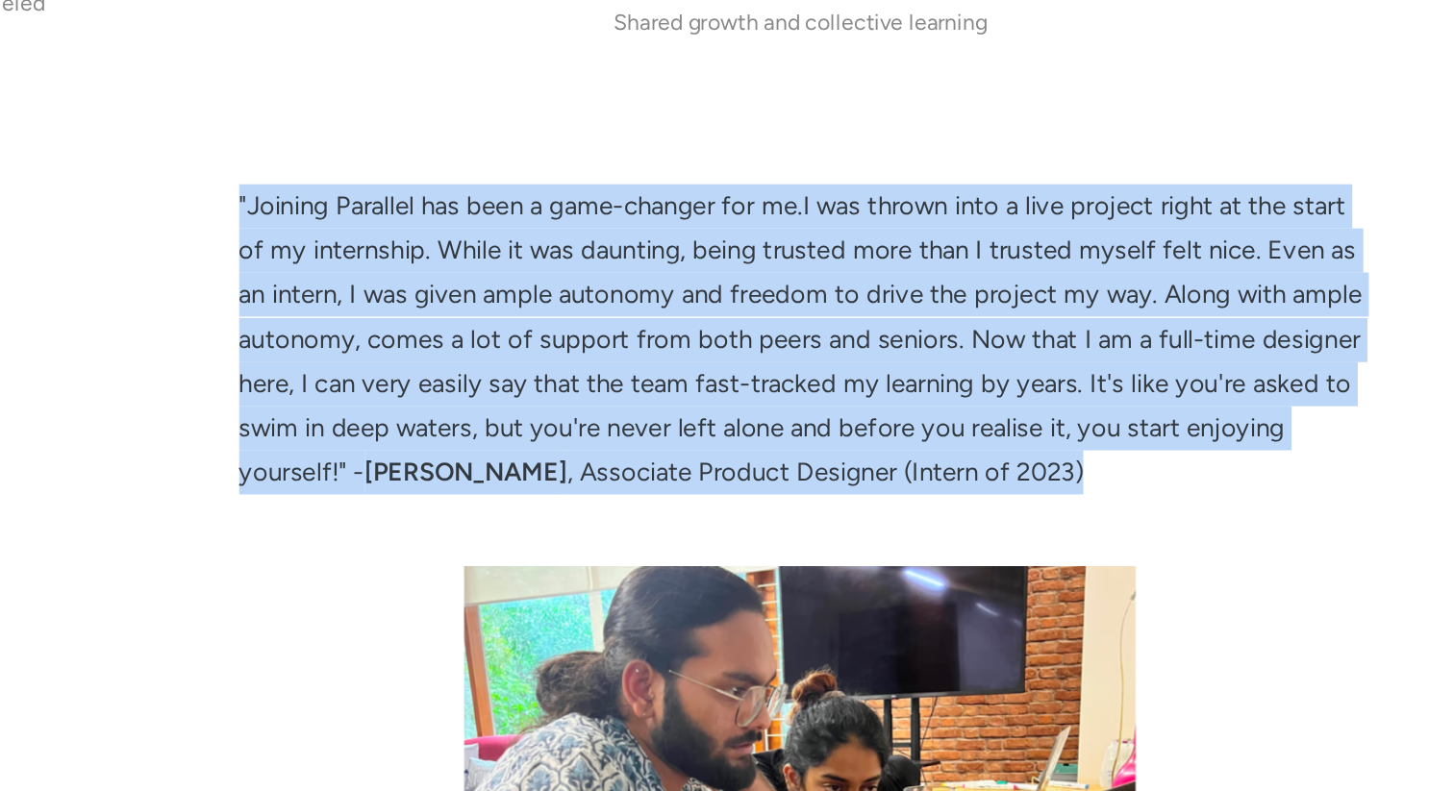
click at [1278, 414] on p ""Joining Parallel has been a game-changer for me.I was thrown into a live proje…" at bounding box center [900, 403] width 783 height 216
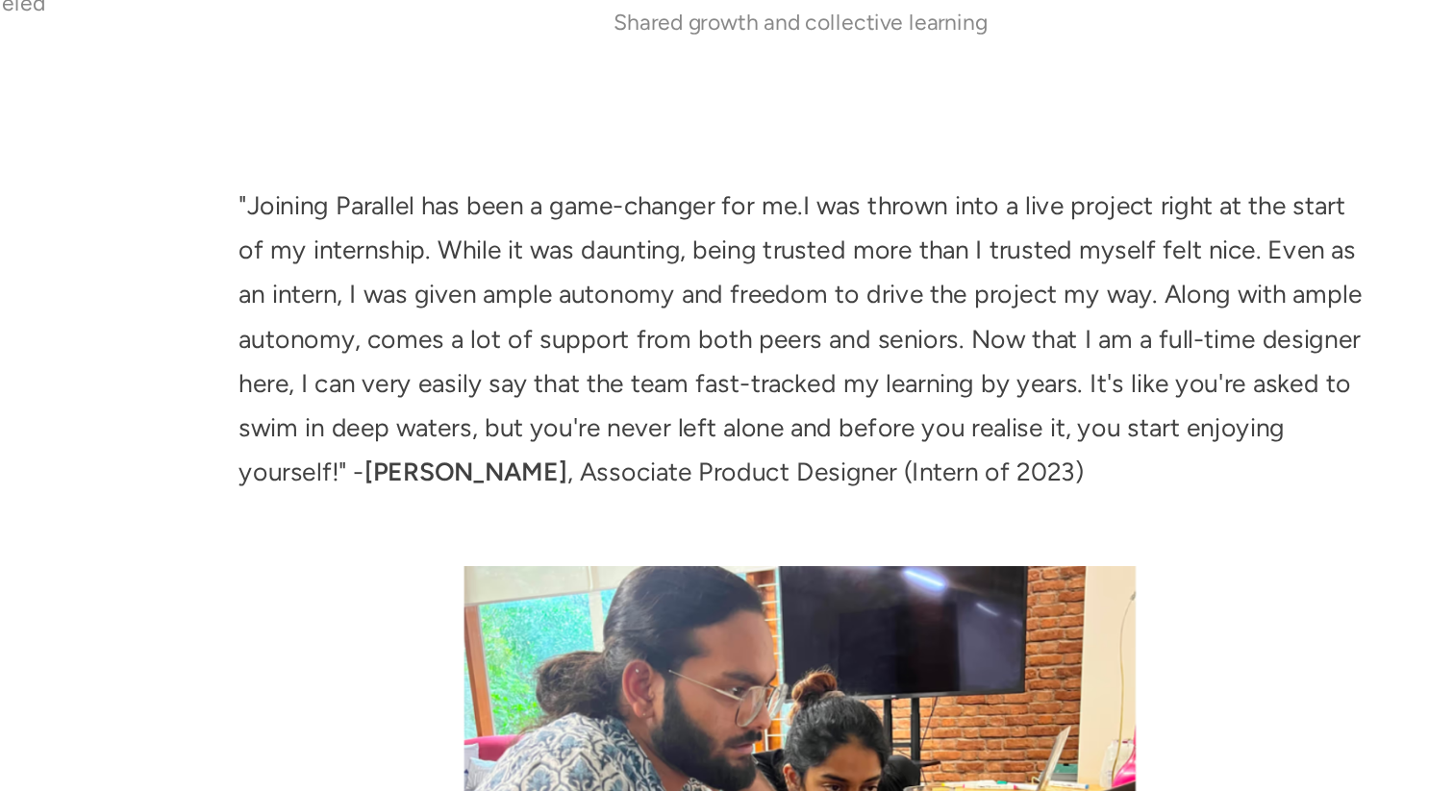
click at [1278, 414] on p ""Joining Parallel has been a game-changer for me.I was thrown into a live proje…" at bounding box center [900, 403] width 783 height 216
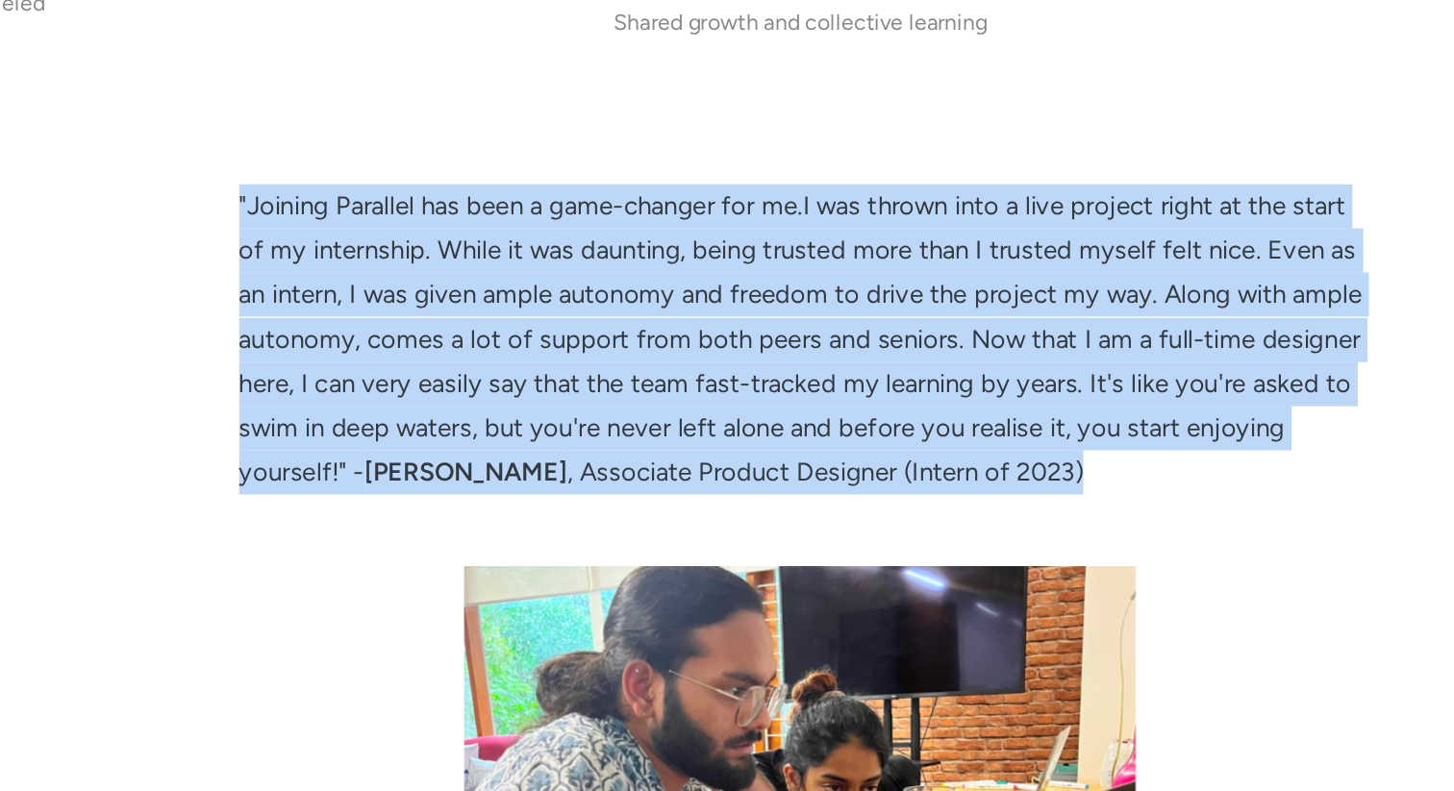
click at [1275, 431] on p ""Joining Parallel has been a game-changer for me.I was thrown into a live proje…" at bounding box center [900, 403] width 783 height 216
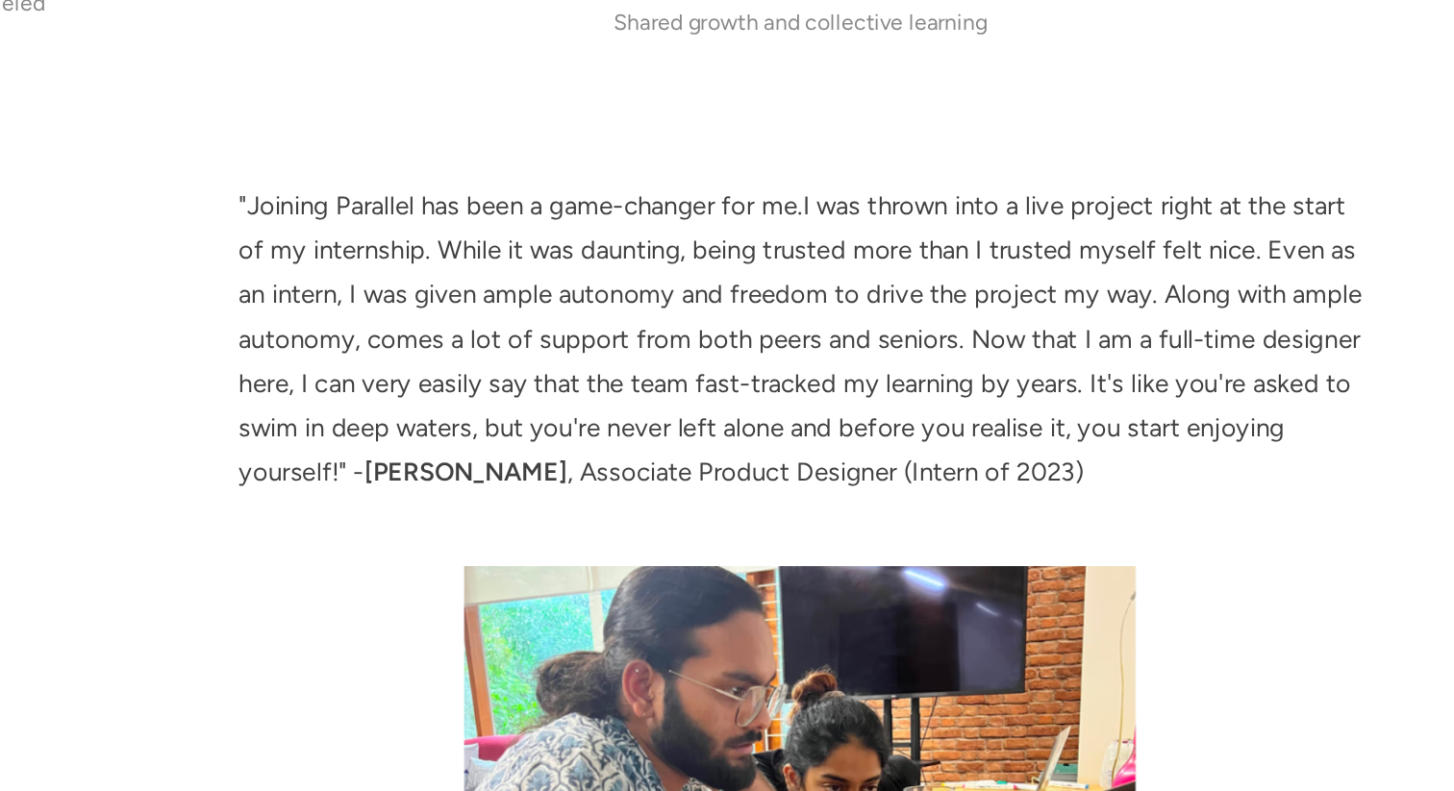
click at [1275, 431] on p ""Joining Parallel has been a game-changer for me.I was thrown into a live proje…" at bounding box center [900, 403] width 783 height 216
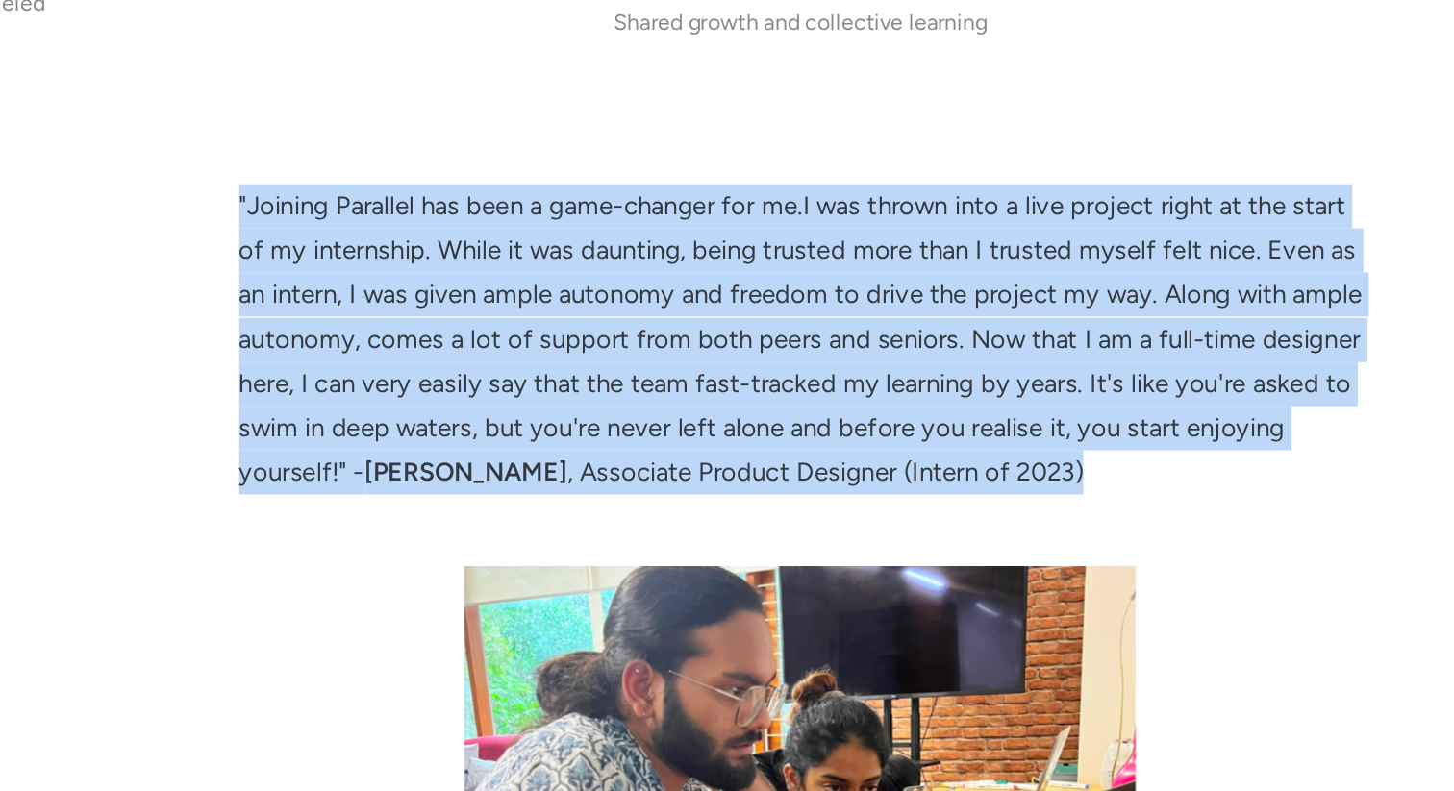
click at [1275, 431] on p ""Joining Parallel has been a game-changer for me.I was thrown into a live proje…" at bounding box center [900, 403] width 783 height 216
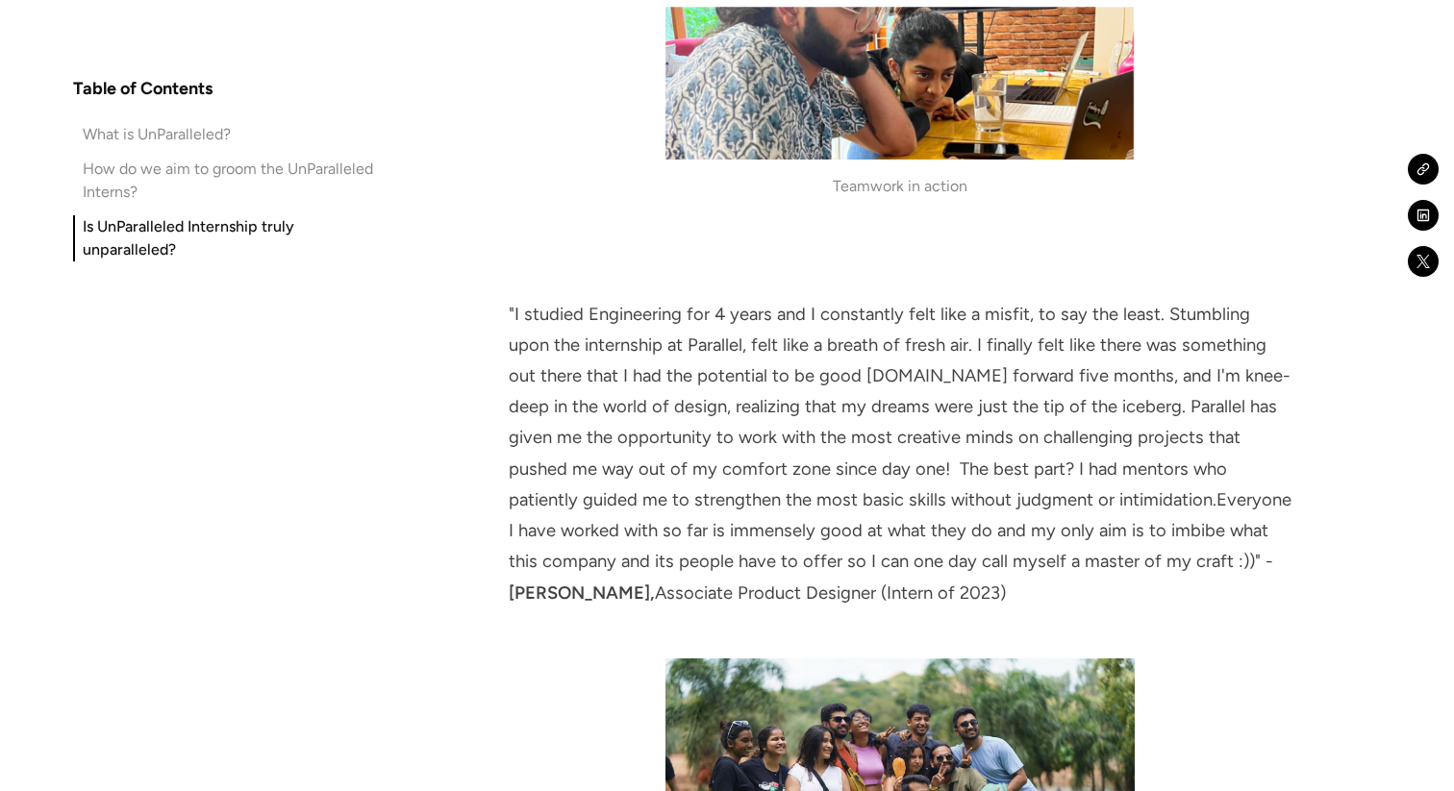
scroll to position [6264, 0]
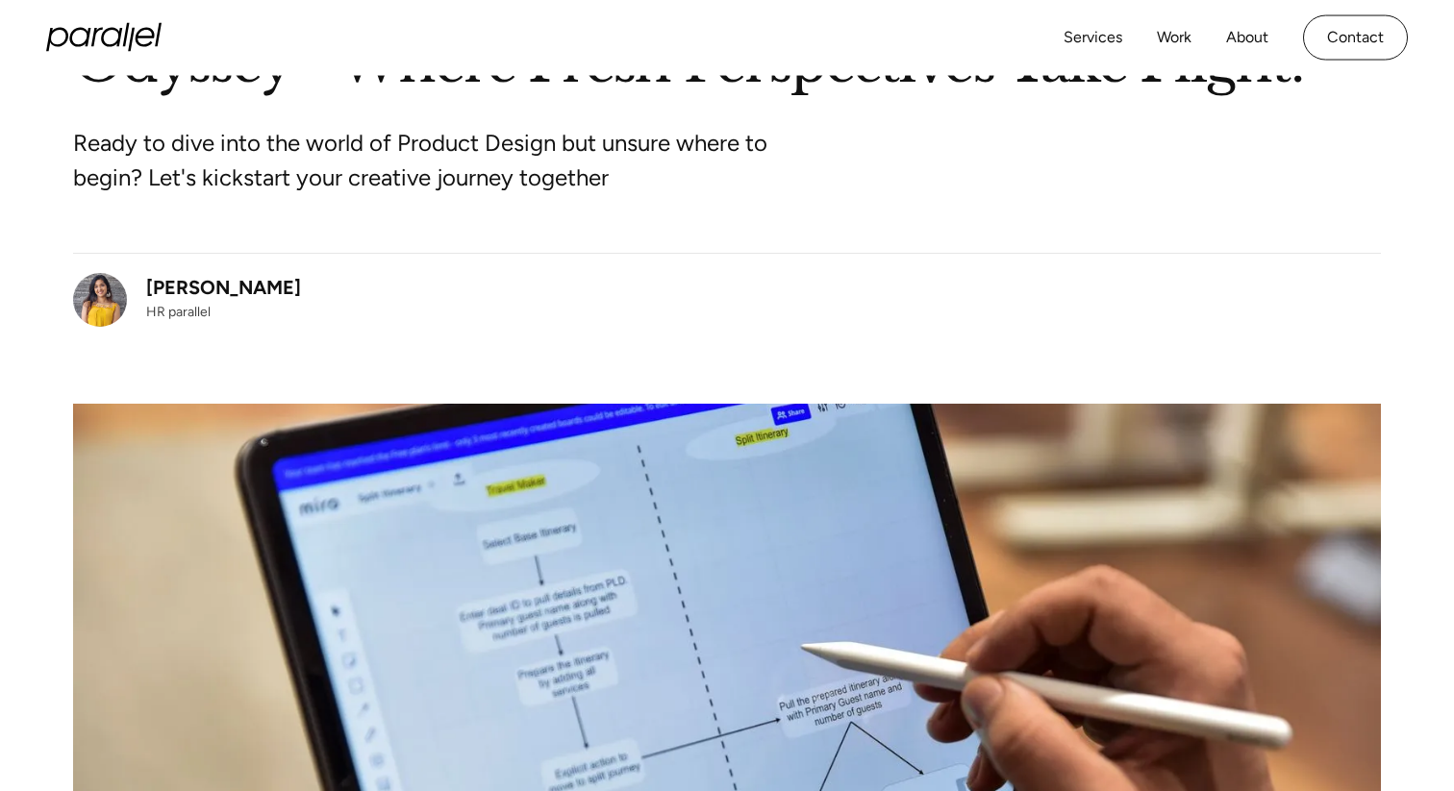
scroll to position [0, 0]
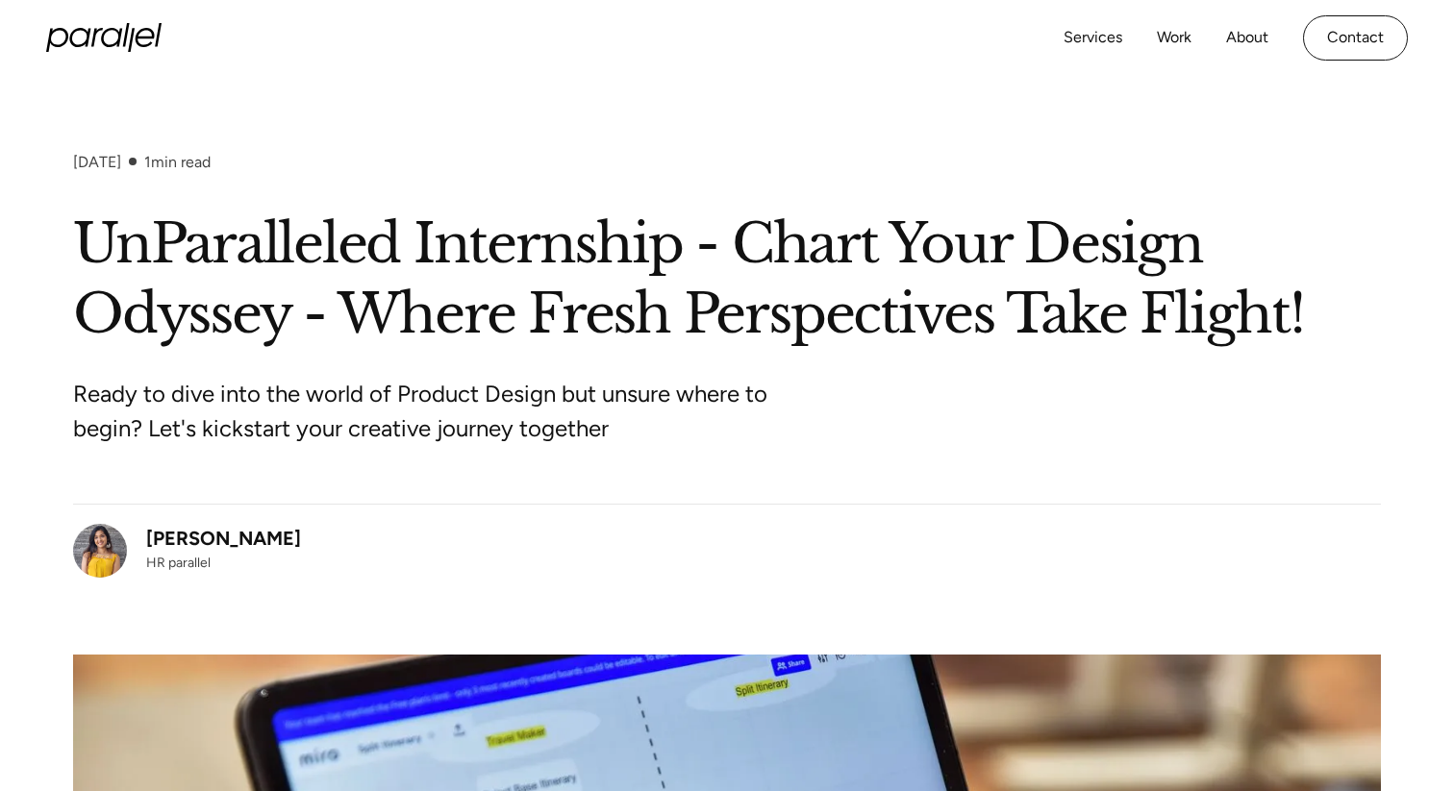
click at [487, 242] on h1 "UnParalleled Internship - Chart Your Design Odyssey - Where Fresh Perspectives …" at bounding box center [727, 280] width 1308 height 140
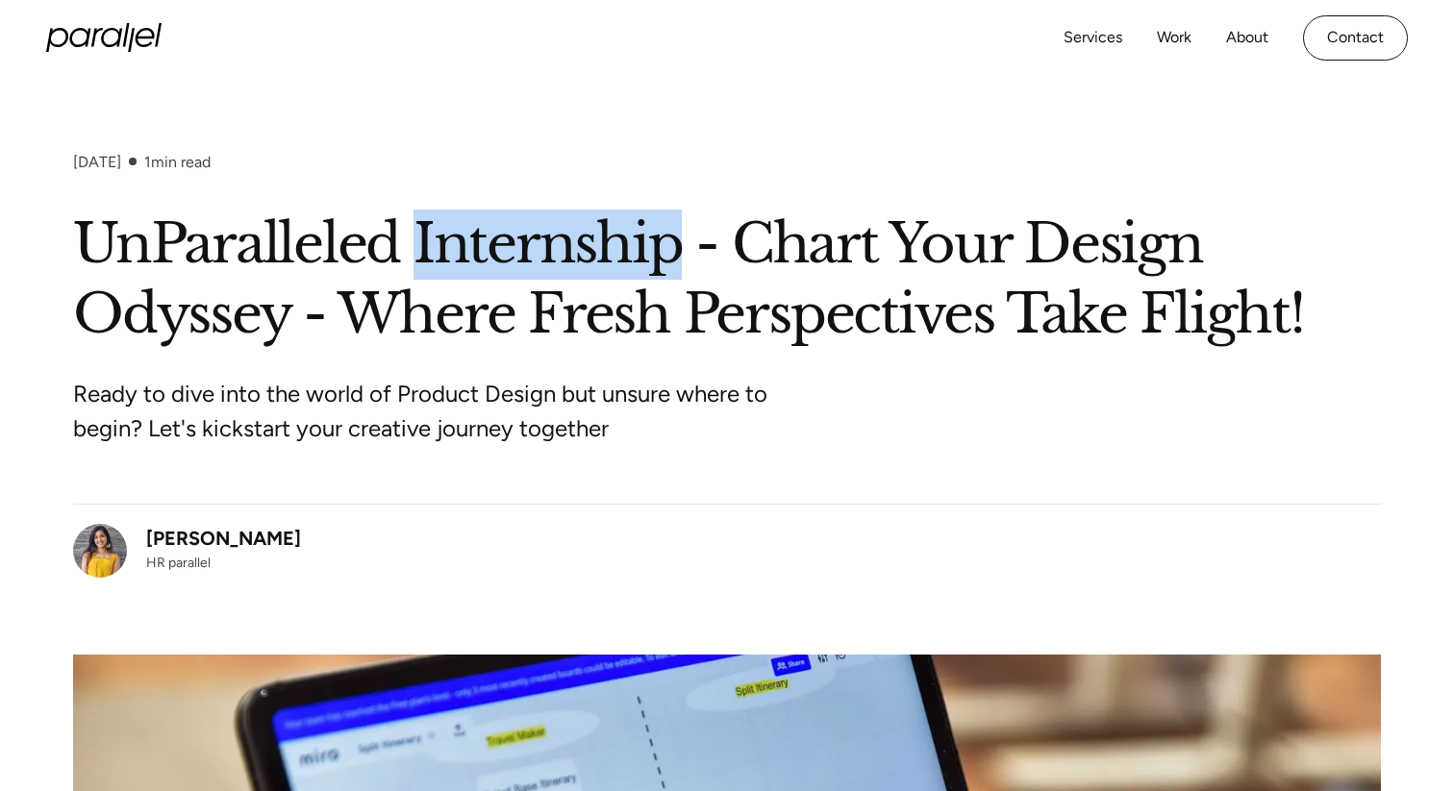
click at [487, 242] on h1 "UnParalleled Internship - Chart Your Design Odyssey - Where Fresh Perspectives …" at bounding box center [727, 280] width 1308 height 140
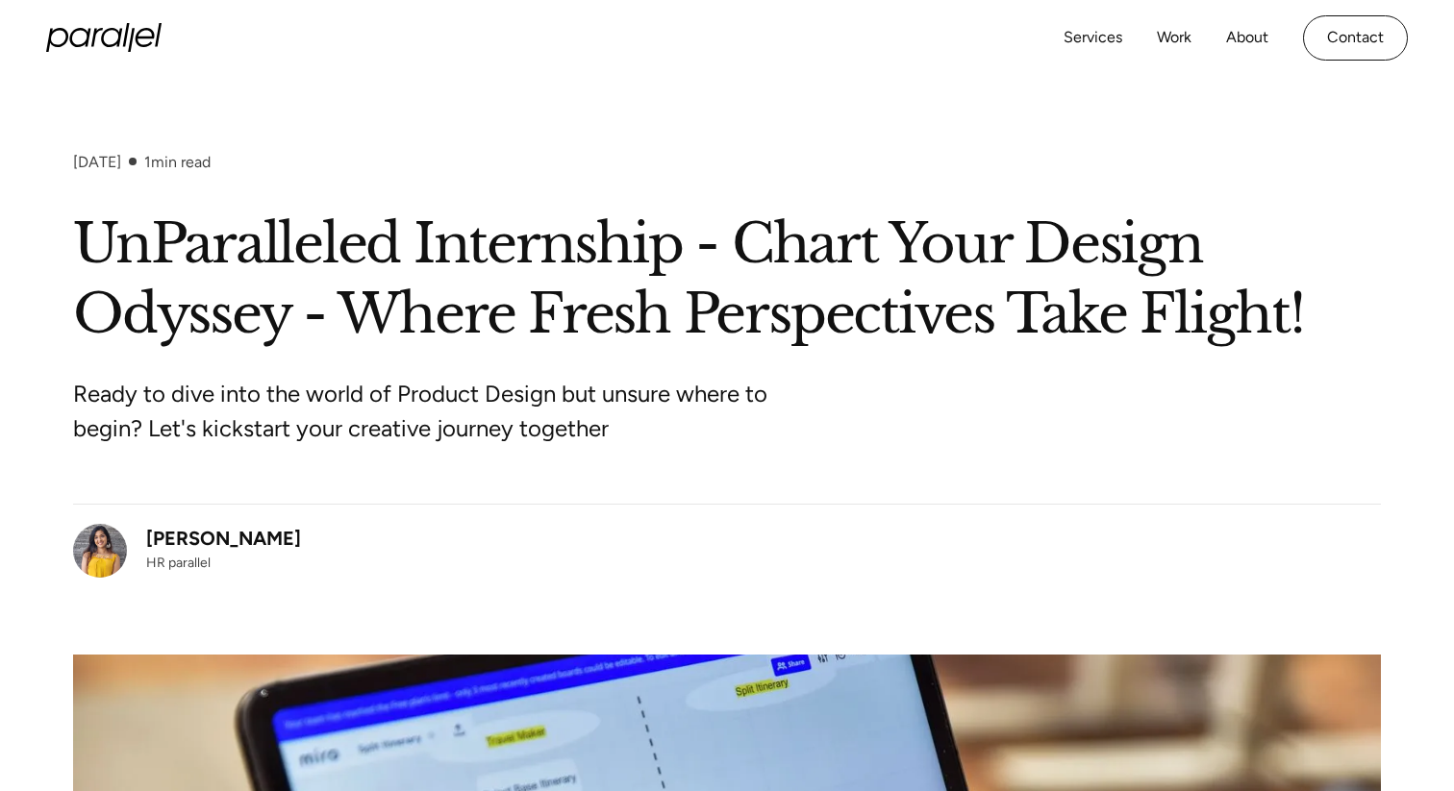
click at [609, 231] on h1 "UnParalleled Internship - Chart Your Design Odyssey - Where Fresh Perspectives …" at bounding box center [727, 280] width 1308 height 140
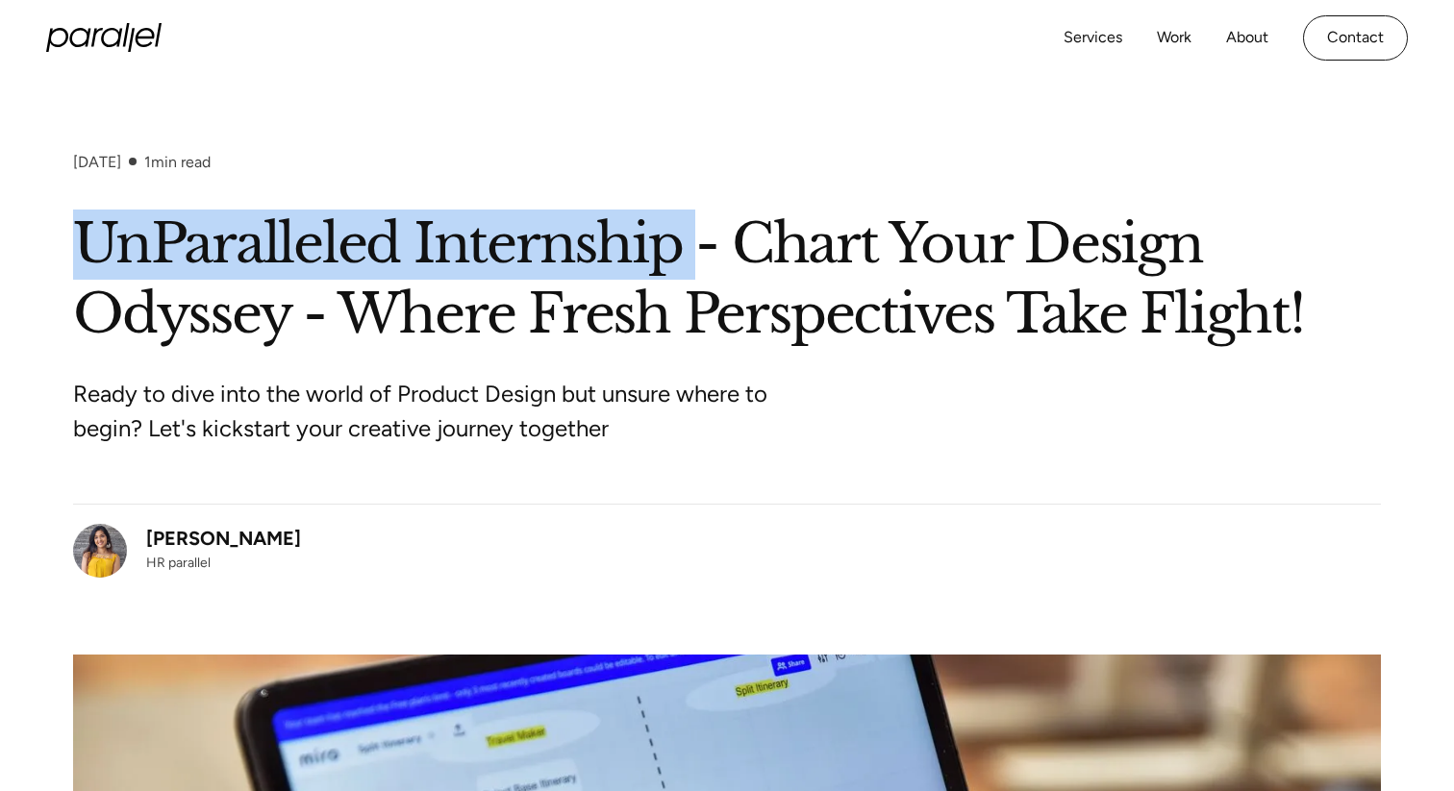
drag, startPoint x: 692, startPoint y: 244, endPoint x: 4, endPoint y: 235, distance: 688.6
click at [4, 235] on div "November 29, 2023 1 min read UnParalleled Internship - Chart Your Design Odysse…" at bounding box center [727, 731] width 1454 height 1156
copy h1 "UnParalleled Internship"
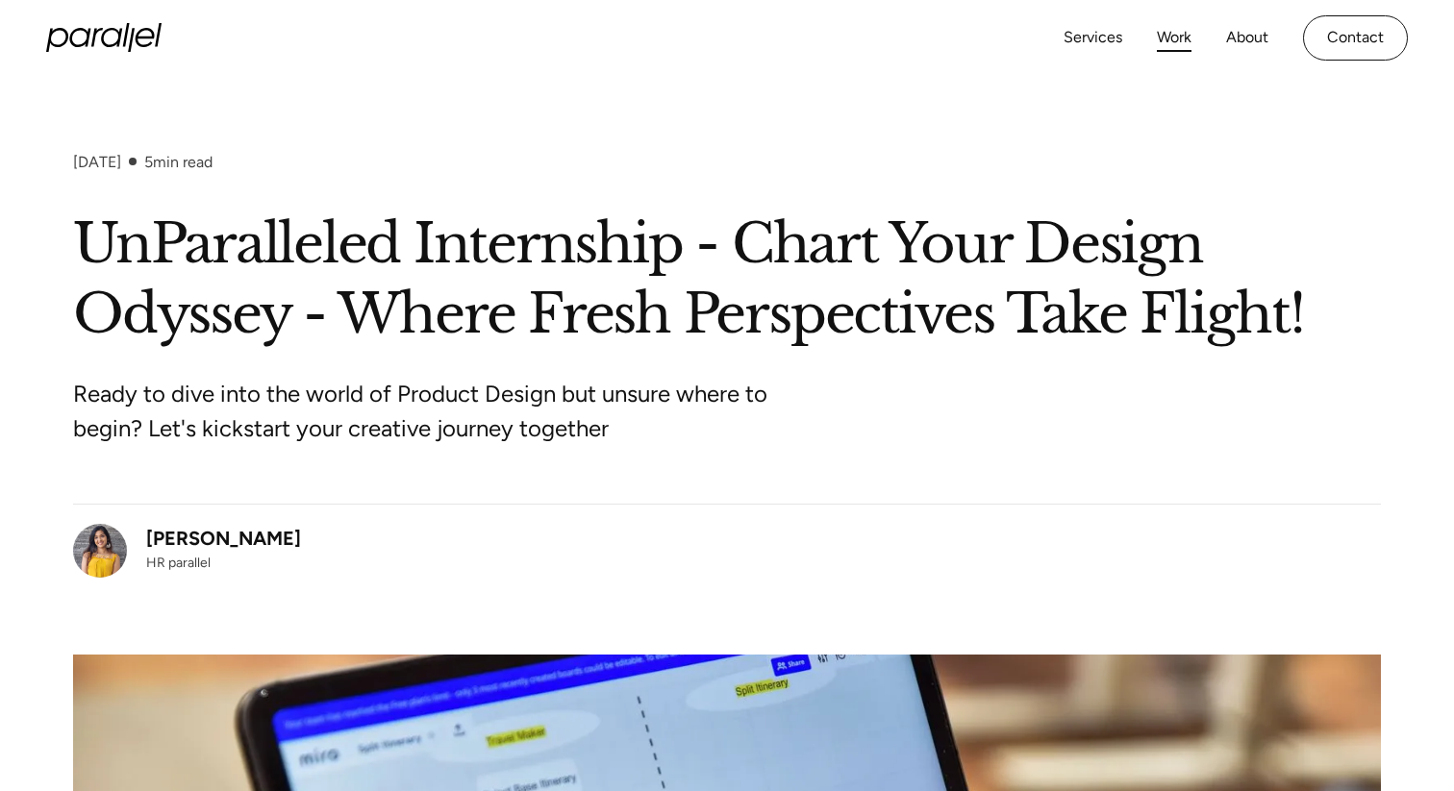
click at [1169, 32] on link "Work" at bounding box center [1174, 38] width 35 height 28
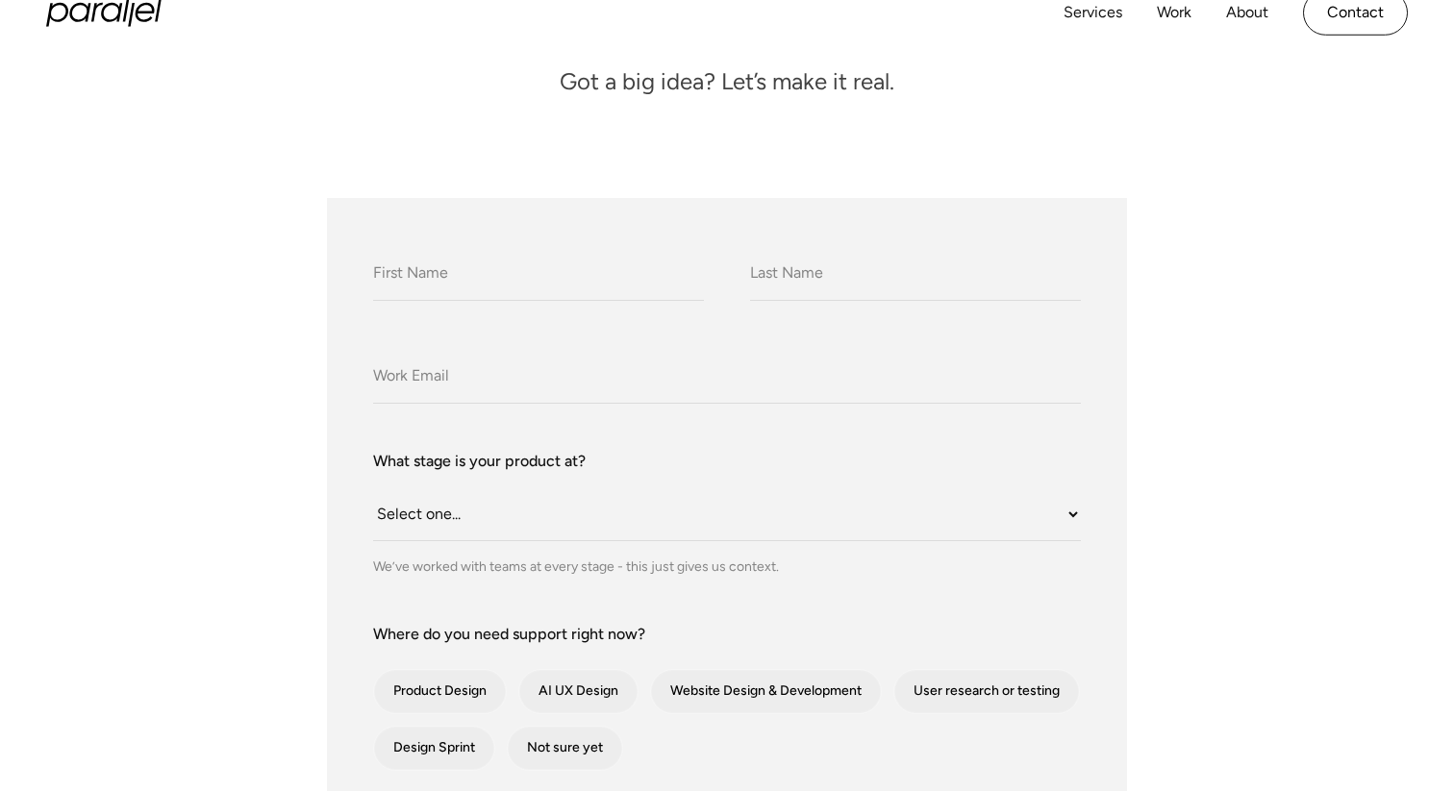
scroll to position [298, 0]
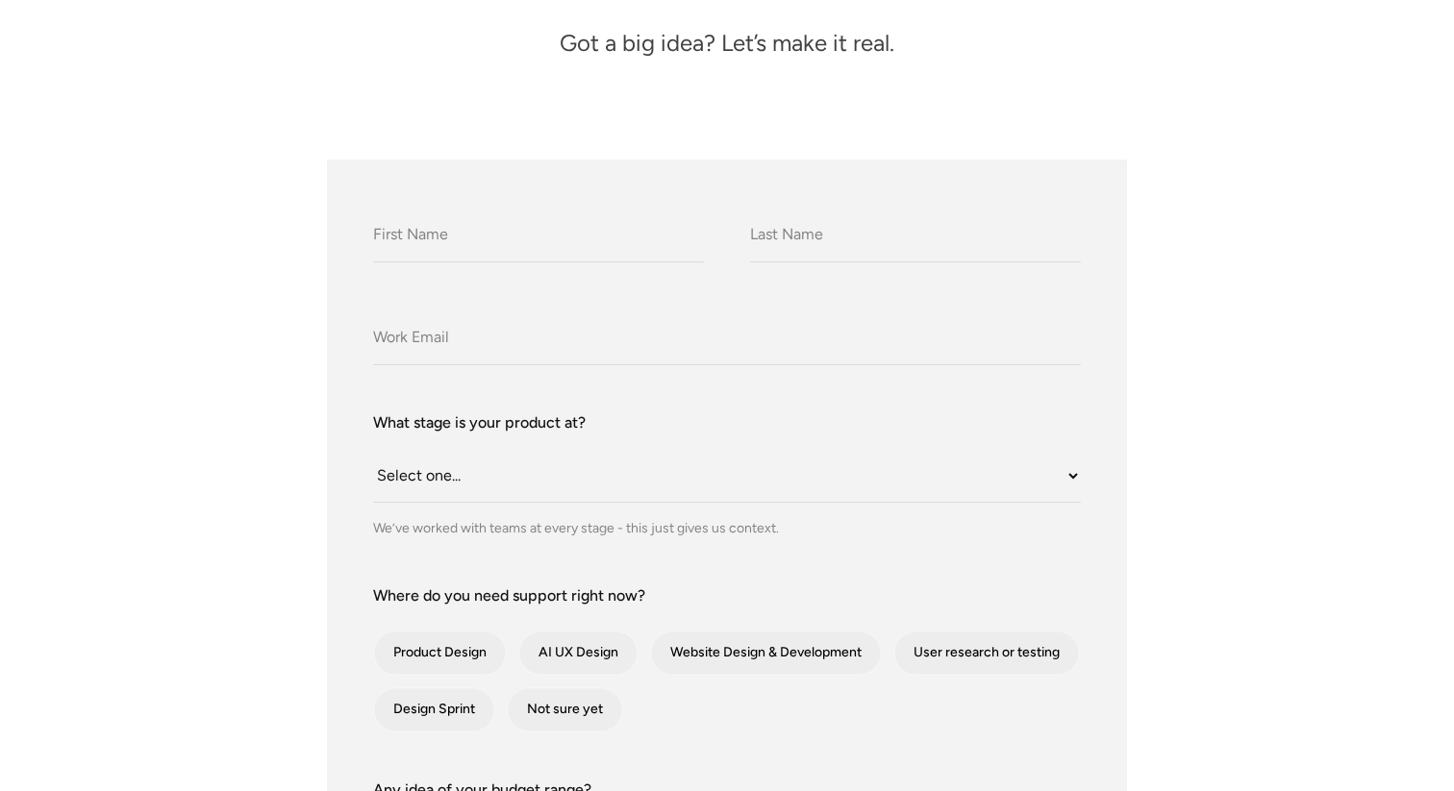
click at [644, 513] on div "What stage is your product at? Select one... Still an idea Building MVP Live wi…" at bounding box center [727, 475] width 708 height 127
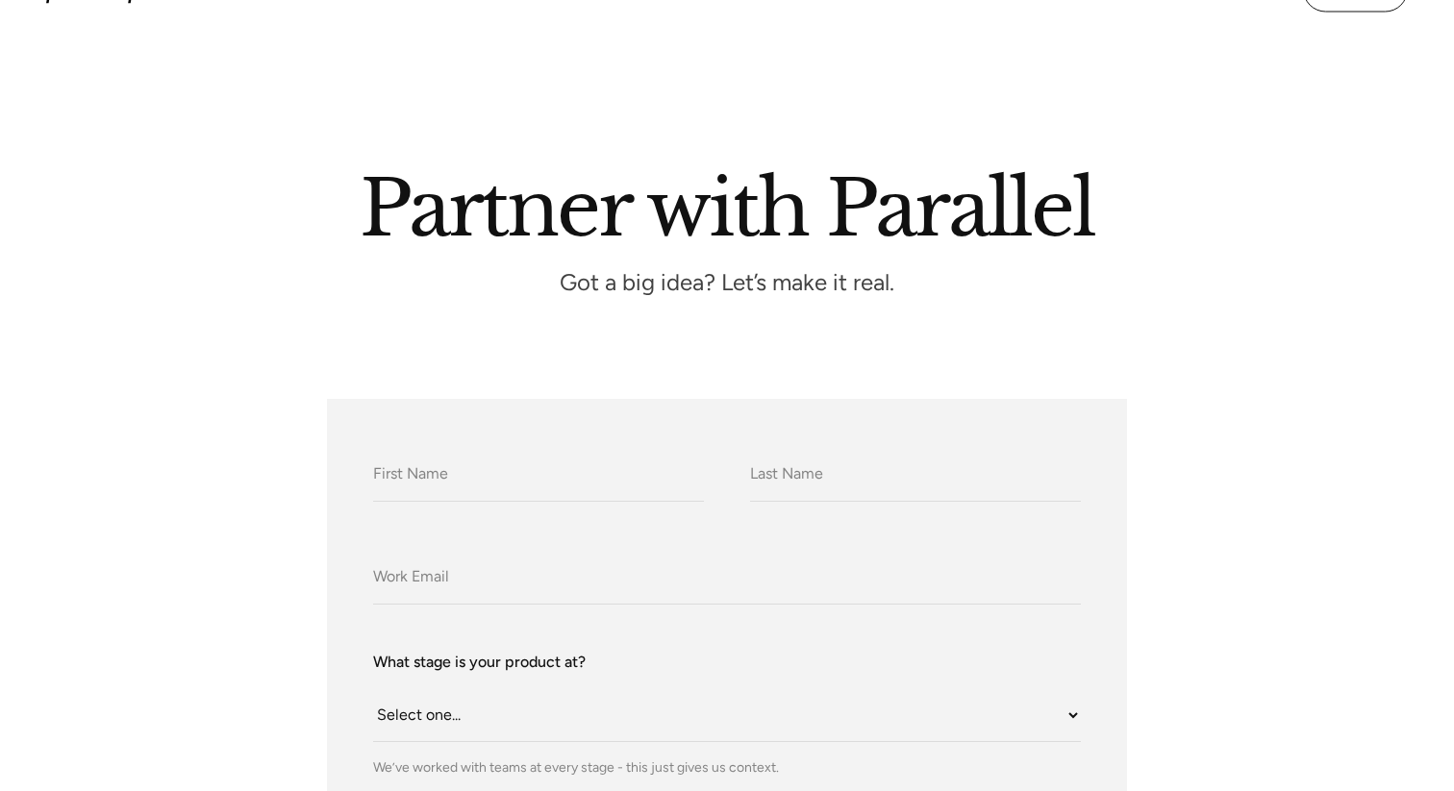
scroll to position [0, 0]
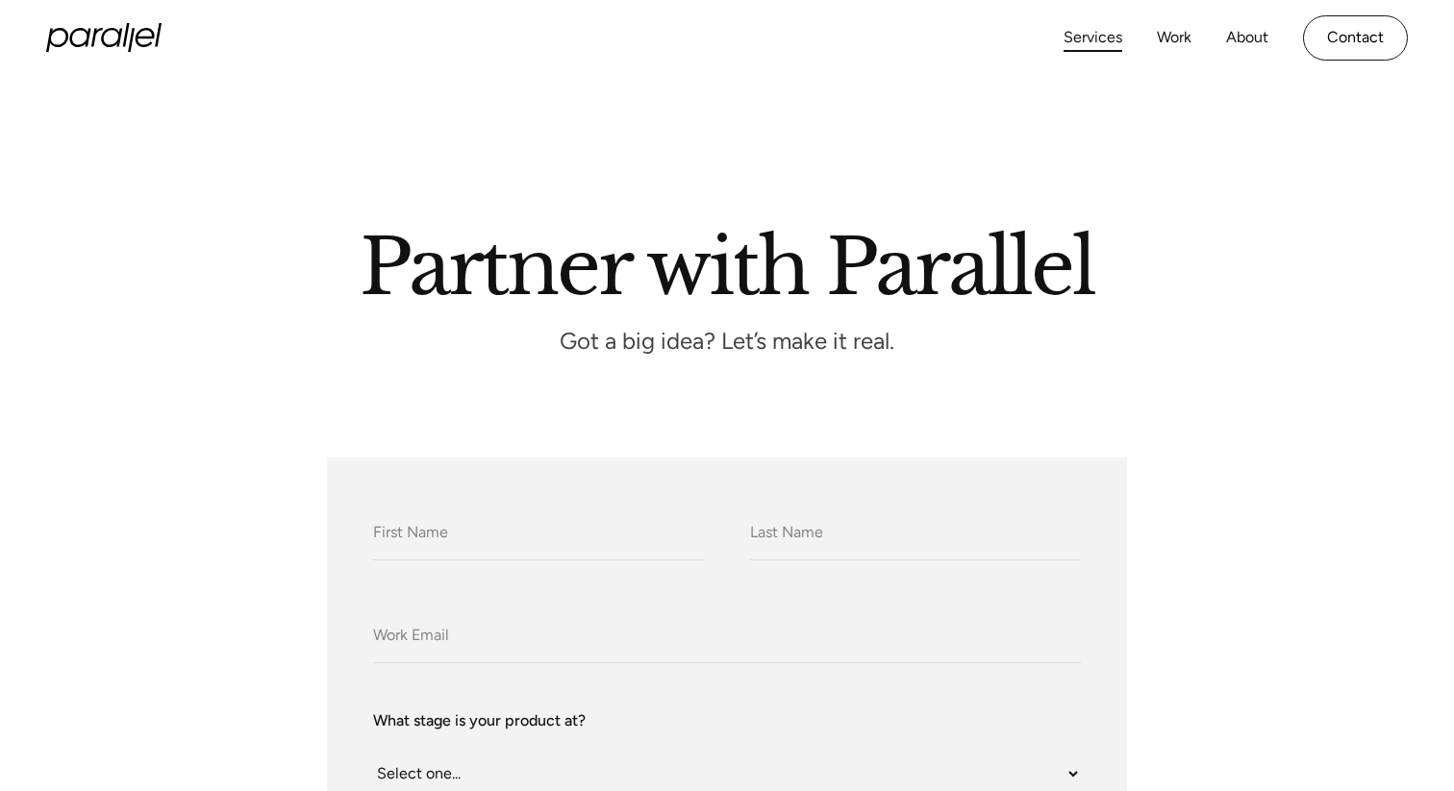
click at [1109, 33] on link "Services" at bounding box center [1093, 38] width 59 height 28
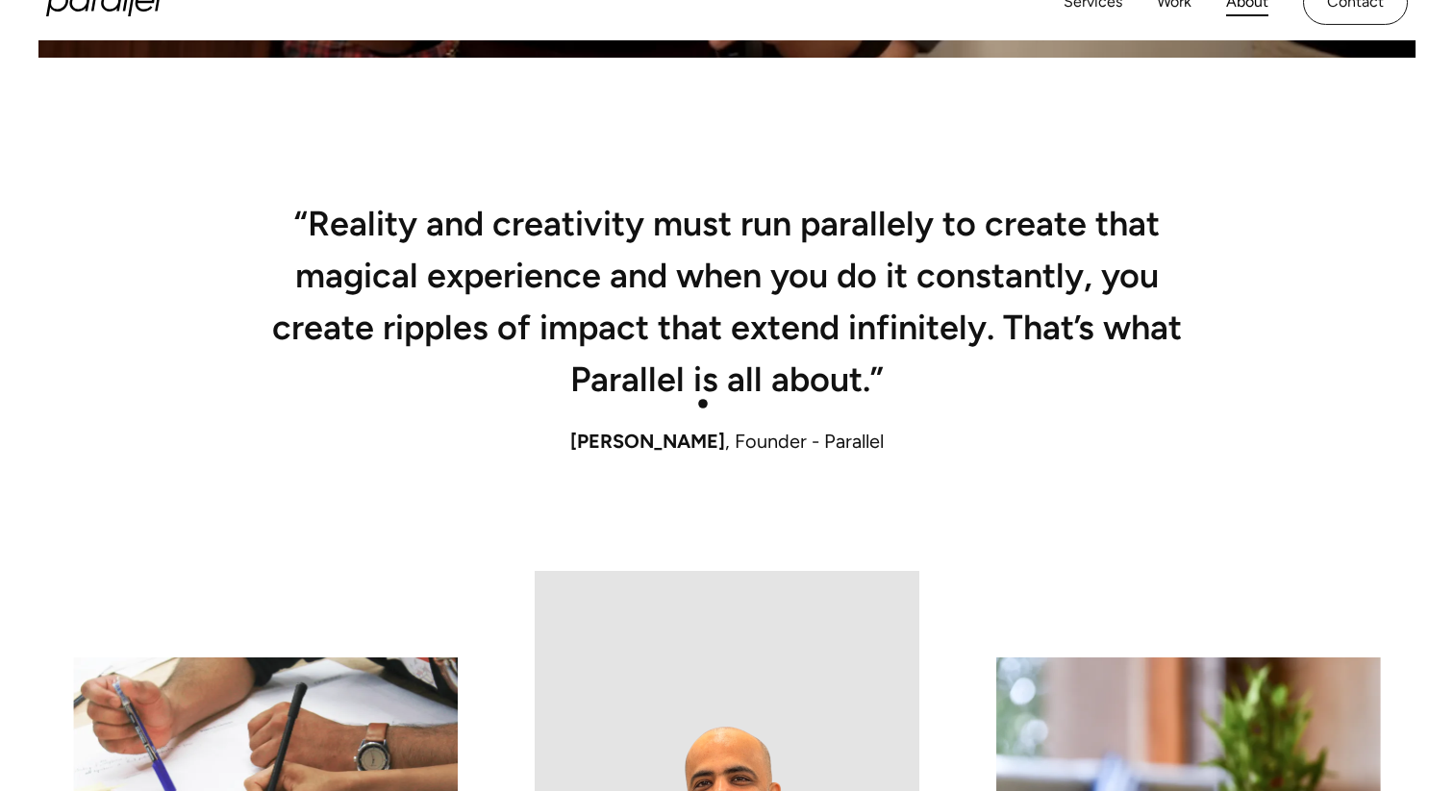
scroll to position [1300, 0]
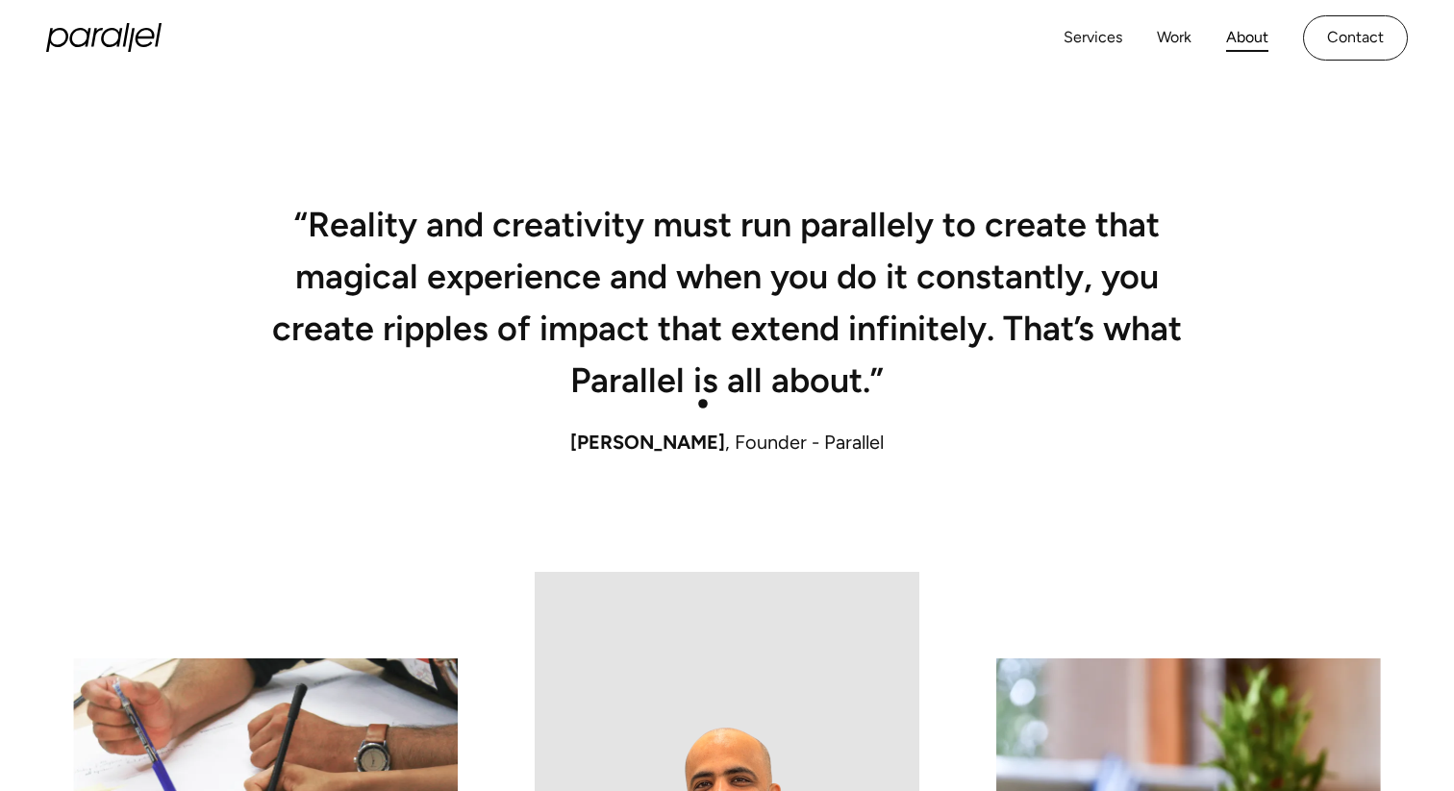
click at [703, 404] on h2 "“Reality and creativity must run parallely to create that magical experience an…" at bounding box center [726, 310] width 923 height 194
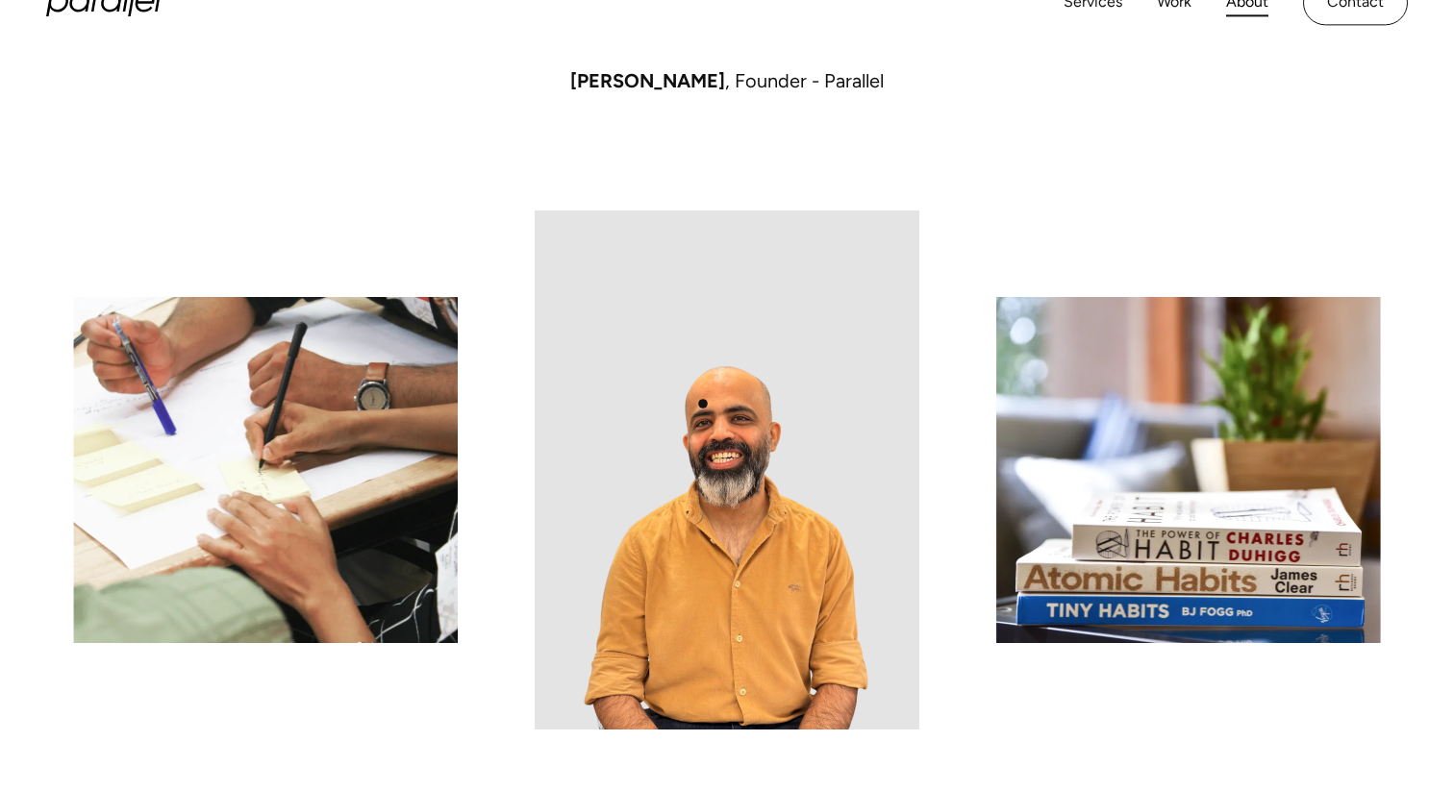
scroll to position [1695, 0]
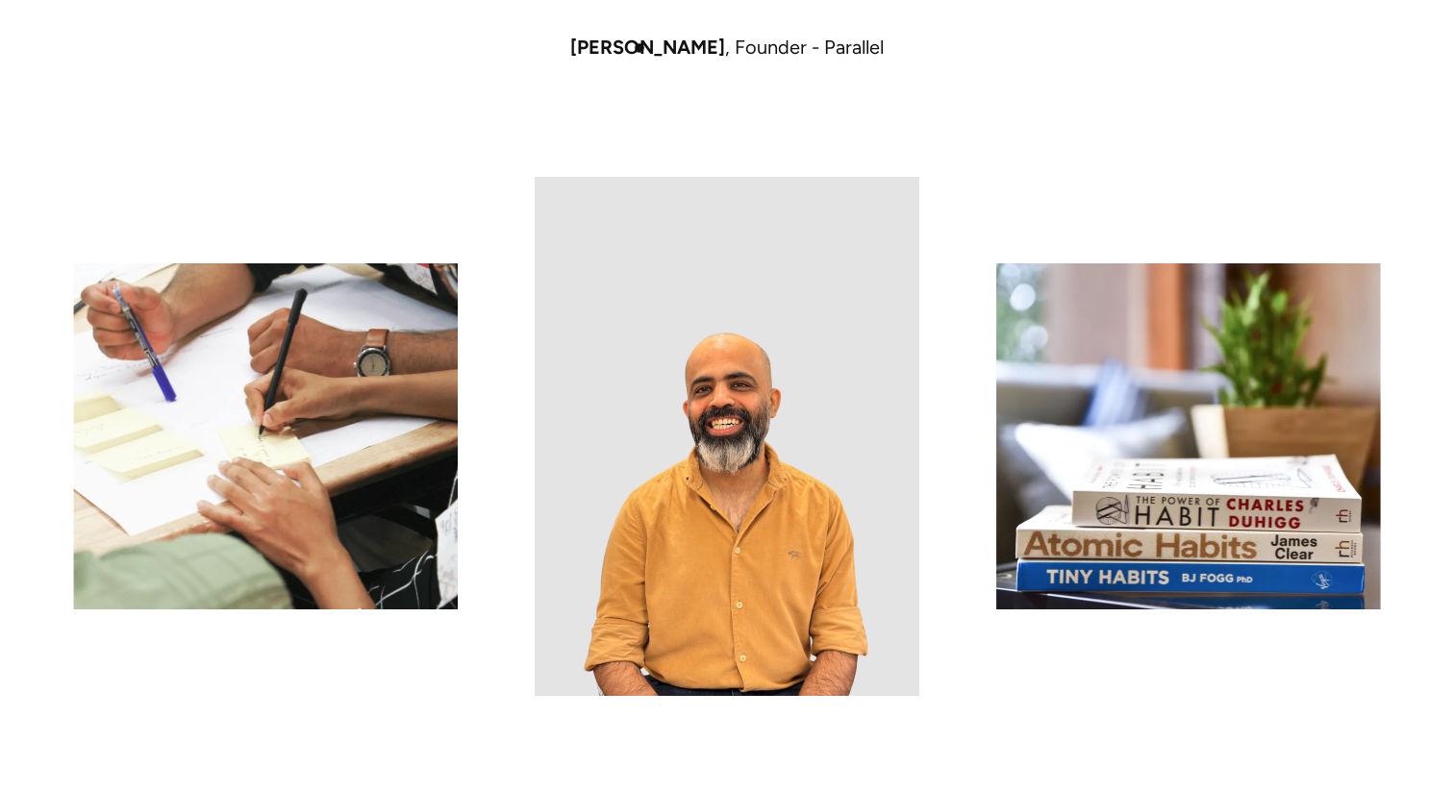
click at [639, 47] on span "[PERSON_NAME]" at bounding box center [647, 47] width 155 height 23
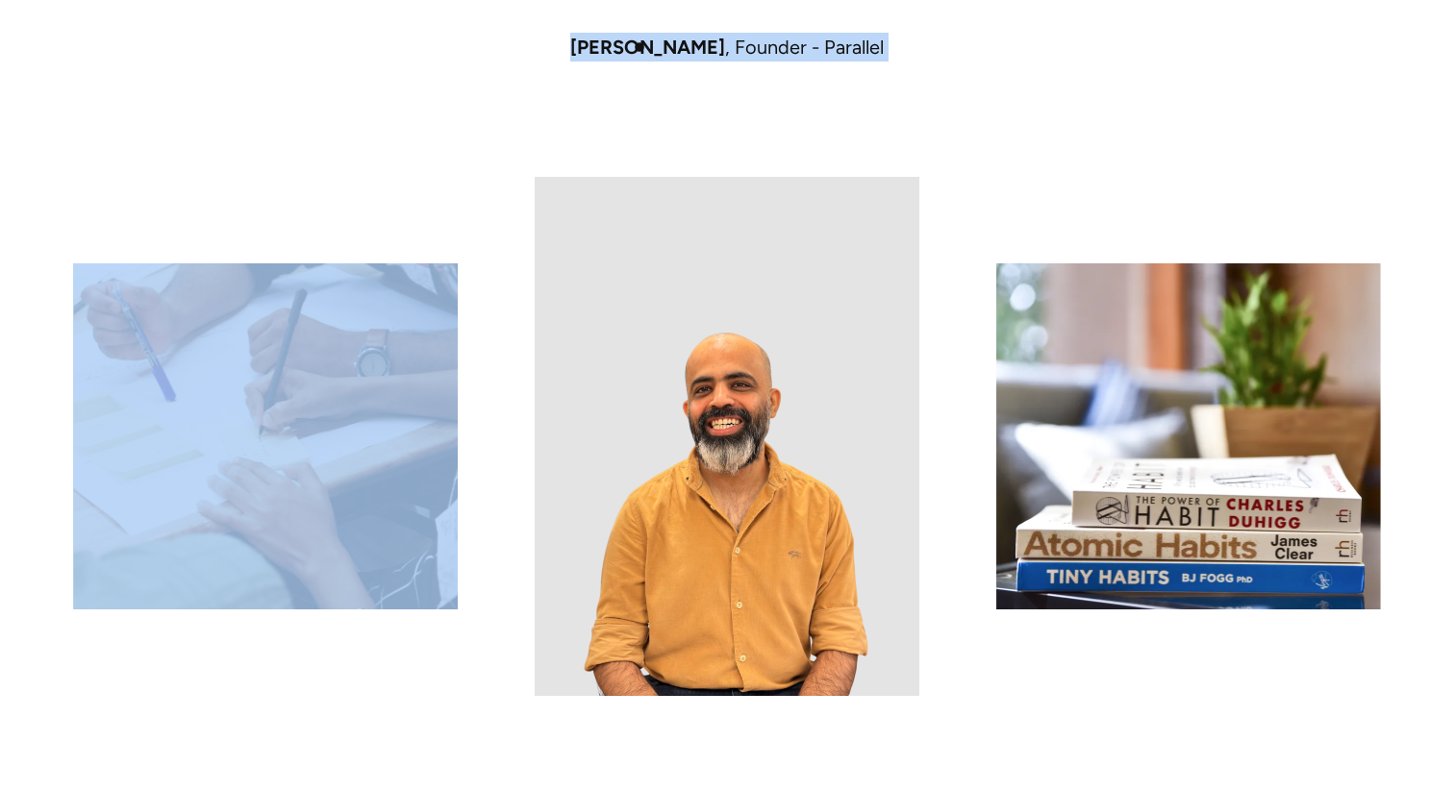
click at [639, 47] on span "[PERSON_NAME]" at bounding box center [647, 47] width 155 height 23
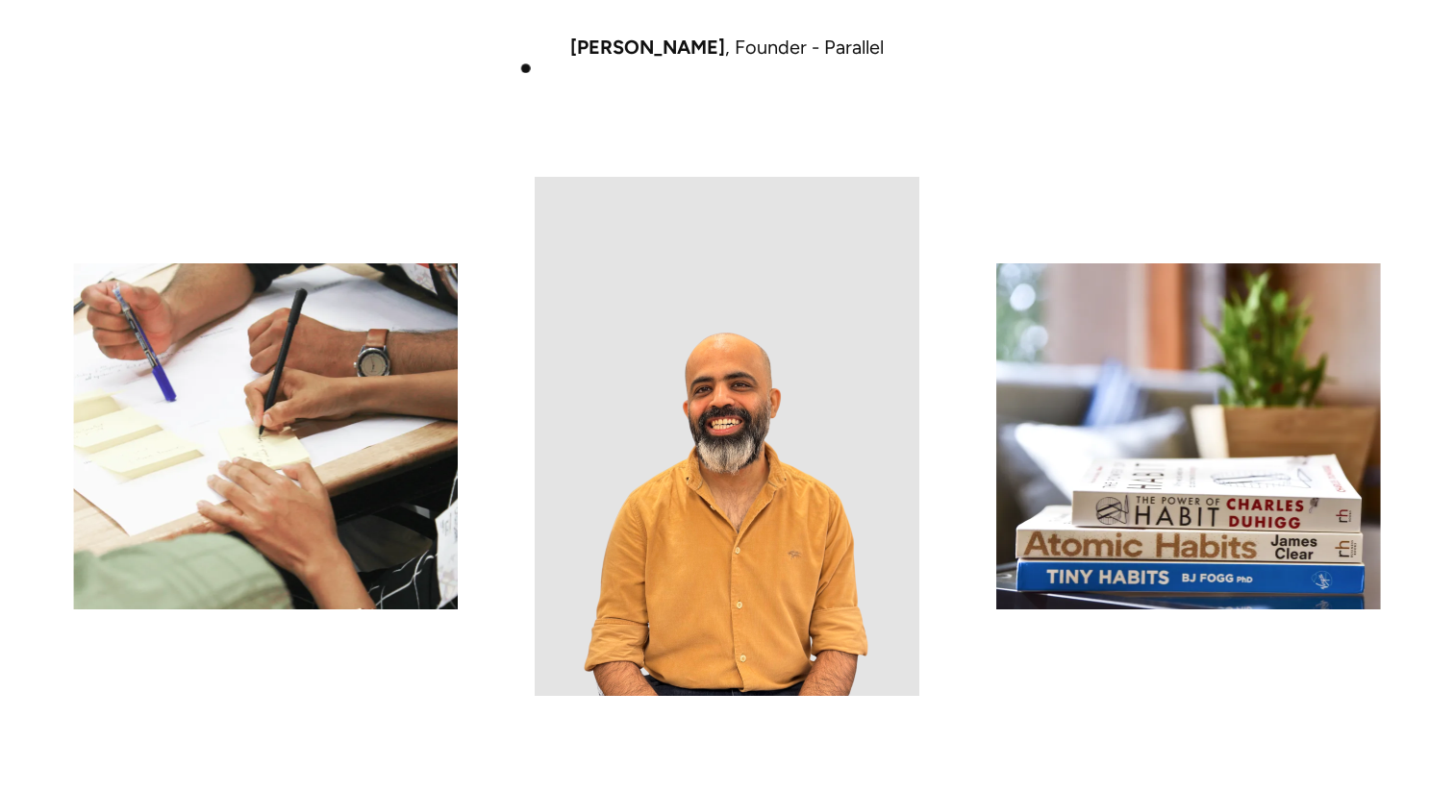
drag, startPoint x: 721, startPoint y: 47, endPoint x: 517, endPoint y: 65, distance: 204.7
